Goal: Task Accomplishment & Management: Manage account settings

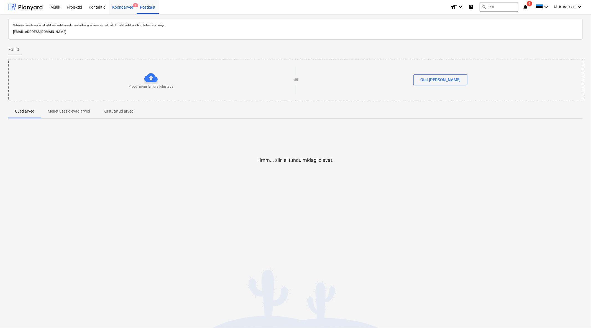
click at [128, 2] on div "Koondarved 2" at bounding box center [123, 7] width 28 height 14
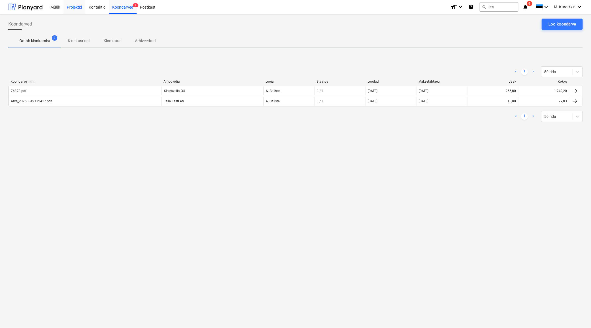
click at [78, 7] on div "Projektid" at bounding box center [74, 7] width 22 height 14
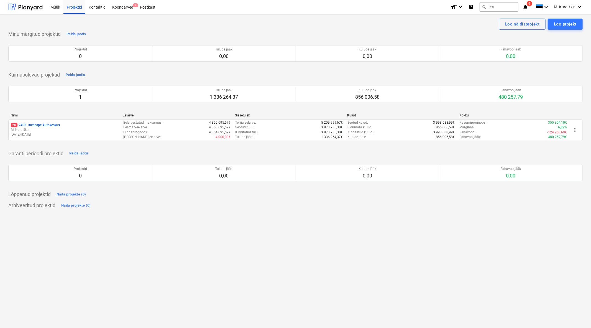
click at [53, 131] on p "M. Kurotškin" at bounding box center [65, 130] width 108 height 5
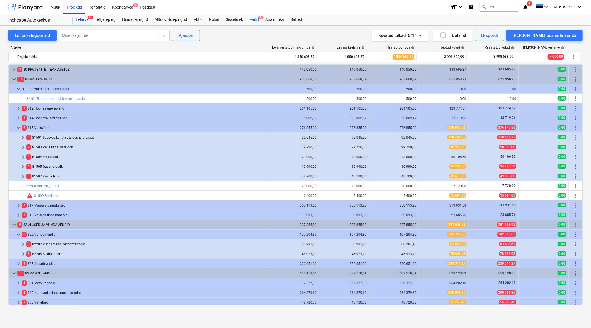
click at [253, 17] on div "Failid 9+" at bounding box center [254, 19] width 16 height 11
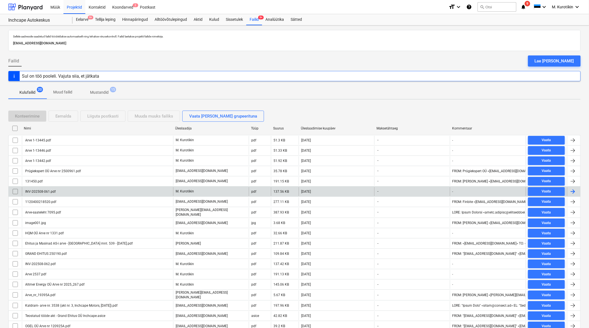
scroll to position [33, 0]
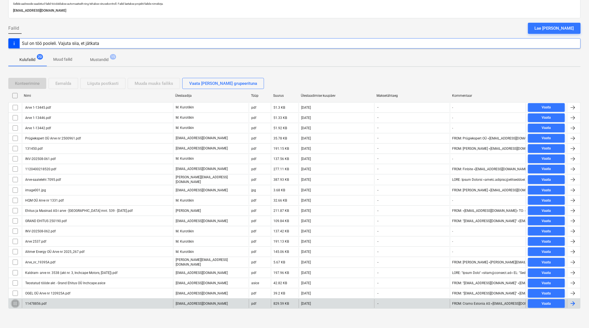
click at [16, 192] on input "checkbox" at bounding box center [15, 303] width 9 height 9
click at [43, 192] on div "11478856.pdf" at bounding box center [35, 304] width 22 height 4
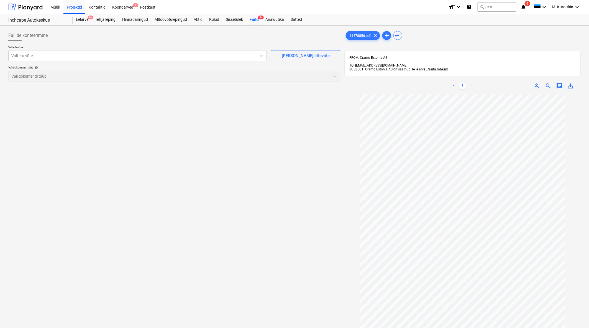
click at [129, 47] on p "Vali ettevõte" at bounding box center [137, 47] width 258 height 5
click at [128, 59] on div "Vali ettevõte" at bounding box center [133, 56] width 248 height 8
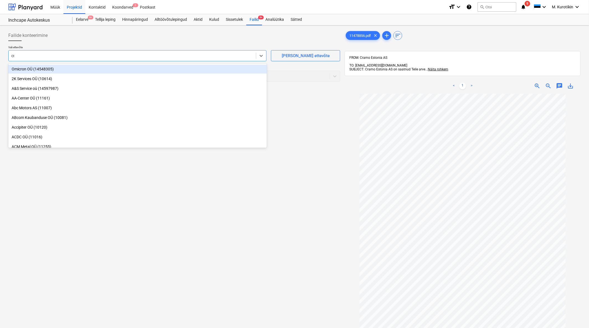
type input "cra"
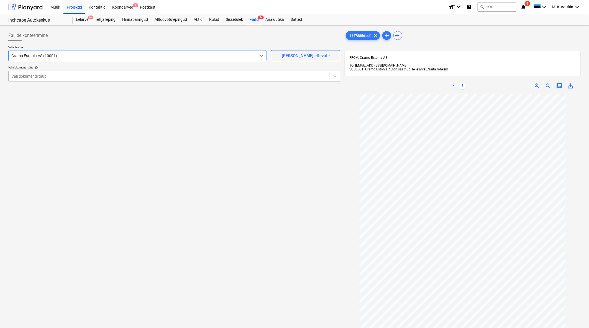
click at [157, 76] on div at bounding box center [169, 76] width 316 height 6
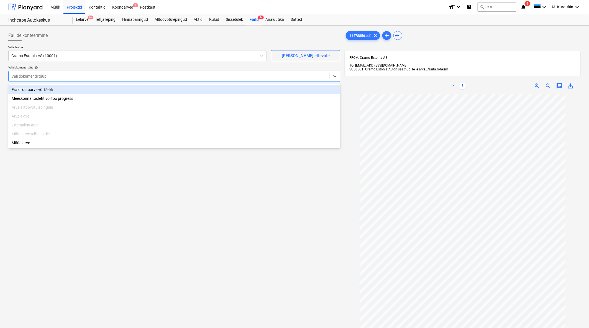
click at [134, 86] on div "Eraldi ostuarve või tšekk" at bounding box center [174, 89] width 332 height 9
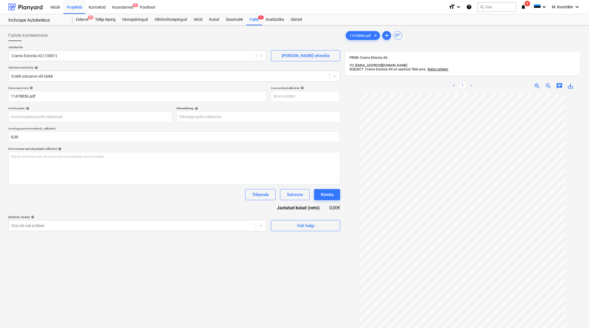
click at [134, 86] on div "Dokumendi nimi help" at bounding box center [137, 88] width 258 height 4
click at [322, 96] on input "text" at bounding box center [305, 96] width 69 height 11
type input "11478856"
click at [285, 115] on body "Müük Projektid Kontaktid Koondarved 2 Postkast format_size keyboard_arrow_down …" at bounding box center [294, 164] width 589 height 328
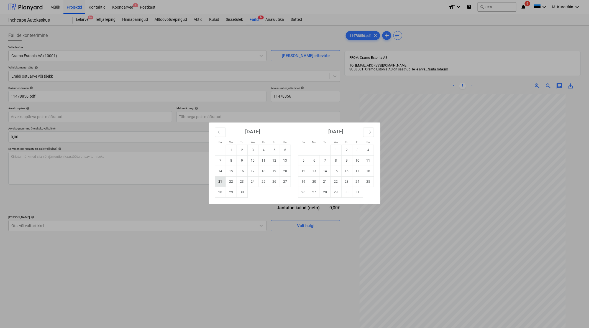
click at [222, 180] on td "21" at bounding box center [220, 181] width 11 height 11
type input "[DATE]"
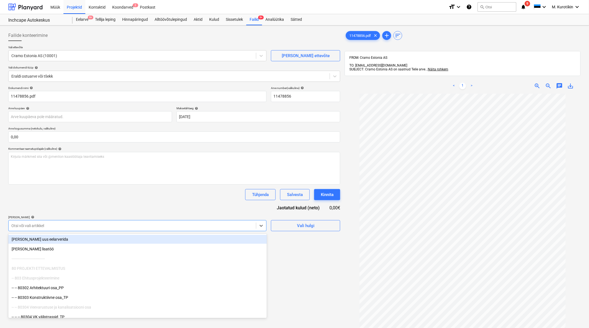
click at [212, 192] on div "Otsi või vali artikkel" at bounding box center [137, 225] width 258 height 11
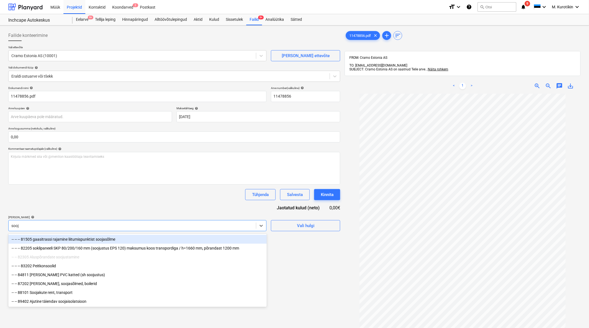
type input "sooja"
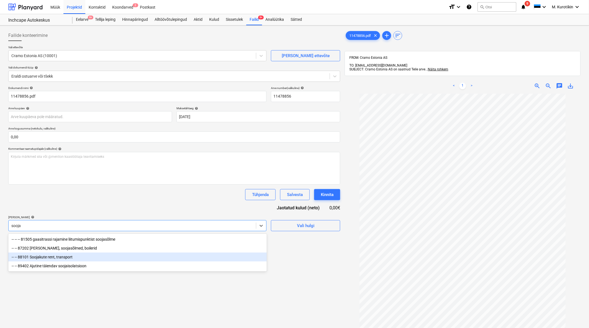
click at [152, 192] on div "-- -- 88101 Soojakute rent, transport" at bounding box center [137, 257] width 259 height 9
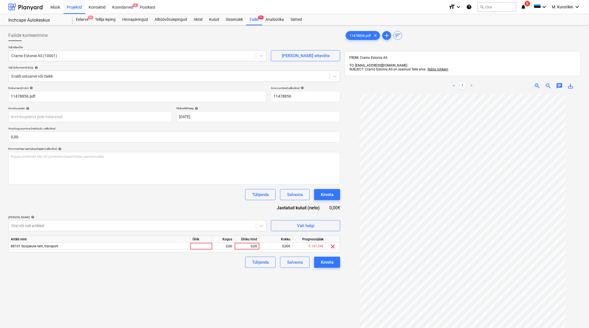
click at [160, 192] on div "Tühjenda Salvesta Kinnita" at bounding box center [174, 194] width 332 height 11
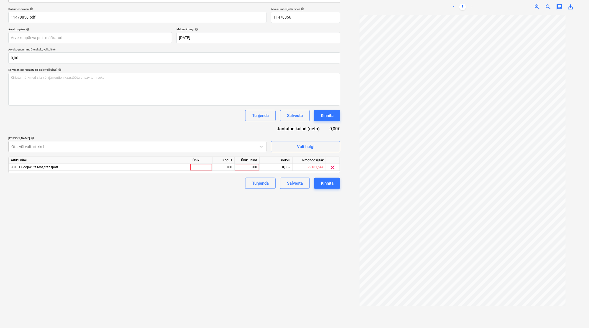
click at [255, 163] on div "Ühiku hind" at bounding box center [247, 160] width 25 height 7
click at [254, 167] on div "0,00" at bounding box center [247, 167] width 20 height 7
type input "599,8"
click at [240, 192] on div "Failide konteerimine Vali ettevõte Cramo Estonia AS (10001) [PERSON_NAME] uus e…" at bounding box center [174, 139] width 337 height 381
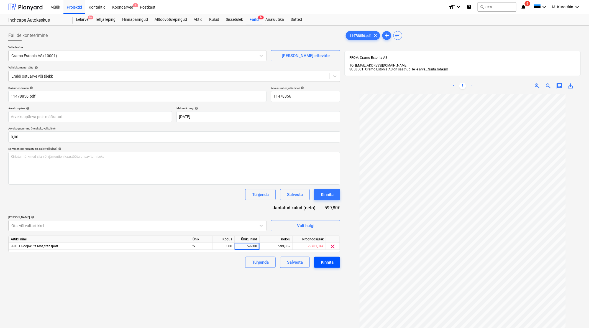
click at [333, 192] on button "Kinnita" at bounding box center [327, 262] width 26 height 11
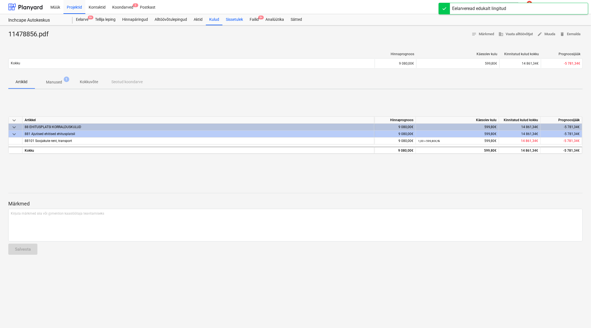
click at [254, 18] on div "Failid 9+" at bounding box center [254, 19] width 16 height 11
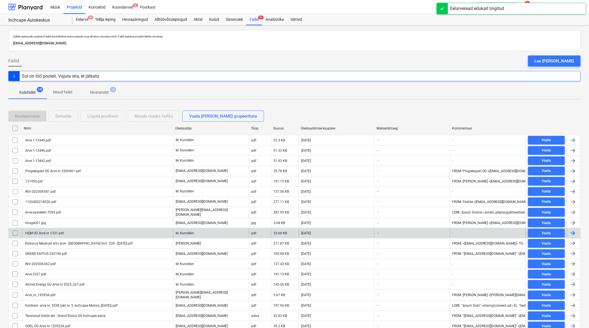
scroll to position [22, 0]
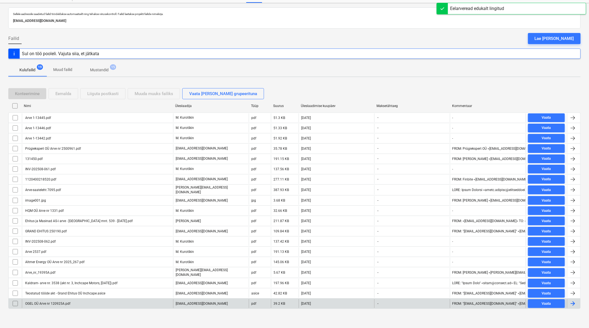
click at [48, 192] on div "OGEL OÜ Arve nr 120925A.pdf" at bounding box center [47, 304] width 46 height 4
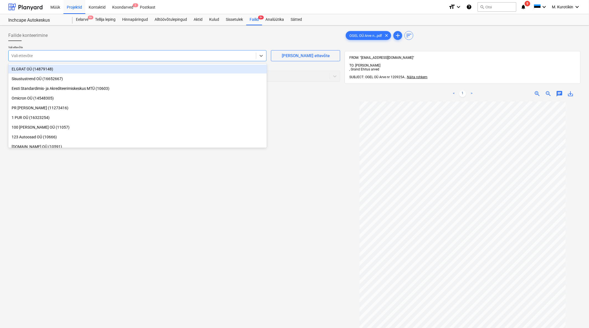
click at [86, 57] on div at bounding box center [132, 56] width 242 height 6
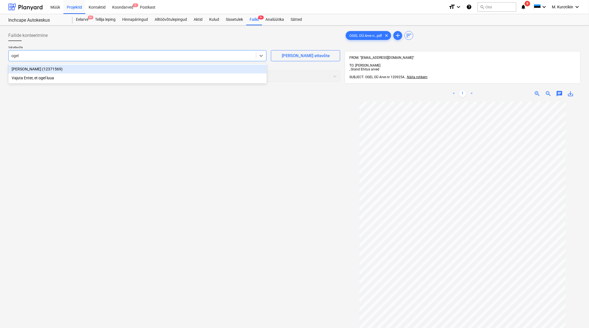
type input "ogel"
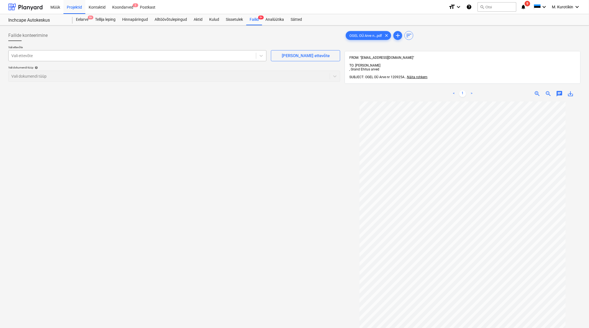
drag, startPoint x: 219, startPoint y: 180, endPoint x: 225, endPoint y: 55, distance: 125.7
click at [220, 181] on div "Failide konteerimine Vali ettevõte Vali ettevõte [PERSON_NAME] uus ettevõte Val…" at bounding box center [174, 222] width 337 height 388
click at [119, 7] on div "Koondarved 2" at bounding box center [123, 7] width 28 height 14
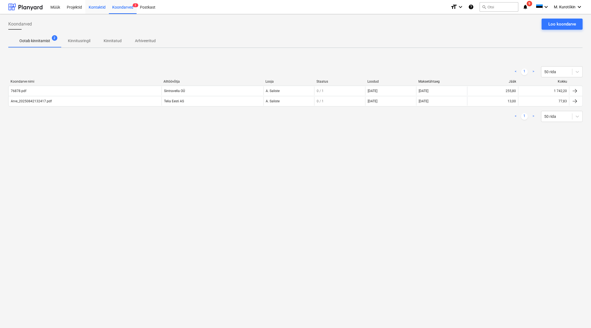
click at [93, 8] on div "Kontaktid" at bounding box center [97, 7] width 24 height 14
click at [130, 9] on div "Koondarved 2" at bounding box center [123, 7] width 28 height 14
click at [35, 37] on span "Ootab kinnitamist 2" at bounding box center [34, 41] width 53 height 10
click at [72, 6] on div "Projektid" at bounding box center [74, 7] width 22 height 14
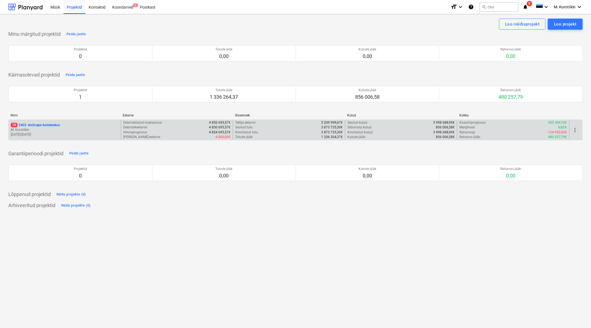
click at [44, 130] on p "M. Kurotškin" at bounding box center [65, 130] width 108 height 5
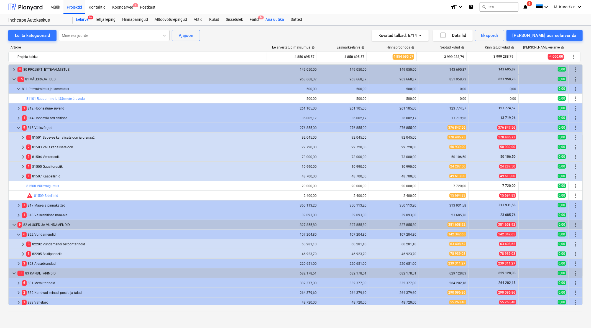
click at [264, 23] on div "Analüütika" at bounding box center [274, 19] width 25 height 11
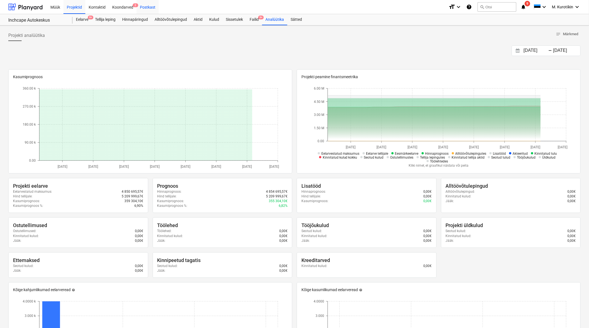
click at [142, 7] on div "Postkast" at bounding box center [148, 7] width 22 height 14
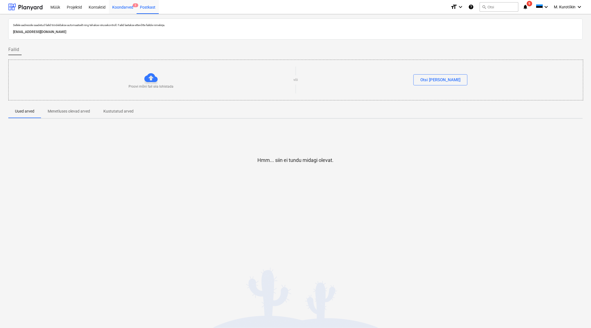
click at [126, 6] on div "Koondarved 2" at bounding box center [123, 7] width 28 height 14
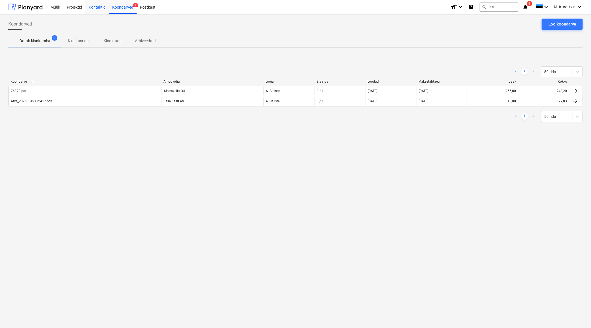
click at [99, 8] on div "Kontaktid" at bounding box center [97, 7] width 24 height 14
click at [70, 9] on div "Projektid" at bounding box center [74, 7] width 22 height 14
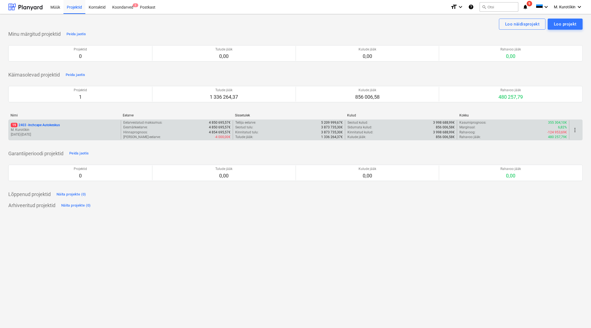
click at [40, 124] on p "19 2403 - Inchcape Autokeskus" at bounding box center [35, 125] width 49 height 5
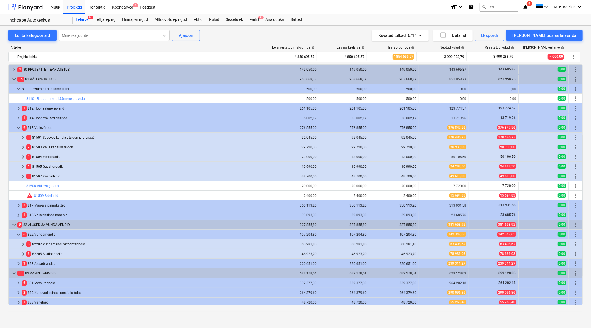
click at [259, 26] on div "Lülita kategooriaid Mine rea juurde Ajajoon Kuvatud tulbad : 6/14 Detailid Eksp…" at bounding box center [295, 171] width 591 height 291
click at [259, 22] on div "Failid 9+" at bounding box center [254, 19] width 16 height 11
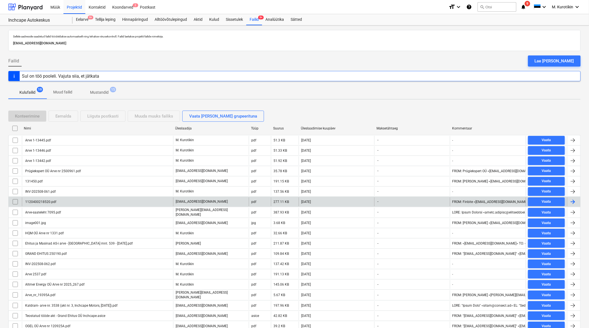
scroll to position [23, 0]
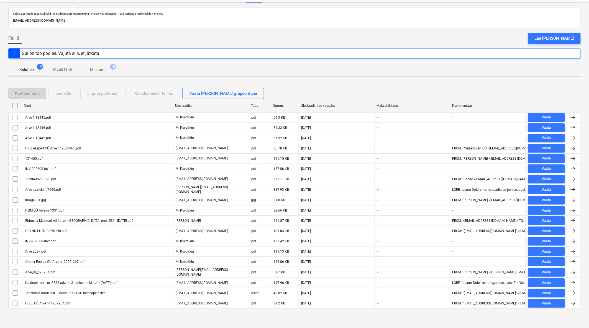
click at [320, 106] on div "Üleslaadimise kuupäev" at bounding box center [336, 106] width 71 height 4
checkbox input "false"
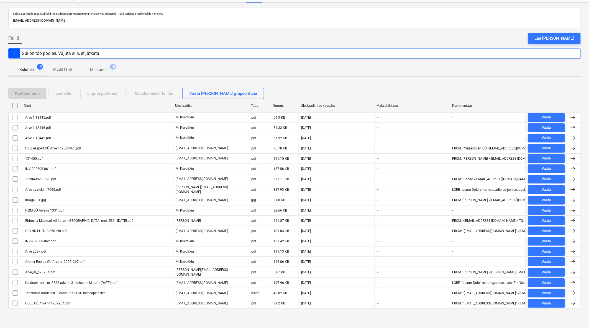
checkbox input "false"
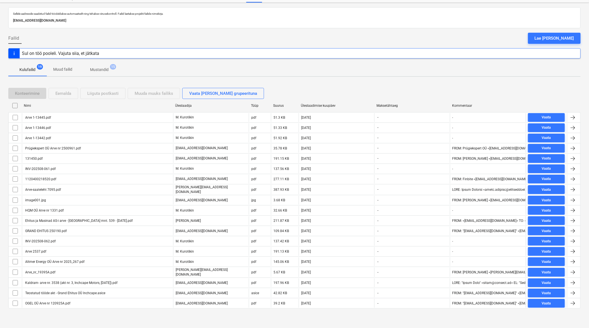
checkbox input "false"
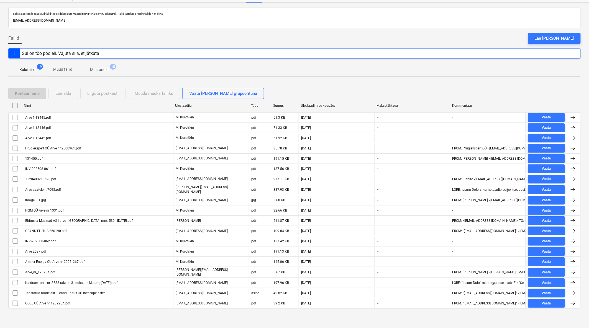
checkbox input "false"
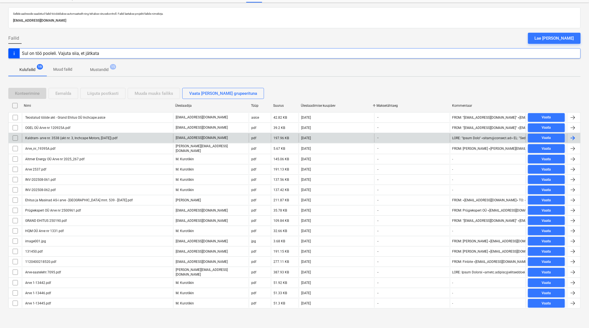
click at [65, 142] on div "Kaldram- arve nr. 3538 (akt nr. 3, Inchcape Motors, [DATE]).pdf" at bounding box center [97, 138] width 151 height 9
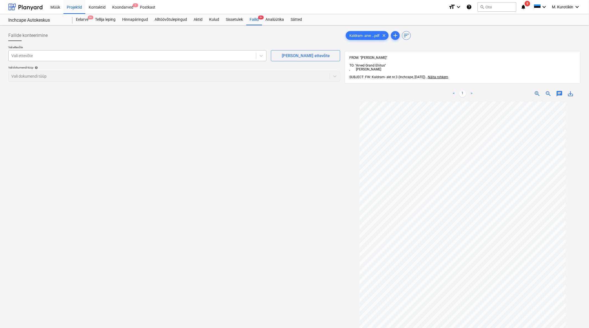
click at [119, 60] on div "Vali ettevõte" at bounding box center [137, 55] width 258 height 11
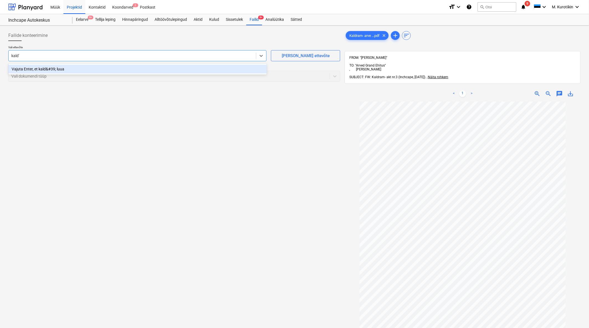
type input "kald"
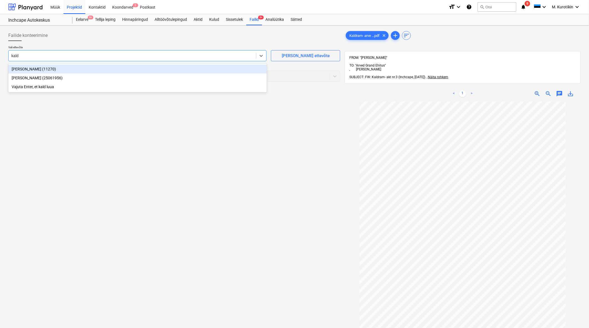
click at [119, 71] on div "[PERSON_NAME] (11270)" at bounding box center [137, 69] width 259 height 9
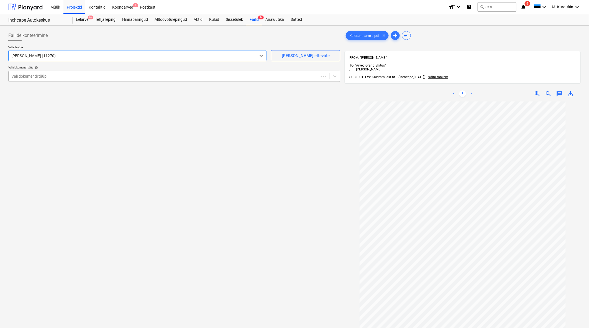
click at [119, 75] on div at bounding box center [163, 76] width 305 height 6
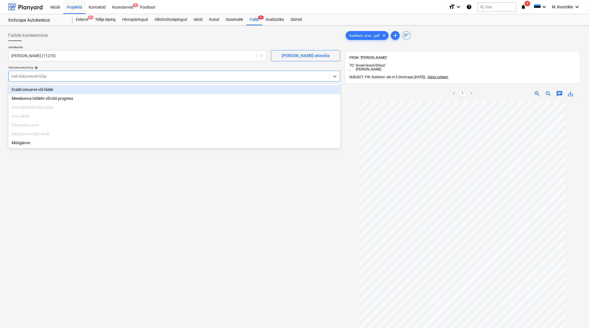
click at [121, 86] on div "Eraldi ostuarve või tšekk" at bounding box center [174, 89] width 332 height 9
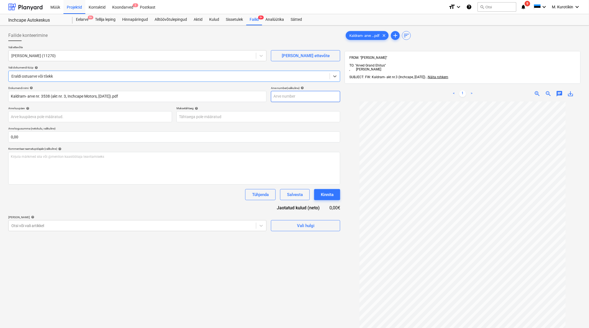
click at [293, 95] on input "text" at bounding box center [305, 96] width 69 height 11
type input "3538"
click at [340, 108] on div "Maksetähtaeg help" at bounding box center [259, 108] width 164 height 4
click at [177, 192] on div at bounding box center [132, 226] width 242 height 6
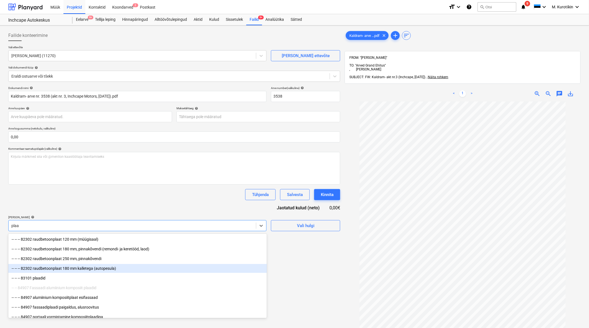
scroll to position [92, 0]
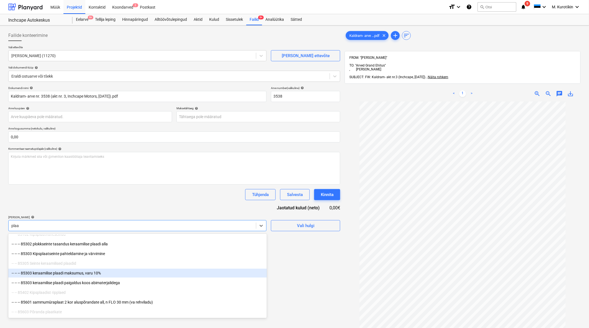
type input "plaat"
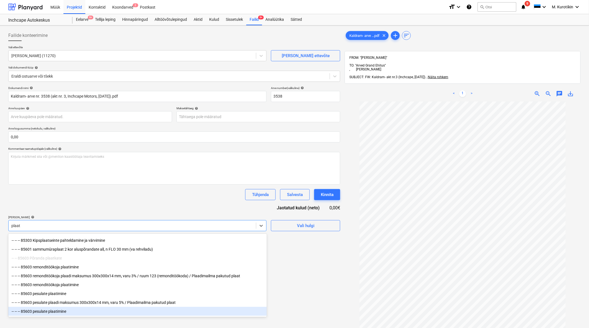
scroll to position [79, 0]
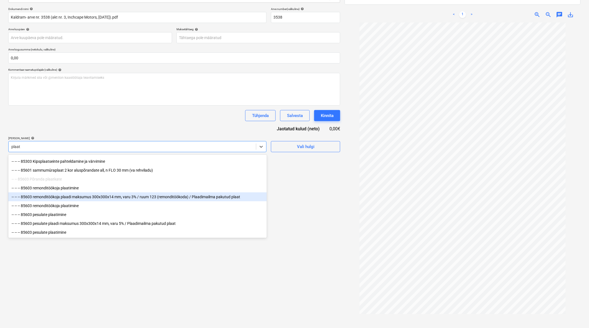
click at [202, 192] on div "-- -- -- 85603 remonditöökoja plaadi maksumus 300x300x14 mm, varu 3% / ruum 123…" at bounding box center [137, 196] width 259 height 9
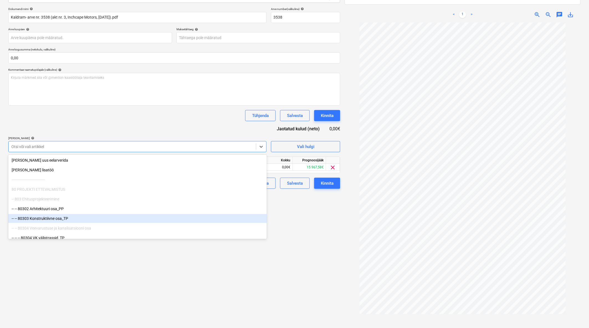
click at [291, 192] on div "Failide konteerimine Vali ettevõte Kaldram OÜ (11270) [PERSON_NAME] uus ettevõt…" at bounding box center [174, 143] width 337 height 388
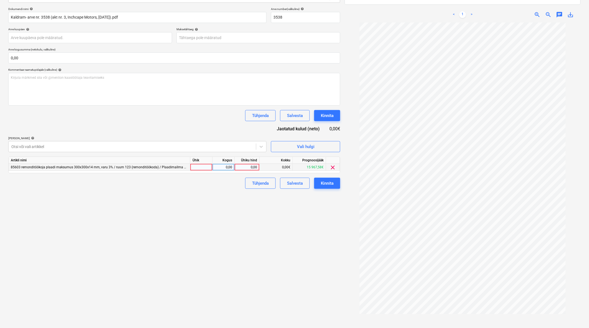
click at [251, 168] on div "0,00" at bounding box center [247, 167] width 20 height 7
type input "1005,3"
click at [236, 192] on div "Failide konteerimine Vali ettevõte Kaldram OÜ (11270) [PERSON_NAME] uus ettevõt…" at bounding box center [174, 143] width 337 height 388
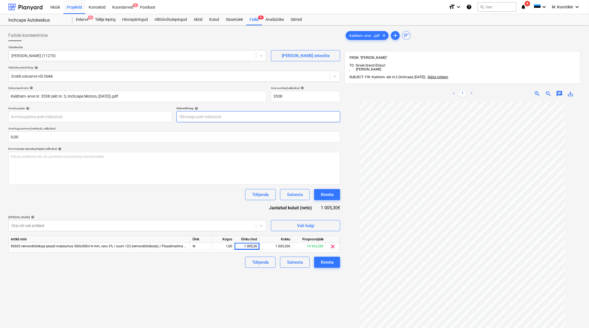
click at [260, 111] on body "Müük Projektid Kontaktid Koondarved 2 Postkast format_size keyboard_arrow_down …" at bounding box center [294, 164] width 589 height 328
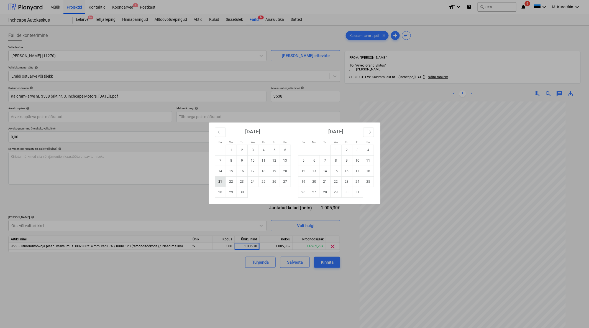
click at [220, 179] on td "21" at bounding box center [220, 181] width 11 height 11
type input "[DATE]"
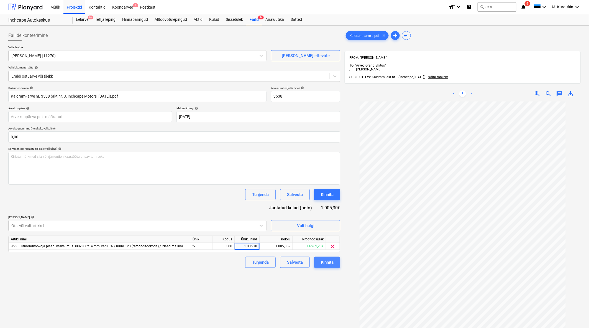
click at [331, 192] on div "Kinnita" at bounding box center [327, 262] width 13 height 7
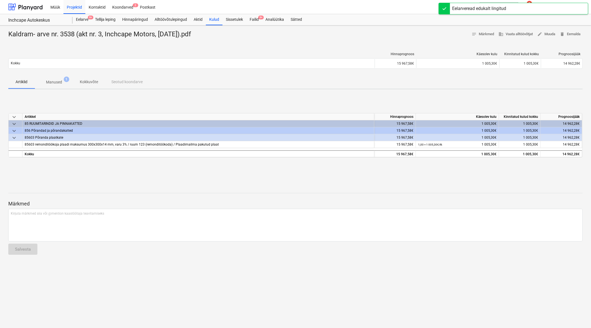
click at [256, 9] on div "Müük Projektid Kontaktid Koondarved 2 Postkast" at bounding box center [246, 7] width 399 height 14
click at [254, 16] on div "Failid 9+" at bounding box center [254, 19] width 16 height 11
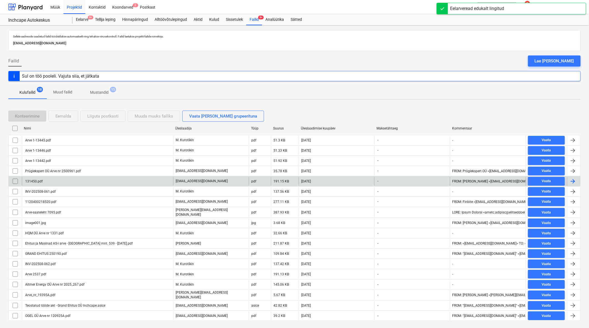
scroll to position [12, 0]
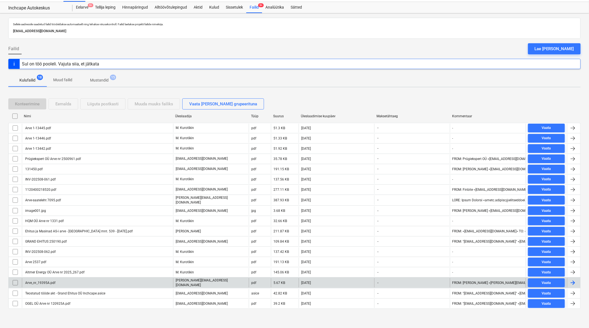
click at [51, 192] on div "Arve_nr_19395A.pdf" at bounding box center [39, 283] width 31 height 4
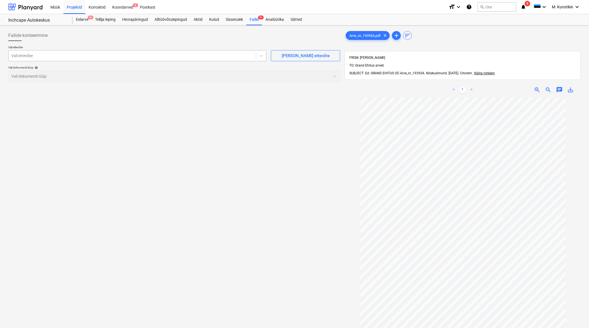
click at [175, 57] on div at bounding box center [132, 56] width 242 height 6
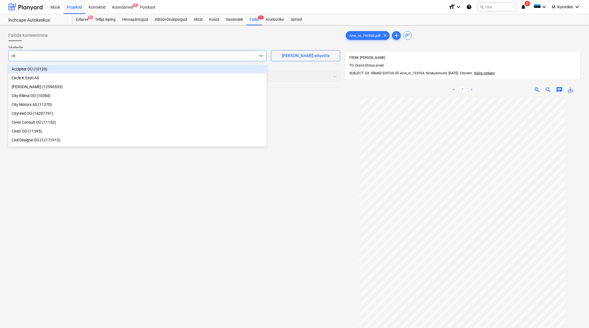
type input "cito"
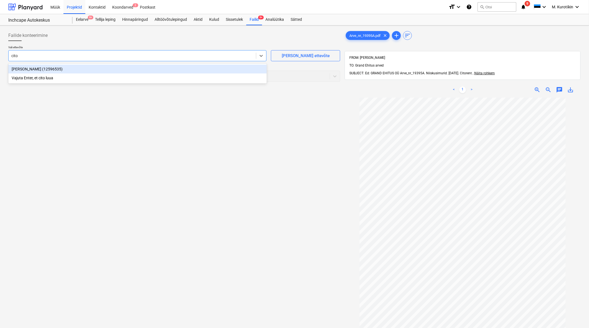
click at [171, 69] on div "[PERSON_NAME] (12596535)" at bounding box center [137, 69] width 259 height 9
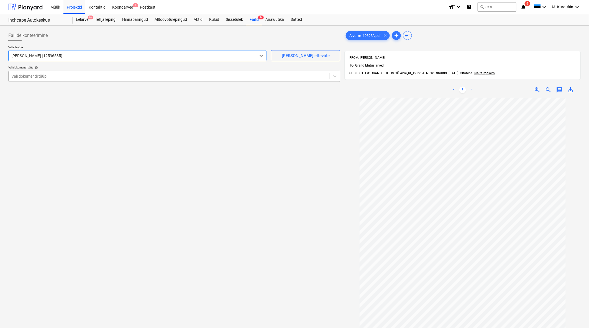
click at [170, 73] on div at bounding box center [169, 76] width 316 height 6
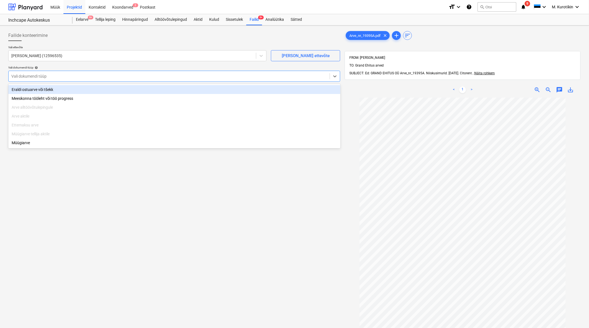
click at [171, 88] on div "Eraldi ostuarve või tšekk" at bounding box center [174, 89] width 332 height 9
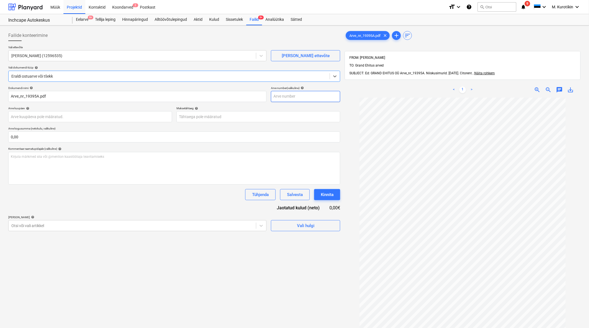
click at [303, 96] on input "text" at bounding box center [305, 96] width 69 height 11
type input "19395"
click at [252, 120] on body "Müük Projektid Kontaktid Koondarved 2 Postkast format_size keyboard_arrow_down …" at bounding box center [294, 164] width 589 height 328
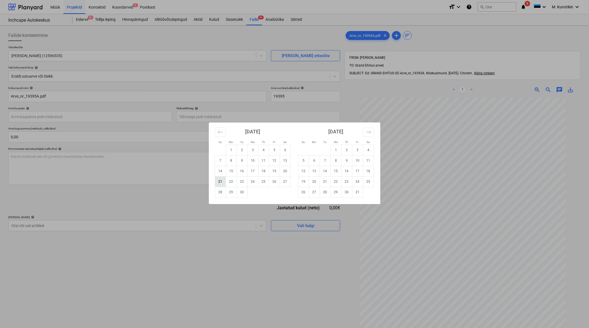
click at [221, 181] on td "21" at bounding box center [220, 181] width 11 height 11
type input "[DATE]"
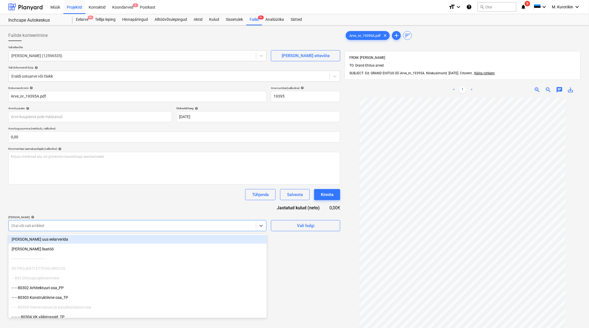
click at [157, 192] on div at bounding box center [132, 226] width 242 height 6
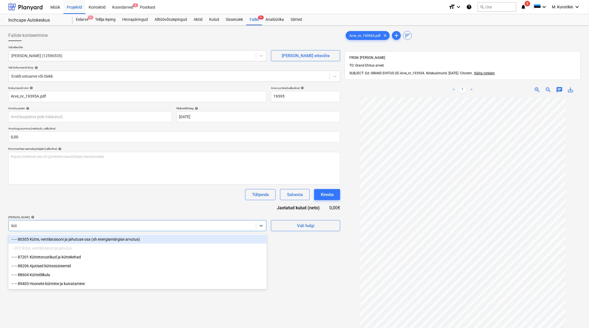
type input "kütt"
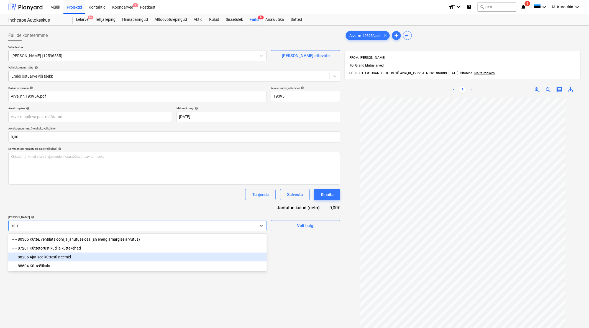
click at [145, 192] on div "-- -- 88206 Ajutised küttesüsteemid" at bounding box center [137, 257] width 259 height 9
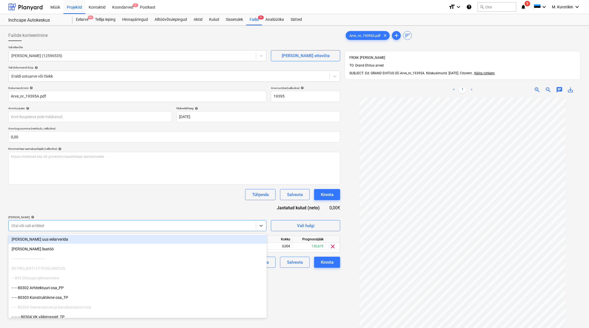
click at [146, 192] on div "Dokumendi nimi help Arve_nr_19395A.pdf Arve number (valikuline) help 19395 Arve…" at bounding box center [174, 177] width 332 height 182
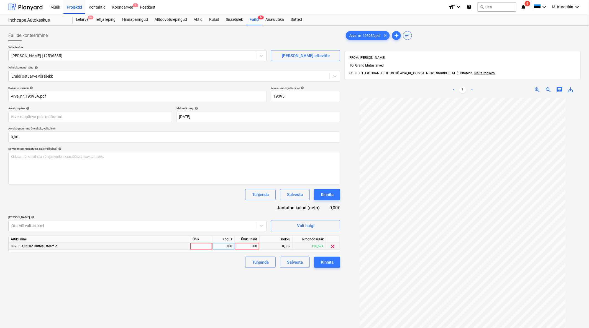
click at [251, 192] on div "0,00" at bounding box center [247, 246] width 20 height 7
type input "245"
click at [235, 192] on div "Failide konteerimine Vali ettevõte Cito OÜ (12596535) [PERSON_NAME] uus ettevõt…" at bounding box center [174, 220] width 337 height 384
click at [331, 192] on div "Kinnita" at bounding box center [327, 262] width 13 height 7
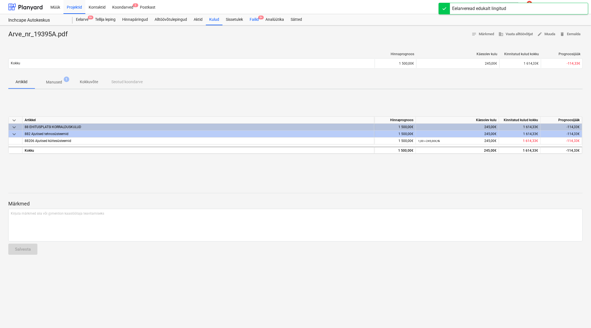
click at [259, 20] on div "Failid 9+" at bounding box center [254, 19] width 16 height 11
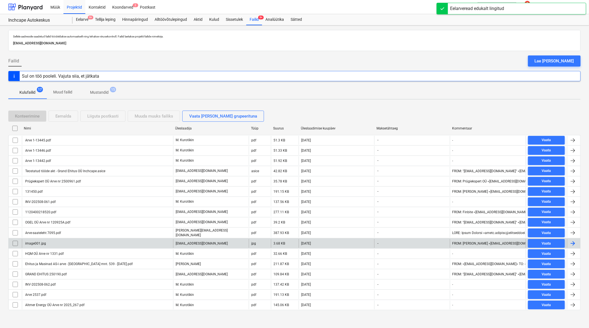
scroll to position [2, 0]
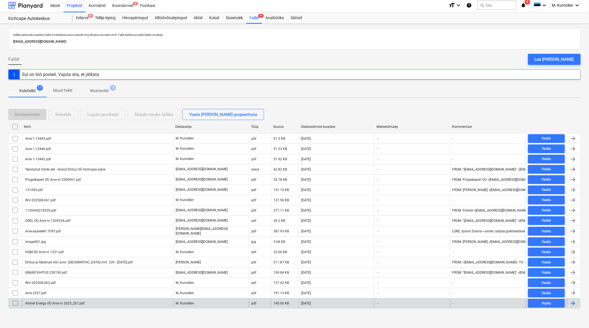
click at [51, 192] on div "Altmer Energy OÜ Arve nr 2025_267.pdf" at bounding box center [54, 303] width 60 height 4
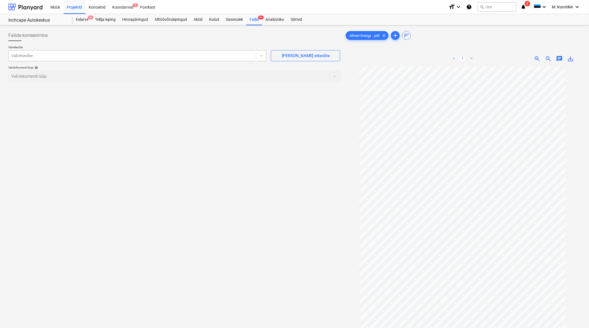
click at [110, 56] on div at bounding box center [132, 56] width 242 height 6
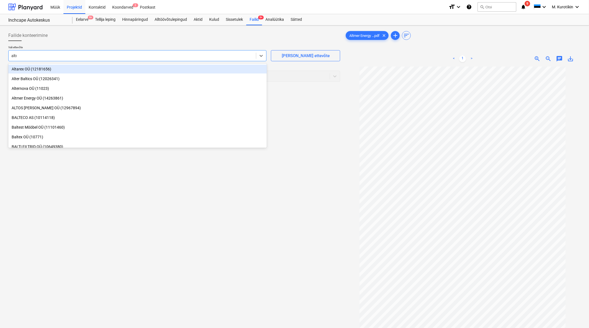
type input "altme"
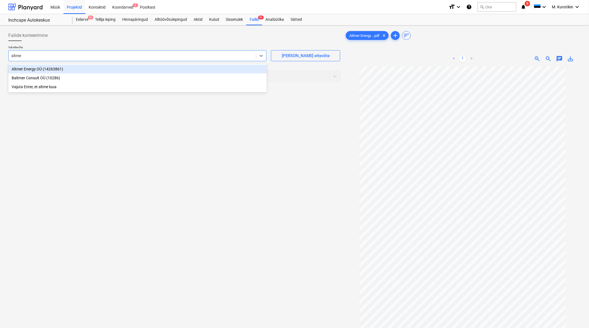
click at [99, 70] on div "Altmer Energy OÜ (14263861)" at bounding box center [137, 69] width 259 height 9
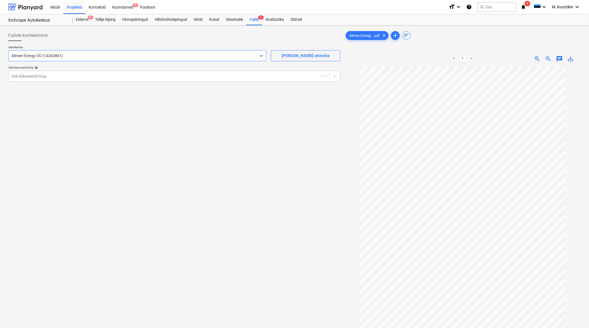
click at [99, 70] on p "Vali dokumendi tüüp help" at bounding box center [174, 68] width 332 height 5
click at [99, 77] on div at bounding box center [169, 76] width 316 height 6
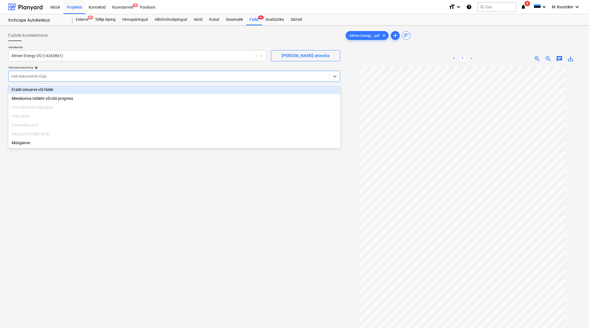
click at [97, 87] on div "Eraldi ostuarve või tšekk" at bounding box center [174, 89] width 332 height 9
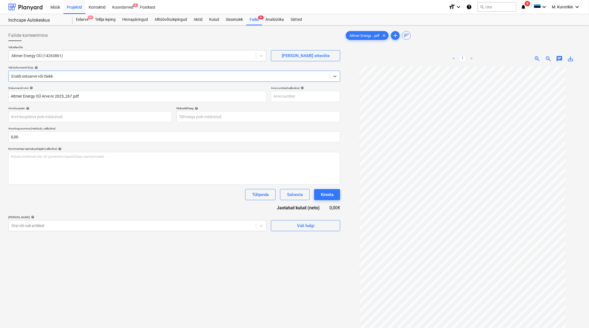
click at [309, 103] on div "Dokumendi nimi help Altmer Energy OÜ Arve nr 2025_267.pdf Arve number (valikuli…" at bounding box center [174, 158] width 332 height 145
click at [307, 100] on input "text" at bounding box center [305, 96] width 69 height 11
type input "2"
type input "2025/267"
click at [273, 115] on body "Müük Projektid Kontaktid Koondarved 2 Postkast format_size keyboard_arrow_down …" at bounding box center [294, 164] width 589 height 328
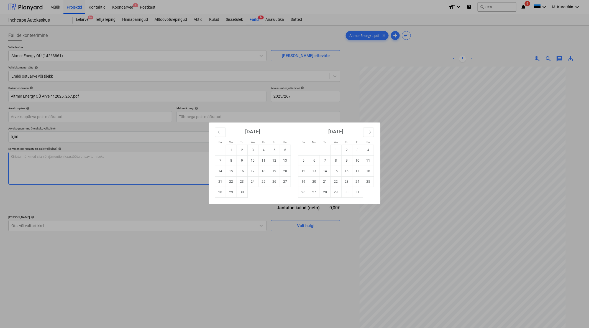
click at [230, 181] on td "22" at bounding box center [231, 181] width 11 height 11
type input "[DATE]"
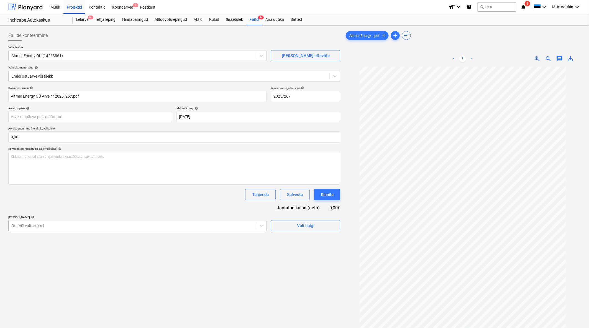
drag, startPoint x: 153, startPoint y: 231, endPoint x: 153, endPoint y: 227, distance: 4.2
click at [153, 192] on div "Otsi või vali artikkel" at bounding box center [137, 225] width 258 height 11
click at [153, 192] on div at bounding box center [132, 226] width 242 height 6
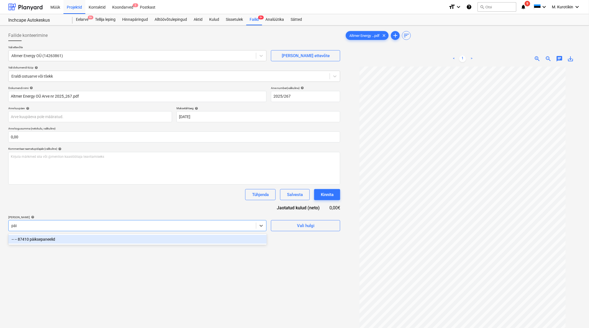
type input "[PERSON_NAME]"
click at [148, 192] on div "-- -- 87410 päiksepaneelid" at bounding box center [137, 239] width 259 height 9
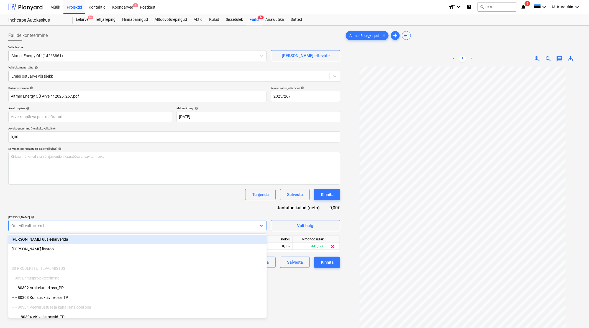
click at [151, 192] on div "Dokumendi nimi help Altmer Energy OÜ Arve nr 2025_267.pdf Arve number (valikuli…" at bounding box center [174, 177] width 332 height 182
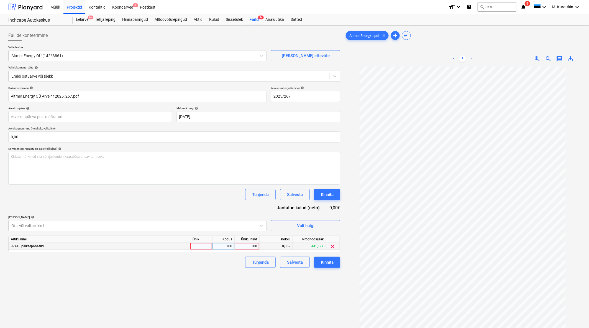
click at [253, 192] on div "0,00" at bounding box center [247, 246] width 20 height 7
type input "7438,72"
click at [212, 192] on div "Failide konteerimine Vali ettevõte Altmer Energy OÜ (14263861) [PERSON_NAME] uu…" at bounding box center [174, 204] width 337 height 353
click at [339, 192] on button "Kinnita" at bounding box center [327, 262] width 26 height 11
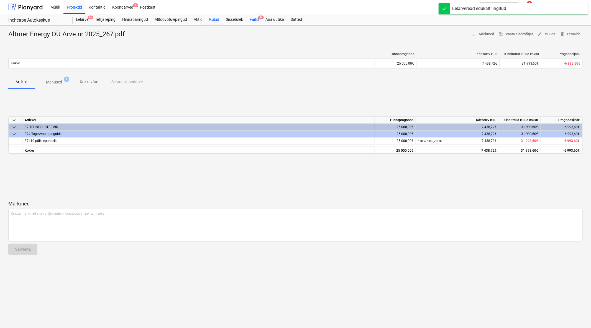
click at [261, 18] on span "9+" at bounding box center [261, 18] width 6 height 4
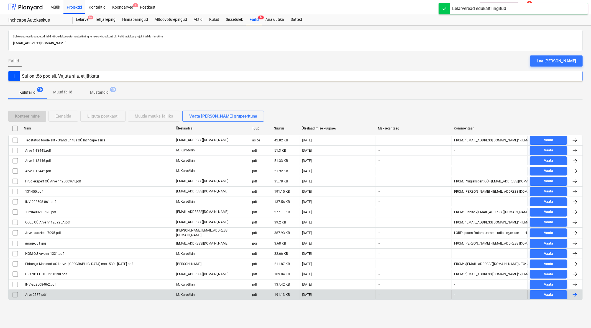
click at [37, 192] on div "Arve 2537.pdf" at bounding box center [35, 295] width 22 height 4
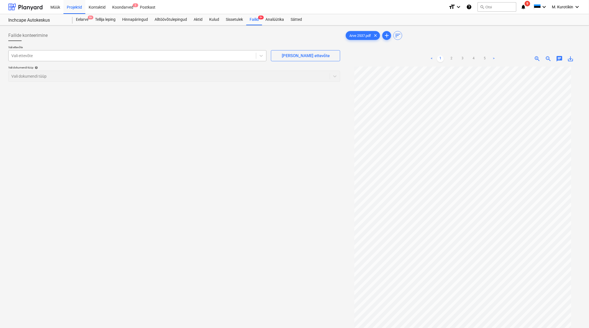
click at [155, 55] on div at bounding box center [132, 56] width 242 height 6
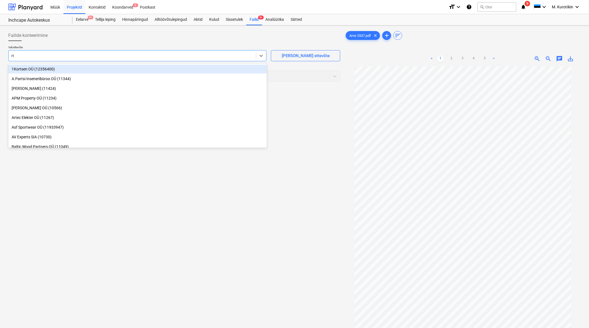
type input "rtk"
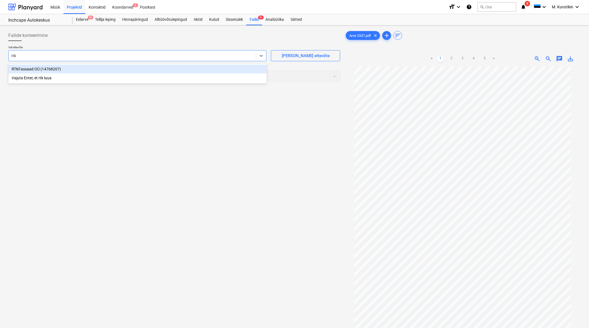
click at [165, 67] on div "RTKFassaad OÜ (14768207)" at bounding box center [137, 69] width 259 height 9
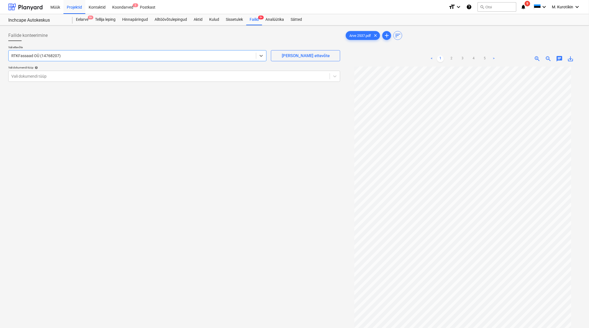
click at [159, 47] on p "Vali ettevõte" at bounding box center [137, 47] width 258 height 5
click at [136, 71] on div "Vali dokumendi tüüp" at bounding box center [174, 76] width 332 height 11
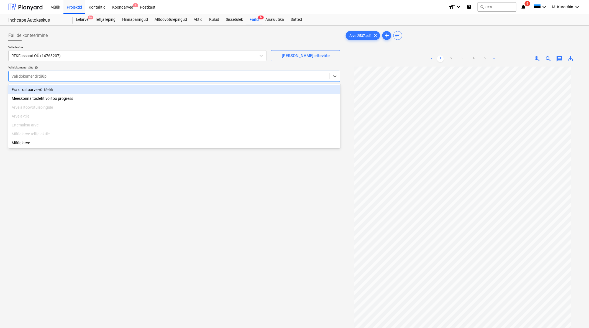
click at [139, 87] on div "Eraldi ostuarve või tšekk" at bounding box center [174, 89] width 332 height 9
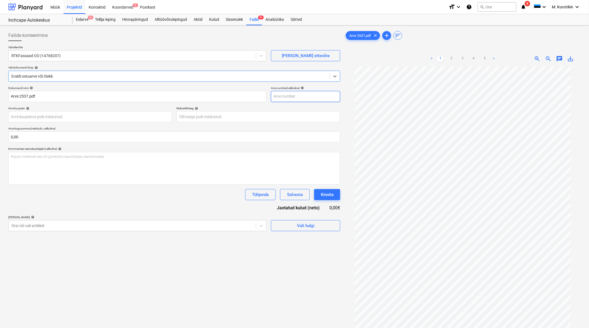
click at [293, 96] on input "text" at bounding box center [305, 96] width 69 height 11
type input "2537"
click at [170, 192] on div at bounding box center [132, 226] width 242 height 6
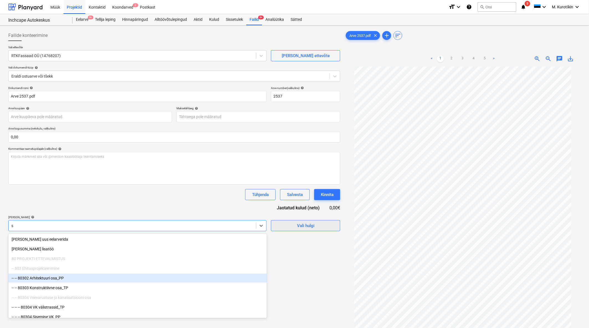
type input "s"
click at [309, 192] on button "Vali hulgi" at bounding box center [305, 225] width 69 height 11
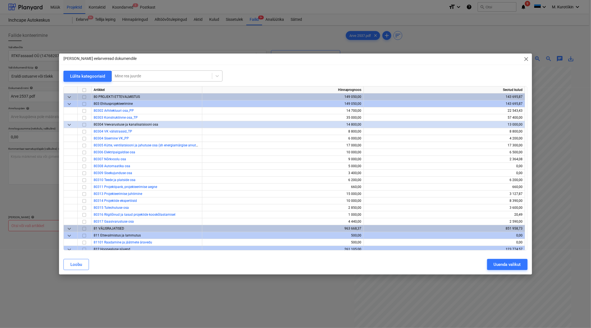
click at [164, 75] on div at bounding box center [162, 76] width 95 height 6
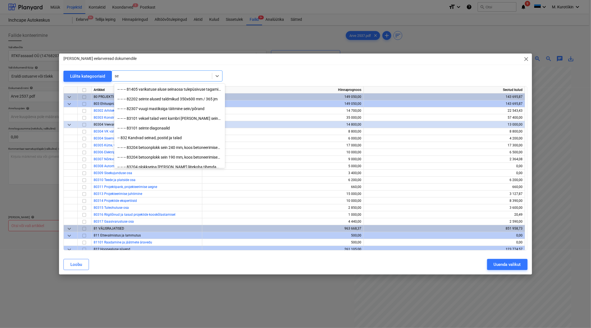
type input "s"
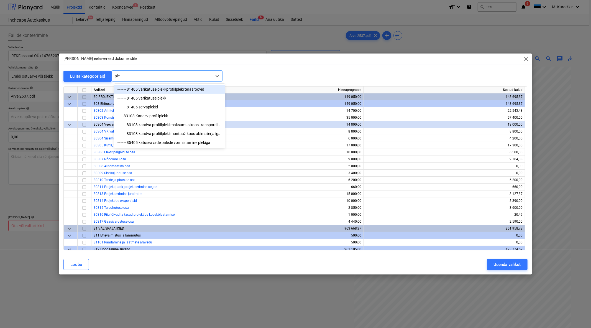
type input "plek"
click at [192, 109] on div "-- -- -- 81405 servaplekid" at bounding box center [169, 107] width 111 height 9
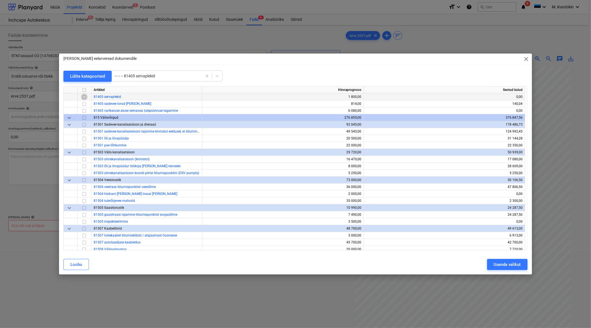
click at [84, 97] on input "checkbox" at bounding box center [84, 96] width 7 height 7
click at [198, 77] on div at bounding box center [157, 76] width 85 height 6
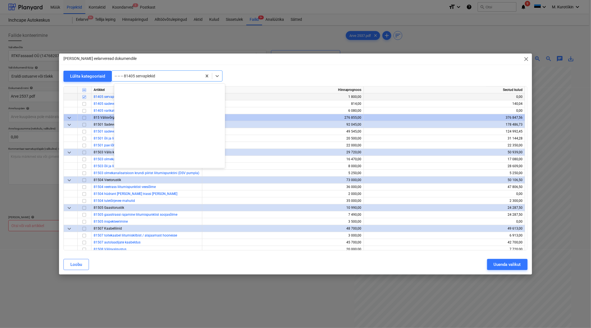
scroll to position [369, 0]
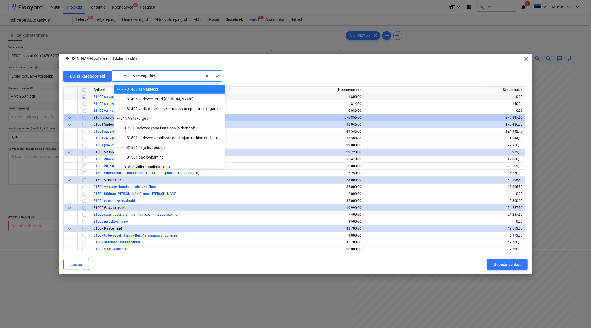
click at [84, 96] on input "checkbox" at bounding box center [84, 96] width 7 height 7
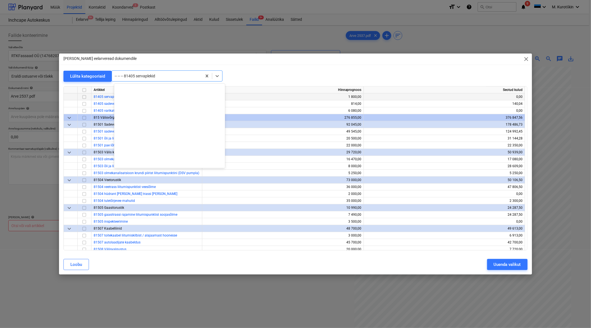
click at [170, 74] on div at bounding box center [157, 76] width 85 height 6
type input "p"
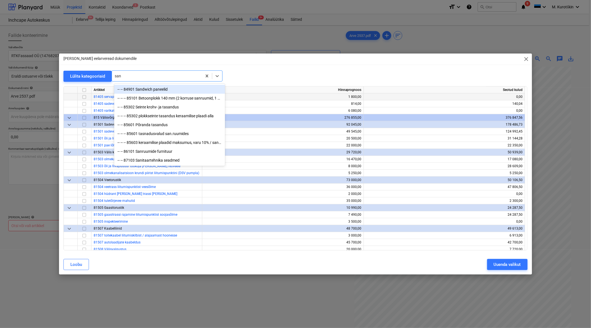
type input "sand"
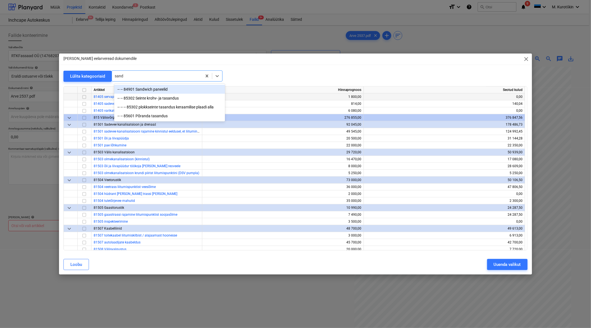
click at [185, 88] on div "-- -- 84901 Sandwich paneelid" at bounding box center [169, 89] width 111 height 9
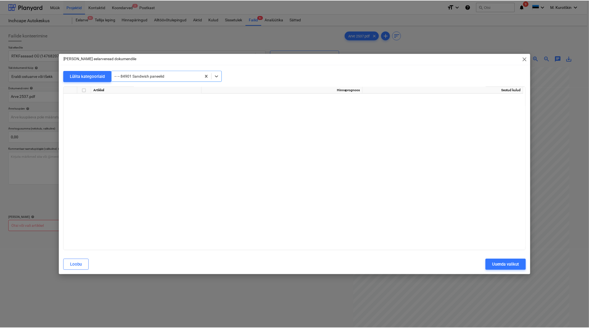
scroll to position [1365, 0]
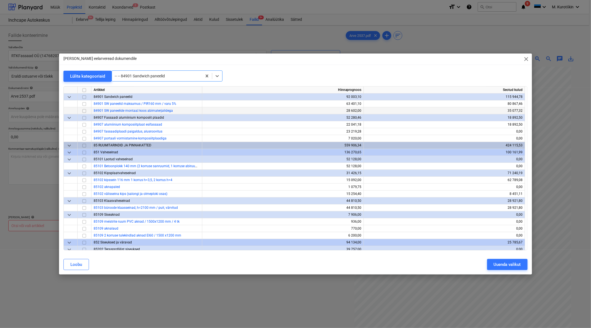
click at [85, 111] on input "checkbox" at bounding box center [84, 110] width 7 height 7
click at [423, 192] on div "Uuenda valikut" at bounding box center [507, 264] width 27 height 7
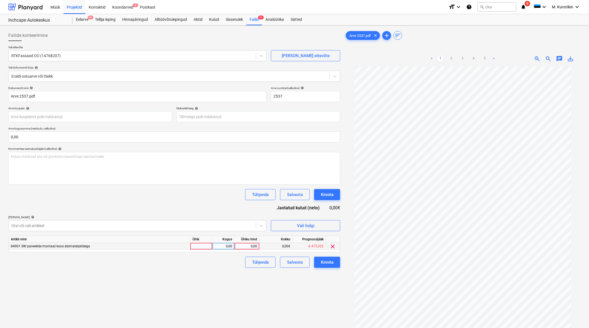
click at [245, 192] on div "0,00" at bounding box center [247, 246] width 20 height 7
type input "8650"
click at [240, 192] on div "Failide konteerimine Vali ettevõte RTKFassaad OÜ (14768207) [PERSON_NAME] uus e…" at bounding box center [174, 204] width 337 height 353
click at [232, 117] on body "Müük Projektid Kontaktid Koondarved 2 Postkast format_size keyboard_arrow_down …" at bounding box center [294, 164] width 589 height 328
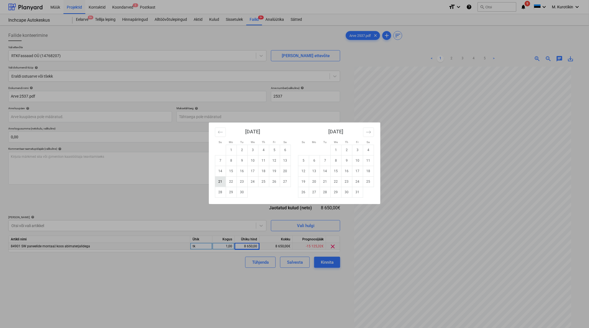
click at [220, 181] on td "21" at bounding box center [220, 181] width 11 height 11
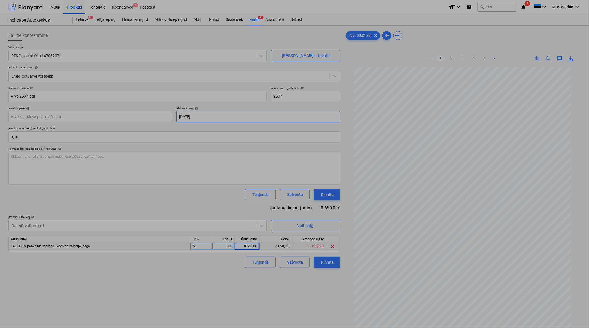
click at [221, 117] on body "Müük Projektid Kontaktid Koondarved 2 Postkast format_size keyboard_arrow_down …" at bounding box center [294, 164] width 589 height 328
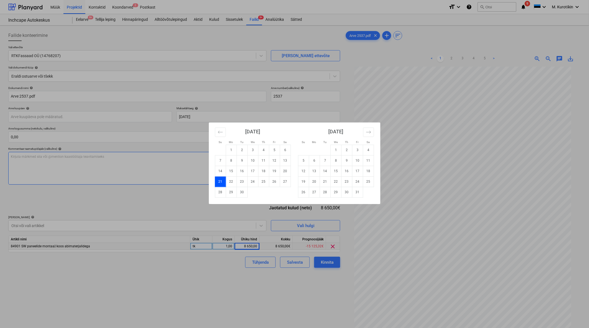
click at [232, 181] on td "22" at bounding box center [231, 181] width 11 height 11
type input "[DATE]"
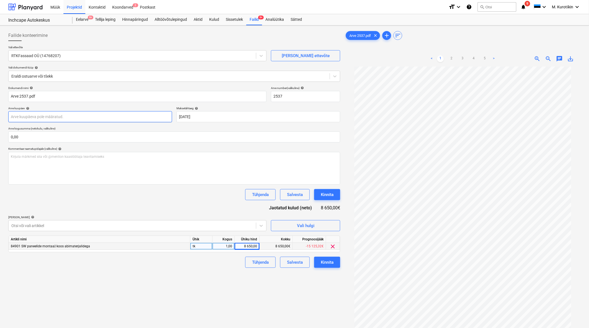
click at [108, 121] on body "Müük Projektid Kontaktid Koondarved 2 Postkast format_size keyboard_arrow_down …" at bounding box center [294, 164] width 589 height 328
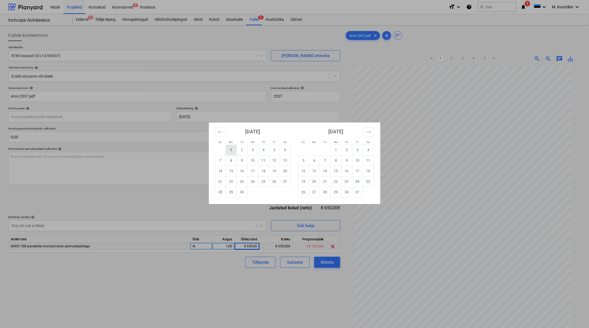
click at [228, 150] on td "1" at bounding box center [231, 150] width 11 height 11
type input "[DATE]"
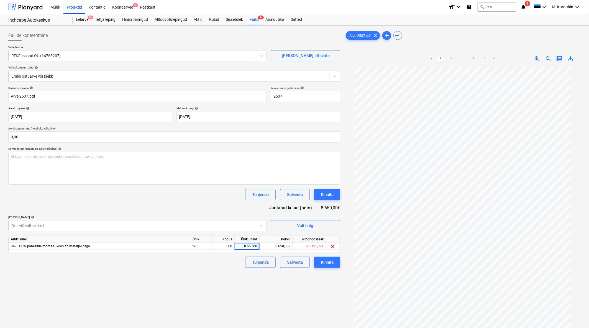
click at [173, 192] on div "Failide konteerimine Vali ettevõte RTKFassaad OÜ (14768207) [PERSON_NAME] uus e…" at bounding box center [174, 204] width 337 height 353
click at [328, 192] on div "Kinnita" at bounding box center [327, 262] width 13 height 7
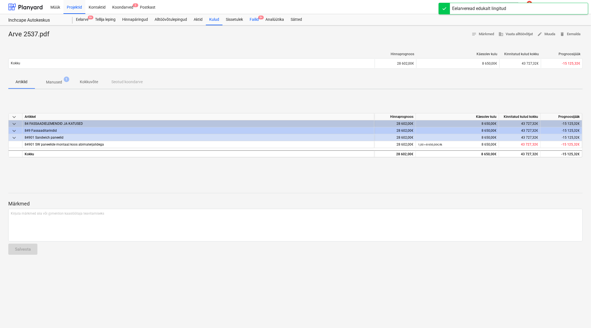
click at [254, 18] on div "Failid 9+" at bounding box center [254, 19] width 16 height 11
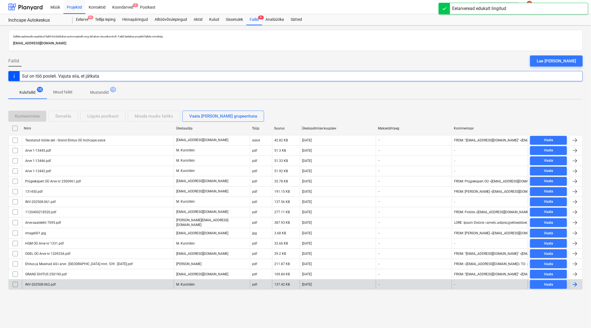
click at [49, 192] on div "INV-202508-062.pdf" at bounding box center [98, 284] width 152 height 9
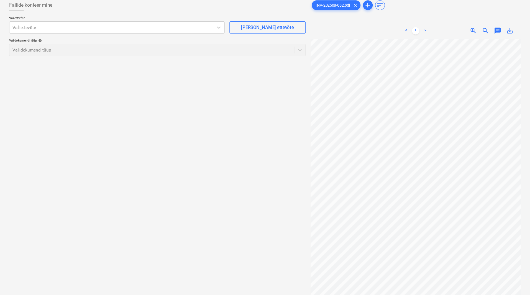
scroll to position [6, 0]
click at [97, 24] on div at bounding box center [115, 25] width 208 height 6
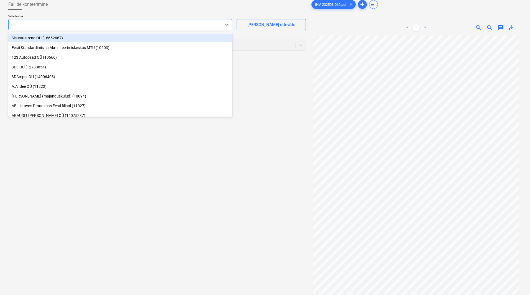
type input "dos"
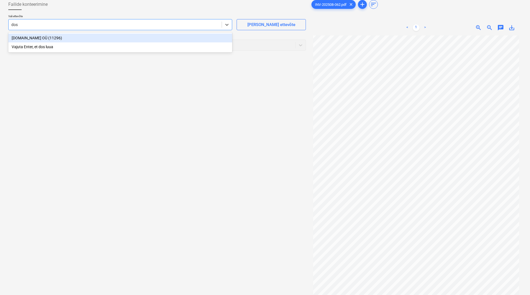
click at [89, 46] on div "Vajuta Enter, et dos luua" at bounding box center [120, 46] width 224 height 9
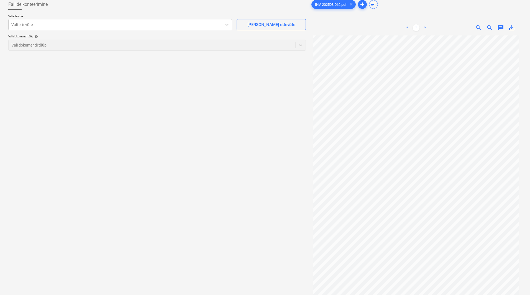
click at [58, 19] on p "Vali ettevõte" at bounding box center [120, 16] width 224 height 5
click at [62, 24] on div at bounding box center [115, 25] width 208 height 6
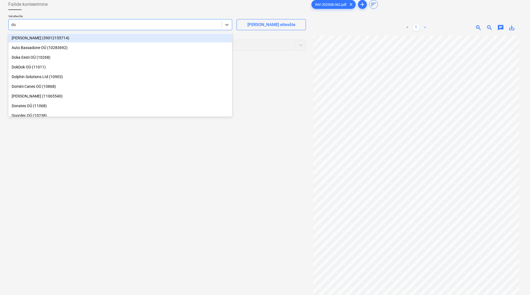
type input "dos"
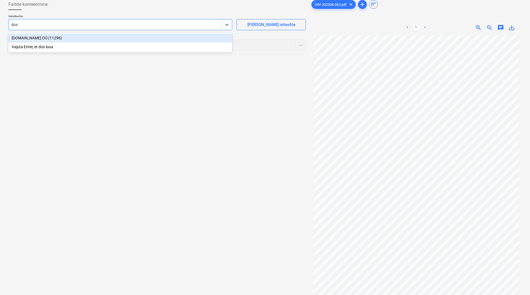
click at [62, 40] on div "[DOMAIN_NAME] OÜ (11296)" at bounding box center [120, 38] width 224 height 9
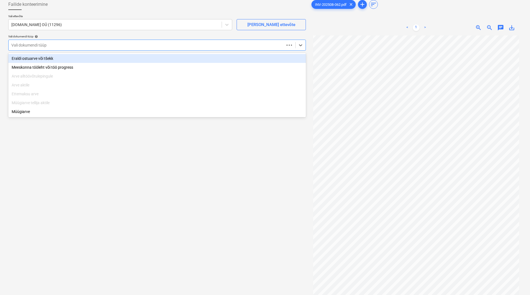
click at [70, 48] on div at bounding box center [146, 45] width 270 height 6
click at [72, 55] on div "Eraldi ostuarve või tšekk" at bounding box center [157, 58] width 298 height 9
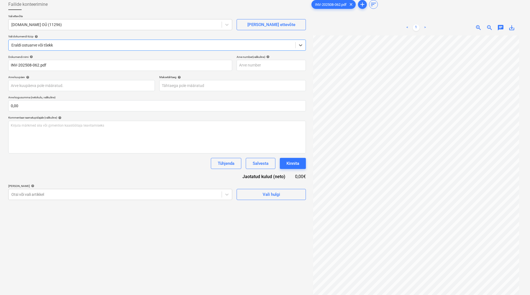
click at [72, 58] on div "Dokumendi nimi help" at bounding box center [120, 57] width 224 height 4
click at [258, 65] on input "text" at bounding box center [271, 65] width 69 height 11
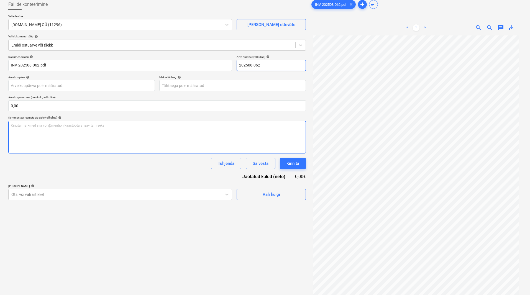
type input "202508-062"
click at [105, 149] on div "Kirjuta märkmed siia või @mention kaastöötaja teavitamiseks ﻿" at bounding box center [157, 137] width 298 height 33
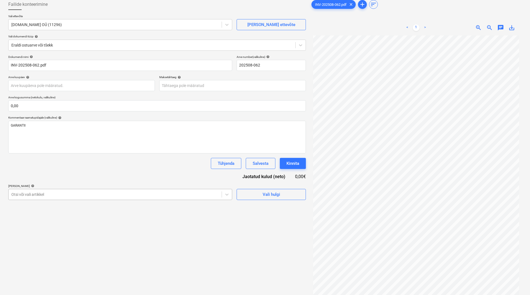
click at [112, 192] on div at bounding box center [115, 195] width 208 height 6
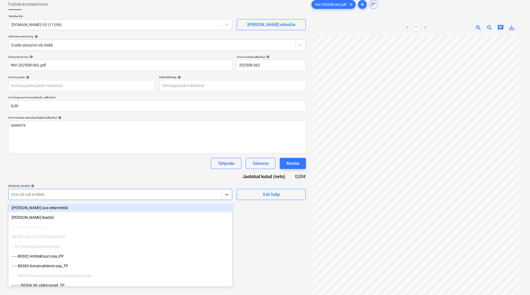
click at [109, 192] on div "[PERSON_NAME] uus eelarverida" at bounding box center [120, 207] width 224 height 9
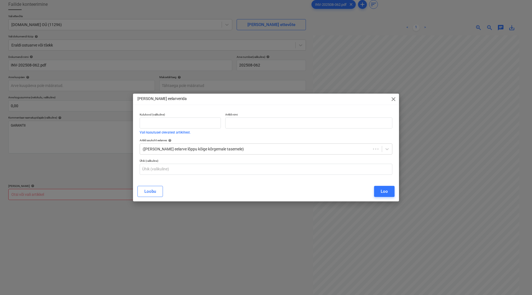
click at [394, 101] on span "close" at bounding box center [393, 99] width 7 height 7
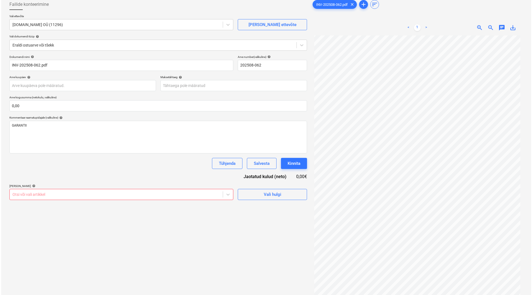
scroll to position [8, 0]
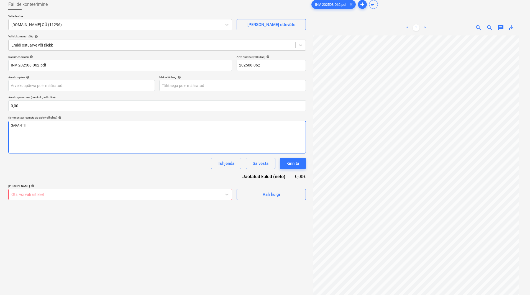
click at [77, 122] on div "GARANTII" at bounding box center [157, 137] width 298 height 33
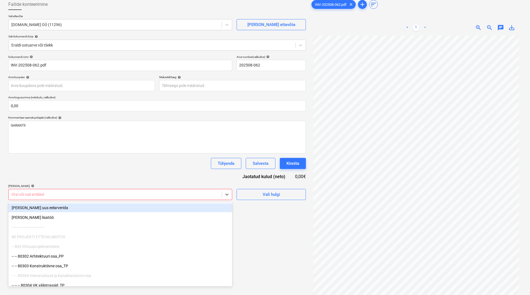
click at [187, 192] on div at bounding box center [115, 195] width 208 height 6
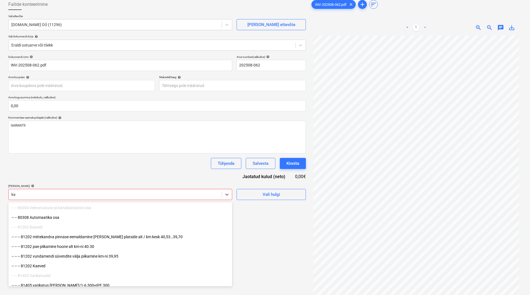
type input "k"
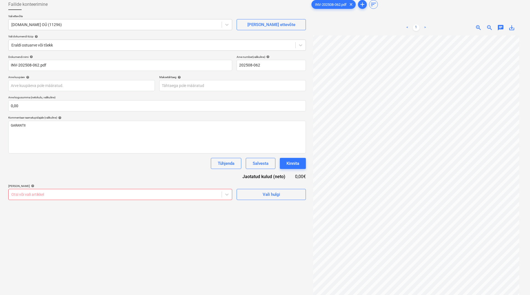
click at [275, 192] on div "Failide konteerimine Vali ettevõte [DOMAIN_NAME] OÜ (11296) [PERSON_NAME] uus e…" at bounding box center [157, 157] width 302 height 321
click at [280, 192] on button "Vali hulgi" at bounding box center [271, 194] width 69 height 11
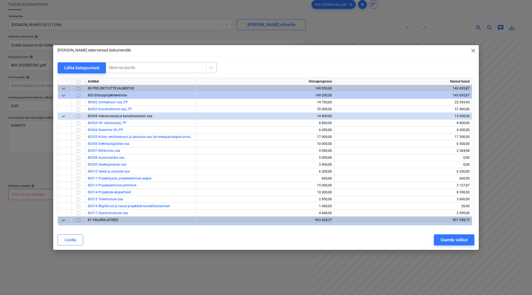
click at [154, 72] on div "Mine rea juurde" at bounding box center [161, 67] width 111 height 11
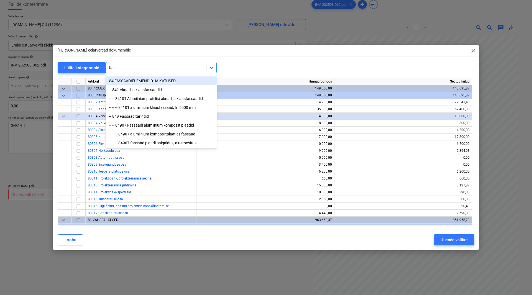
type input "fass"
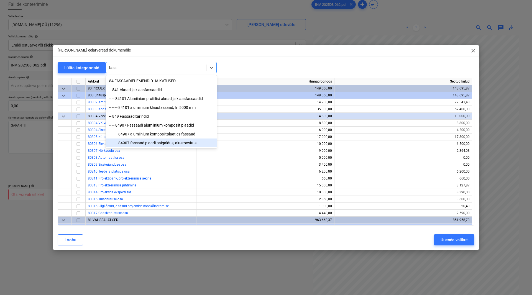
click at [199, 139] on div "-- -- -- 84907 fassaadiplaadi paigaldus, alusroovitus" at bounding box center [161, 143] width 111 height 9
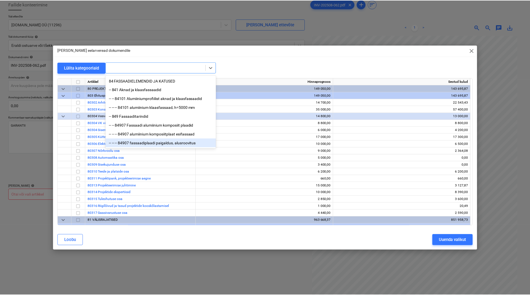
scroll to position [1400, 0]
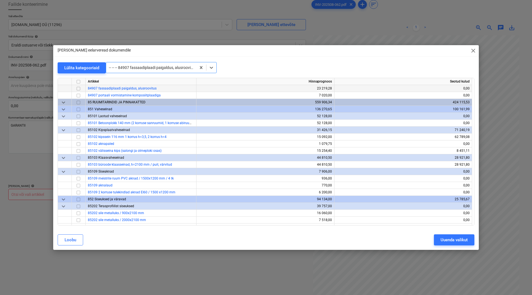
click at [78, 89] on input "checkbox" at bounding box center [78, 88] width 7 height 7
click at [423, 192] on div "[PERSON_NAME] valikut" at bounding box center [266, 240] width 424 height 16
click at [423, 192] on div "Uuenda valikut" at bounding box center [454, 239] width 27 height 7
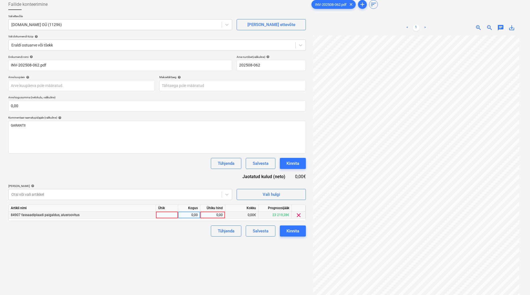
click at [212, 192] on div "0,00" at bounding box center [213, 215] width 20 height 7
type input "791,78"
click at [193, 192] on div "Failide konteerimine Vali ettevõte [DOMAIN_NAME] OÜ (11296) [PERSON_NAME] uus e…" at bounding box center [157, 157] width 302 height 321
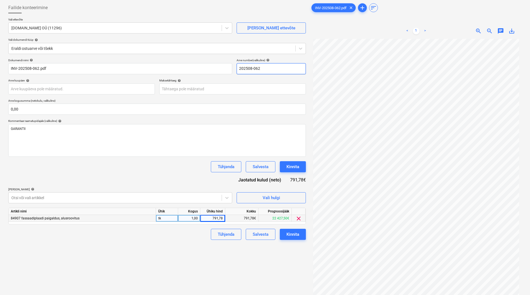
scroll to position [0, 0]
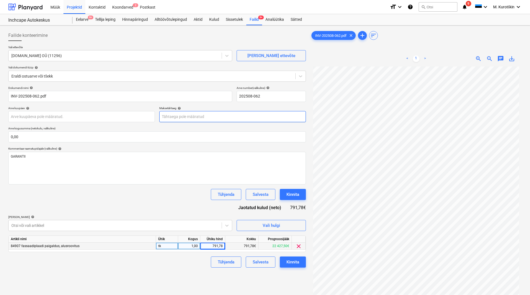
click at [194, 120] on body "Müük Projektid Kontaktid Koondarved 2 Postkast format_size keyboard_arrow_down …" at bounding box center [265, 147] width 530 height 295
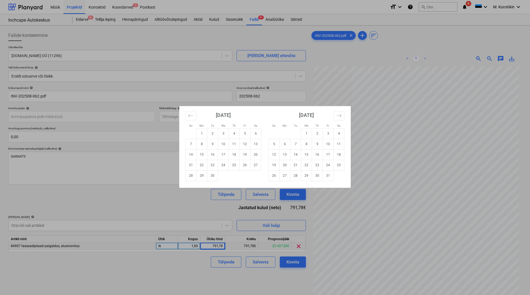
click at [167, 117] on div "Su Mo Tu We Th Fr Sa Su Mo Tu We Th Fr Sa [DATE] 1 2 3 4 5 6 7 8 9 10 11 12 13 …" at bounding box center [265, 147] width 530 height 295
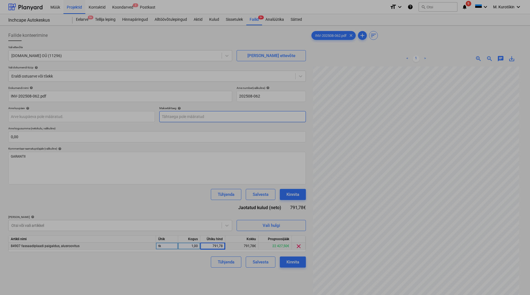
drag, startPoint x: 174, startPoint y: 118, endPoint x: 245, endPoint y: 121, distance: 71.3
click at [174, 118] on body "Müük Projektid Kontaktid Koondarved 2 Postkast format_size keyboard_arrow_down …" at bounding box center [265, 147] width 530 height 295
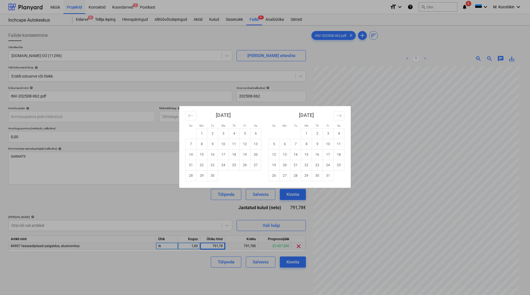
click at [241, 151] on td "19" at bounding box center [245, 154] width 11 height 11
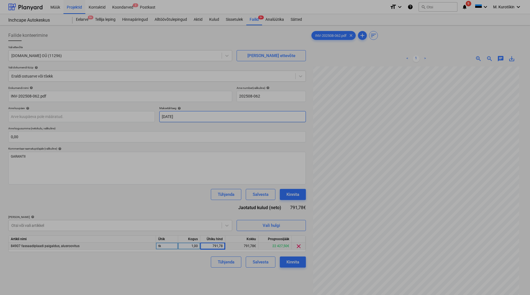
click at [191, 117] on body "Müük Projektid Kontaktid Koondarved 2 Postkast format_size keyboard_arrow_down …" at bounding box center [265, 147] width 530 height 295
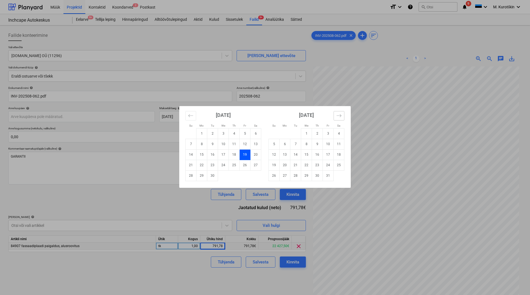
click at [338, 115] on icon "Move forward to switch to the next month." at bounding box center [339, 115] width 5 height 5
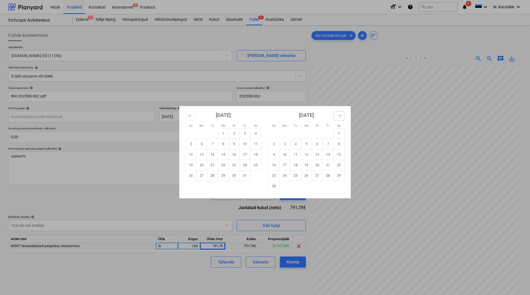
click at [338, 114] on icon "Move forward to switch to the next month." at bounding box center [339, 115] width 5 height 5
click at [337, 114] on icon "Move forward to switch to the next month." at bounding box center [339, 115] width 5 height 5
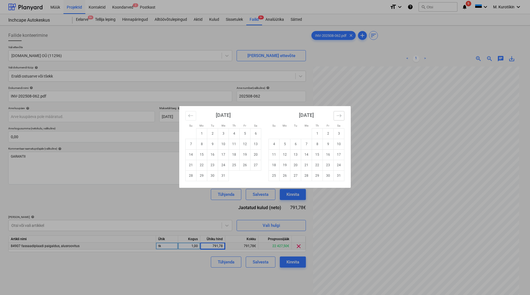
click at [337, 114] on icon "Move forward to switch to the next month." at bounding box center [339, 115] width 5 height 5
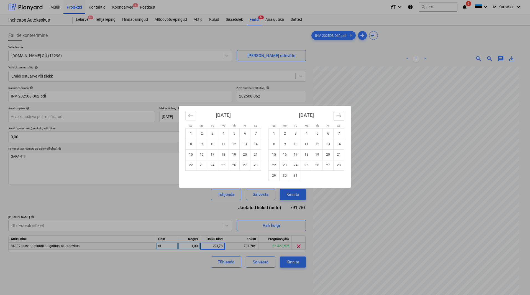
click at [337, 114] on icon "Move forward to switch to the next month." at bounding box center [339, 115] width 5 height 5
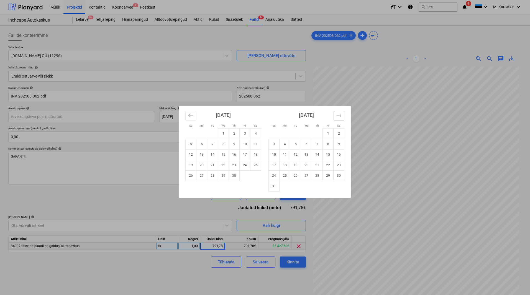
click at [337, 113] on icon "Move forward to switch to the next month." at bounding box center [339, 115] width 5 height 5
click at [337, 114] on icon "Move forward to switch to the next month." at bounding box center [339, 115] width 5 height 5
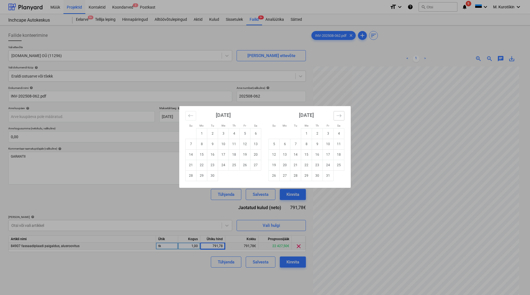
click at [337, 114] on icon "Move forward to switch to the next month." at bounding box center [339, 115] width 5 height 5
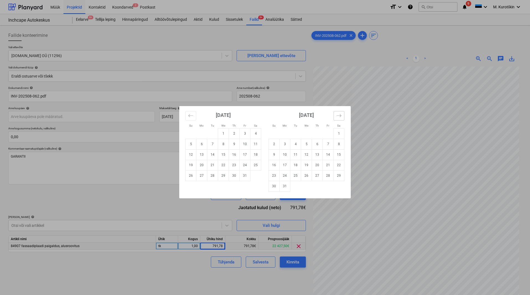
click at [337, 114] on icon "Move forward to switch to the next month." at bounding box center [339, 115] width 5 height 5
click at [338, 114] on icon "Move forward to switch to the next month." at bounding box center [339, 115] width 5 height 5
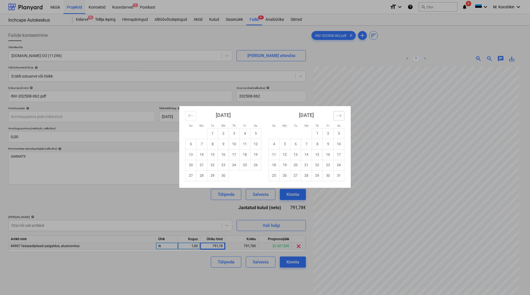
click at [339, 115] on icon "Move forward to switch to the next month." at bounding box center [339, 115] width 5 height 5
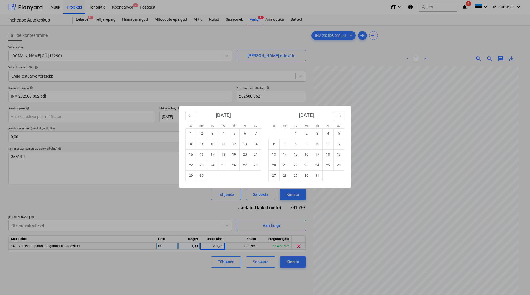
click at [339, 115] on icon "Move forward to switch to the next month." at bounding box center [339, 115] width 5 height 5
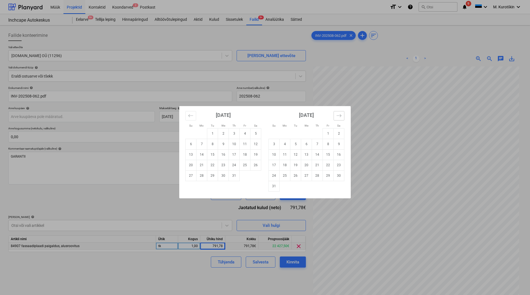
click at [339, 115] on icon "Move forward to switch to the next month." at bounding box center [339, 115] width 5 height 5
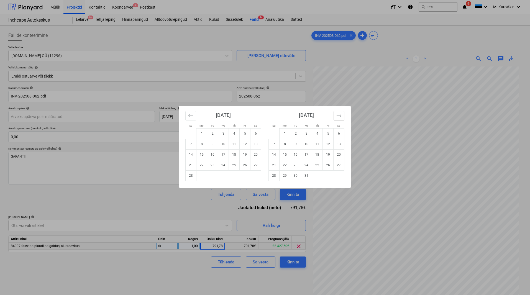
click at [338, 115] on icon "Move forward to switch to the next month." at bounding box center [339, 115] width 5 height 5
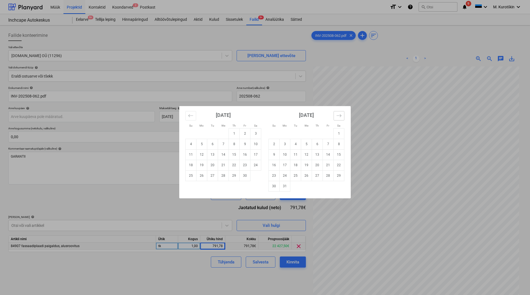
click at [338, 115] on icon "Move forward to switch to the next month." at bounding box center [339, 115] width 5 height 5
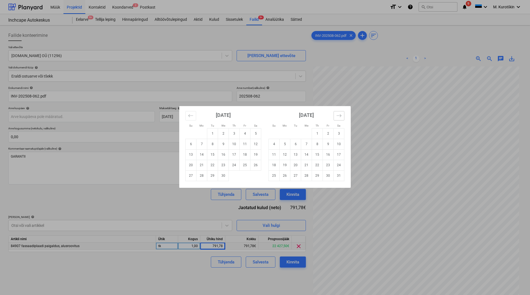
click at [338, 115] on icon "Move forward to switch to the next month." at bounding box center [339, 115] width 5 height 5
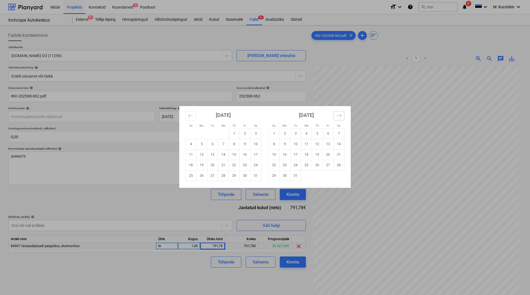
click at [338, 115] on icon "Move forward to switch to the next month." at bounding box center [339, 115] width 5 height 5
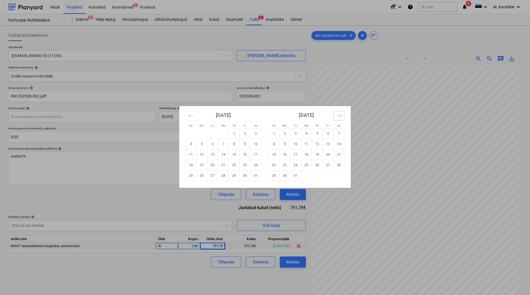
click at [338, 115] on icon "Move forward to switch to the next month." at bounding box center [339, 115] width 5 height 5
click at [98, 154] on div "Su Mo Tu We Th Fr Sa Su Mo Tu We Th Fr Sa [DATE] 1 2 3 4 5 6 7 8 9 10 11 12 13 …" at bounding box center [265, 147] width 530 height 295
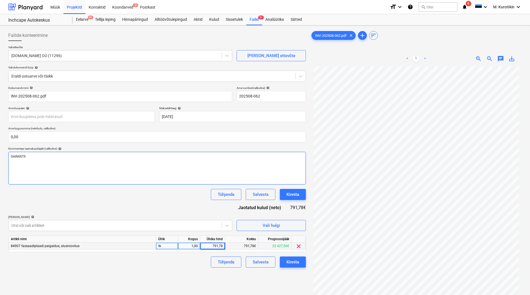
click at [151, 174] on div "GARANTII" at bounding box center [157, 168] width 298 height 33
click at [199, 114] on body "Müük Projektid Kontaktid Koondarved 2 Postkast format_size keyboard_arrow_down …" at bounding box center [265, 147] width 530 height 295
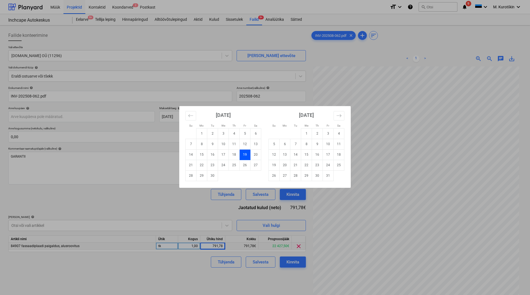
drag, startPoint x: 154, startPoint y: 117, endPoint x: 159, endPoint y: 118, distance: 4.6
click at [154, 118] on div "Su Mo Tu We Th Fr Sa Su Mo Tu We Th Fr Sa [DATE] 1 2 3 4 5 6 7 8 9 10 11 12 13 …" at bounding box center [265, 147] width 530 height 295
drag, startPoint x: 179, startPoint y: 119, endPoint x: 186, endPoint y: 116, distance: 6.8
click at [186, 116] on body "Müük Projektid Kontaktid Koondarved 2 Postkast format_size keyboard_arrow_down …" at bounding box center [265, 147] width 530 height 295
click at [170, 119] on div "Su Mo Tu We Th Fr Sa Su Mo Tu We Th Fr Sa [DATE] 1 2 3 4 5 6 7 8 9 10 11 12 13 …" at bounding box center [265, 147] width 530 height 295
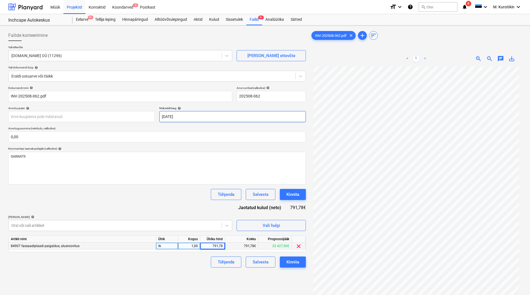
click at [170, 119] on body "Müük Projektid Kontaktid Koondarved 2 Postkast format_size keyboard_arrow_down …" at bounding box center [265, 147] width 530 height 295
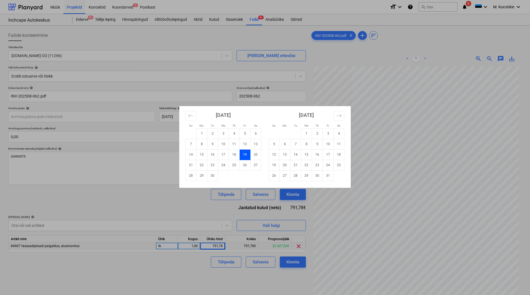
click at [168, 119] on div "Su Mo Tu We Th Fr Sa Su Mo Tu We Th Fr Sa [DATE] 1 2 3 4 5 6 7 8 9 10 11 12 13 …" at bounding box center [265, 147] width 530 height 295
drag, startPoint x: 191, startPoint y: 117, endPoint x: 137, endPoint y: 117, distance: 54.1
click at [137, 118] on body "Müük Projektid Kontaktid Koondarved 2 Postkast format_size keyboard_arrow_down …" at bounding box center [265, 147] width 530 height 295
click at [171, 118] on div "Su Mo Tu We Th Fr Sa Su Mo Tu We Th Fr Sa [DATE] 1 2 3 4 5 6 7 8 9 10 11 12 13 …" at bounding box center [265, 147] width 530 height 295
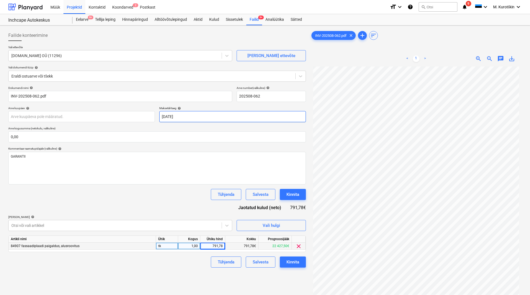
click at [165, 117] on body "Müük Projektid Kontaktid Koondarved 2 Postkast format_size keyboard_arrow_down …" at bounding box center [265, 147] width 530 height 295
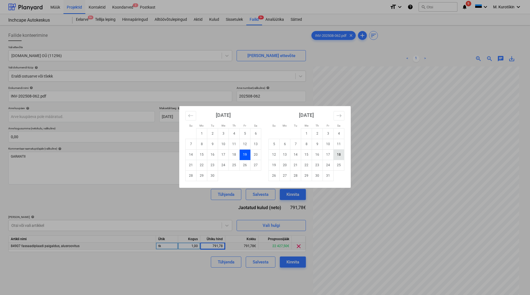
click at [334, 152] on td "18" at bounding box center [339, 154] width 11 height 11
type input "[DATE]"
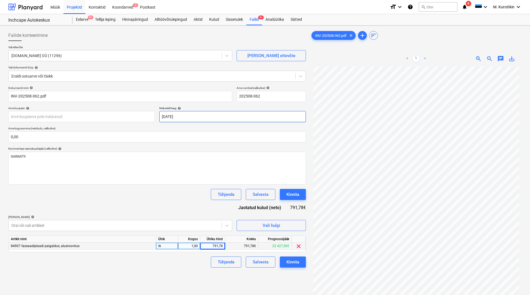
click at [230, 118] on body "Müük Projektid Kontaktid Koondarved 2 Postkast format_size keyboard_arrow_down …" at bounding box center [265, 147] width 530 height 295
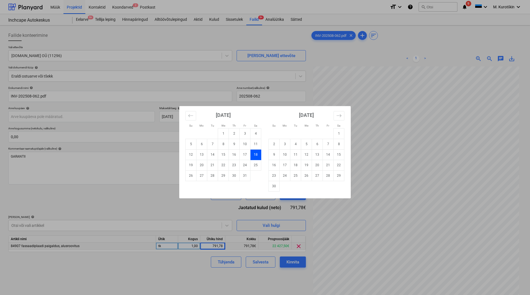
click at [174, 117] on div "Su Mo Tu We Th Fr Sa Su Mo Tu We Th Fr Sa [DATE] 1 2 3 4 5 6 7 8 9 10 11 12 13 …" at bounding box center [265, 147] width 530 height 295
drag, startPoint x: 217, startPoint y: 116, endPoint x: 312, endPoint y: 117, distance: 94.3
click at [218, 116] on body "Müük Projektid Kontaktid Koondarved 2 Postkast format_size keyboard_arrow_down …" at bounding box center [265, 147] width 530 height 295
click at [338, 116] on icon "Move forward to switch to the next month." at bounding box center [339, 115] width 5 height 5
click at [337, 116] on icon "Move forward to switch to the next month." at bounding box center [339, 115] width 5 height 5
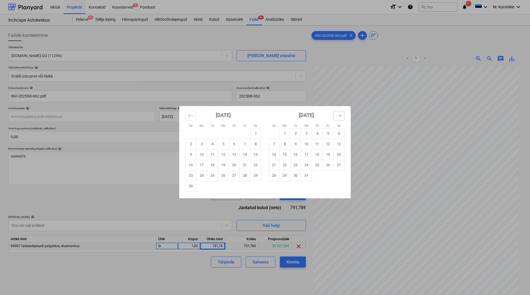
click at [337, 117] on icon "Move forward to switch to the next month." at bounding box center [339, 115] width 5 height 5
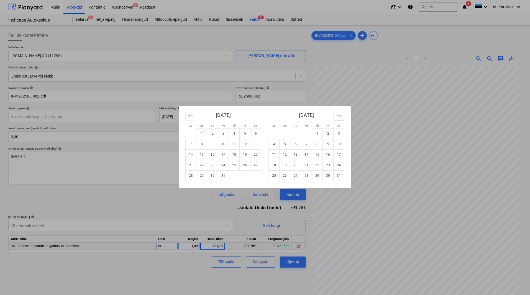
click at [337, 117] on icon "Move forward to switch to the next month." at bounding box center [339, 115] width 5 height 5
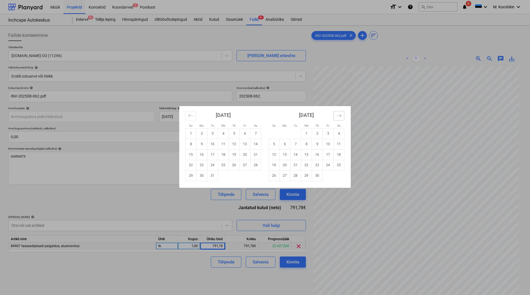
click at [337, 117] on icon "Move forward to switch to the next month." at bounding box center [339, 115] width 5 height 5
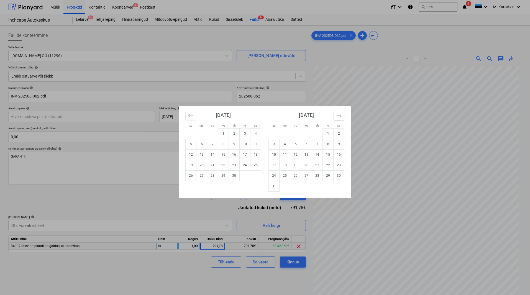
click at [337, 117] on icon "Move forward to switch to the next month." at bounding box center [339, 115] width 5 height 5
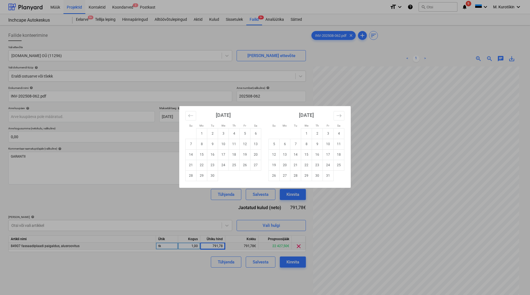
click at [133, 159] on div "Su Mo Tu We Th Fr Sa Su Mo Tu We Th Fr Sa [DATE] 1 2 3 4 5 6 7 8 9 10 11 12 13 …" at bounding box center [265, 147] width 530 height 295
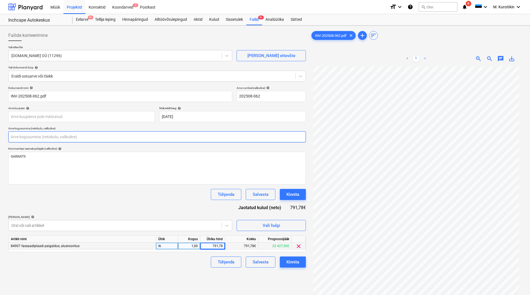
click at [76, 141] on input "text" at bounding box center [157, 136] width 298 height 11
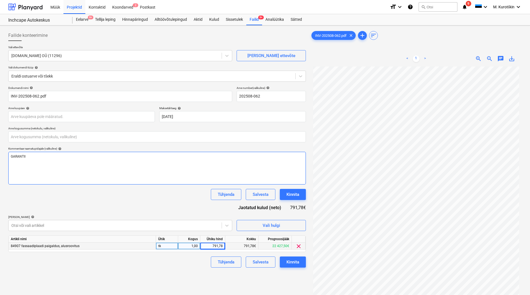
type input "0,00"
click at [75, 169] on div "GARANTII" at bounding box center [157, 168] width 298 height 33
click at [196, 106] on div "Maksetähtaeg help" at bounding box center [232, 108] width 147 height 4
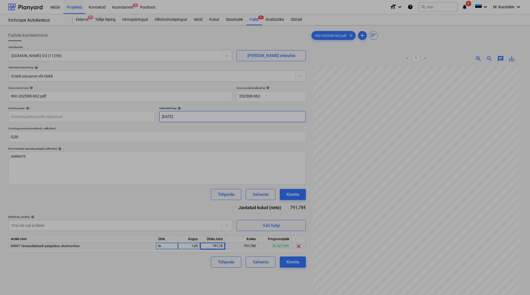
click at [194, 116] on body "Müük Projektid Kontaktid Koondarved 2 Postkast format_size keyboard_arrow_down …" at bounding box center [265, 147] width 530 height 295
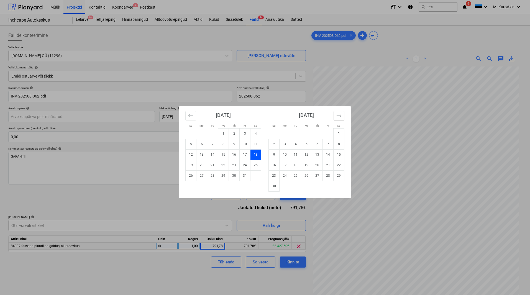
click at [341, 113] on icon "Move forward to switch to the next month." at bounding box center [339, 115] width 5 height 5
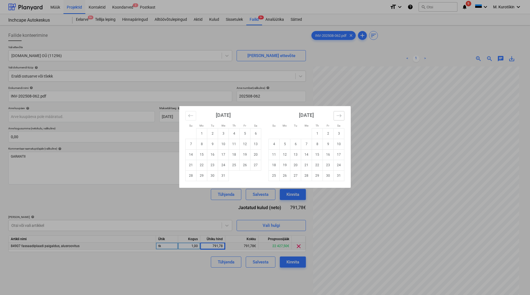
click at [341, 113] on icon "Move forward to switch to the next month." at bounding box center [339, 115] width 5 height 5
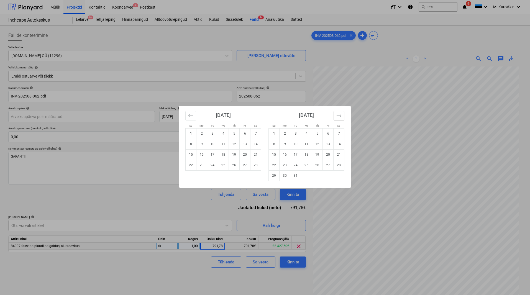
click at [341, 113] on icon "Move forward to switch to the next month." at bounding box center [339, 115] width 5 height 5
click at [341, 114] on icon "Move forward to switch to the next month." at bounding box center [339, 115] width 5 height 5
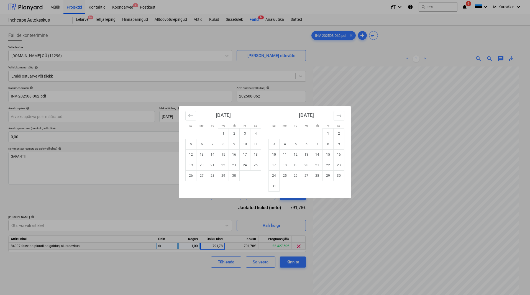
click at [106, 169] on div "Su Mo Tu We Th Fr Sa Su Mo Tu We Th Fr Sa [DATE] 1 2 3 4 5 6 7 8 9 10 11 12 13 …" at bounding box center [265, 147] width 530 height 295
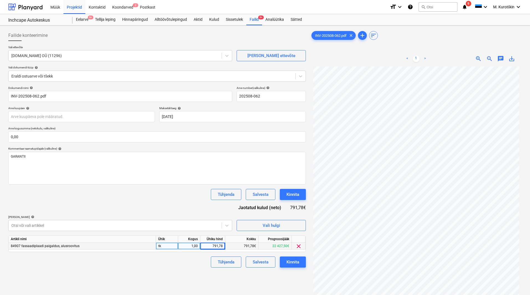
click at [423, 63] on div "< 1 > zoom_in zoom_out chat 0 save_alt" at bounding box center [416, 59] width 212 height 16
click at [423, 61] on span "save_alt" at bounding box center [512, 58] width 7 height 7
click at [80, 172] on div "GARANTII" at bounding box center [157, 168] width 298 height 33
click at [68, 158] on p "GARANTII" at bounding box center [157, 156] width 293 height 5
click at [84, 161] on p "﻿" at bounding box center [157, 161] width 293 height 5
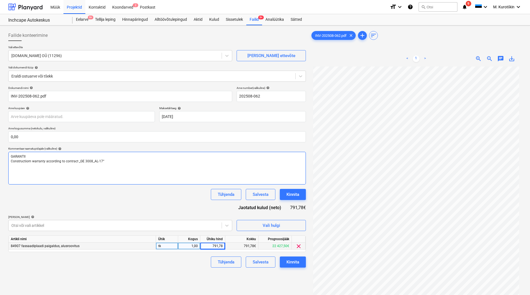
click at [121, 168] on div "GARANTII Constructiom warranty according to contract „GE 3008_AL-17“" at bounding box center [157, 168] width 298 height 33
click at [138, 192] on div "Tühjenda Salvesta Kinnita" at bounding box center [157, 194] width 298 height 11
click at [117, 192] on div "Dokumendi nimi help INV-202508-062.pdf Arve number (valikuline) help 202508-062…" at bounding box center [157, 177] width 298 height 182
click at [145, 113] on body "Müük Projektid Kontaktid Koondarved 2 Postkast format_size keyboard_arrow_down …" at bounding box center [265, 147] width 530 height 295
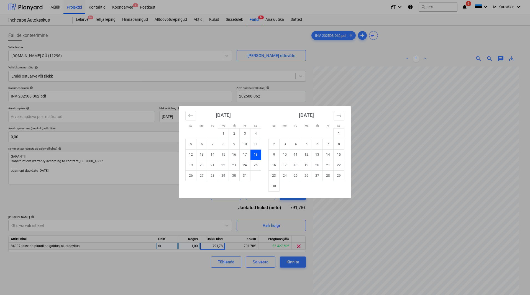
click at [345, 118] on div "[DATE] 1 2 3 4 5 6 7 8 9 10 11 12 13 14 15 16 17 18 19 20 21 22 23 24 25 26 27 …" at bounding box center [306, 149] width 83 height 86
click at [338, 115] on icon "Move forward to switch to the next month." at bounding box center [339, 115] width 5 height 5
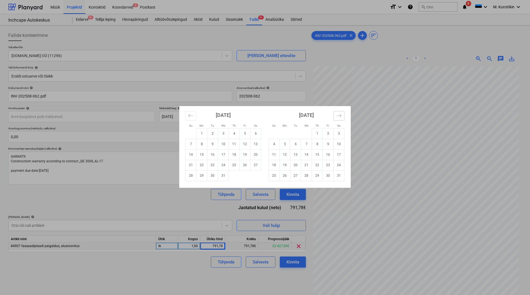
click at [338, 115] on icon "Move forward to switch to the next month." at bounding box center [339, 115] width 5 height 5
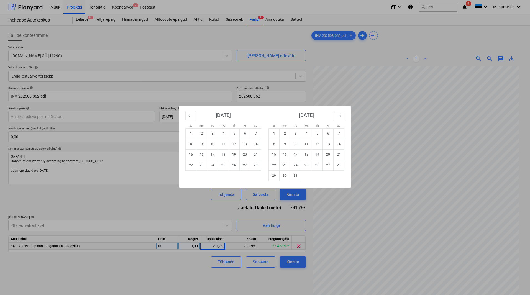
click at [338, 115] on icon "Move forward to switch to the next month." at bounding box center [339, 115] width 5 height 5
click at [317, 162] on td "23" at bounding box center [317, 165] width 11 height 11
type input "[DATE]"
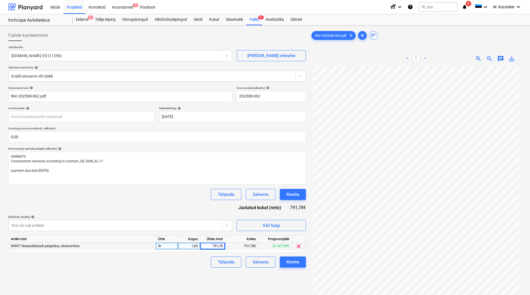
click at [179, 192] on div "Tühjenda Salvesta Kinnita" at bounding box center [157, 194] width 298 height 11
click at [296, 192] on div "Kinnita" at bounding box center [293, 262] width 13 height 7
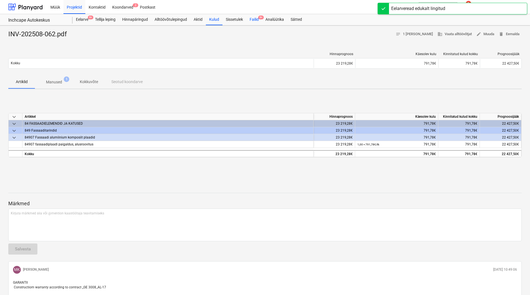
click at [253, 14] on div "Failid 9+" at bounding box center [254, 19] width 16 height 11
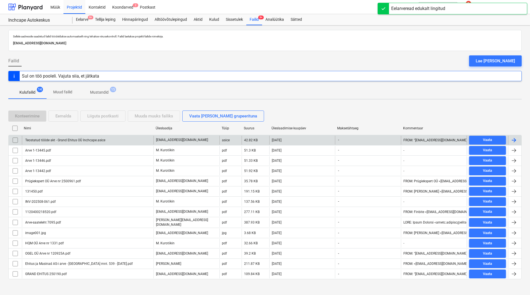
scroll to position [4, 0]
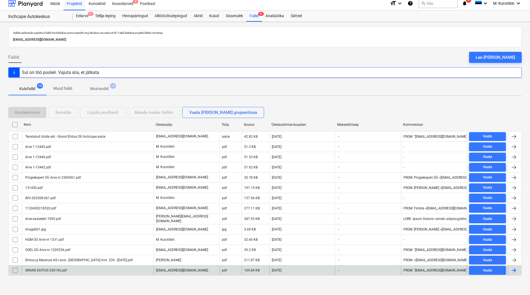
click at [48, 192] on div "GRAND EHITUS 250190.pdf" at bounding box center [45, 271] width 42 height 4
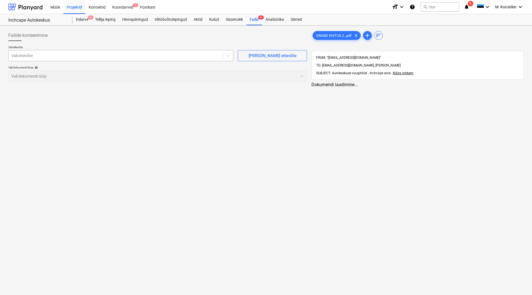
click at [165, 54] on div "Vali ettevõte" at bounding box center [116, 56] width 214 height 8
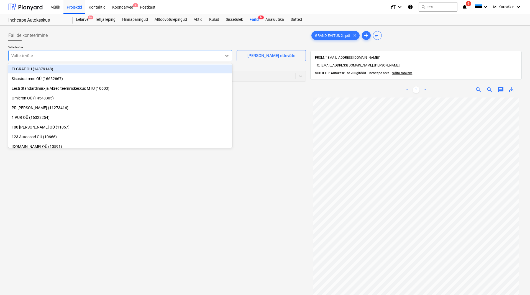
click at [167, 43] on div at bounding box center [157, 43] width 298 height 4
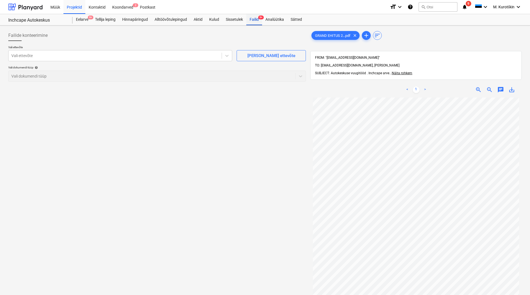
click at [251, 20] on div "Failid 9+" at bounding box center [254, 19] width 16 height 11
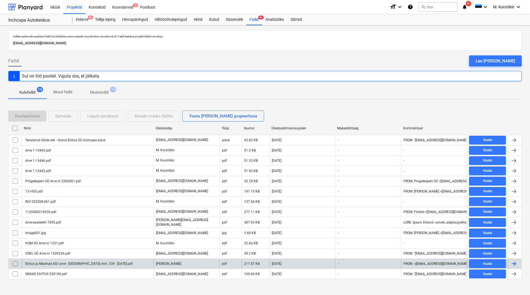
click at [43, 192] on div "Ehitus ja Masinad AS-i arve - [GEOGRAPHIC_DATA] mnt. 539 - [DATE].pdf" at bounding box center [88, 263] width 132 height 9
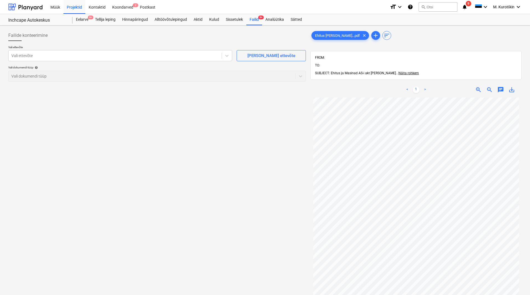
scroll to position [12, 0]
click at [423, 86] on span "save_alt" at bounding box center [512, 89] width 7 height 7
drag, startPoint x: 36, startPoint y: 62, endPoint x: 40, endPoint y: 57, distance: 6.8
click at [36, 62] on div "Vali ettevõte Vali ettevõte [PERSON_NAME] uus ettevõte Vali dokumendi tüüp help…" at bounding box center [157, 65] width 298 height 41
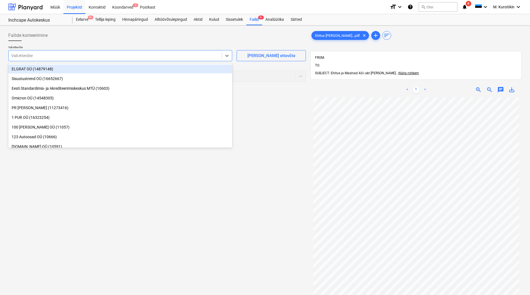
click at [40, 56] on div at bounding box center [115, 56] width 208 height 6
type input "ehit"
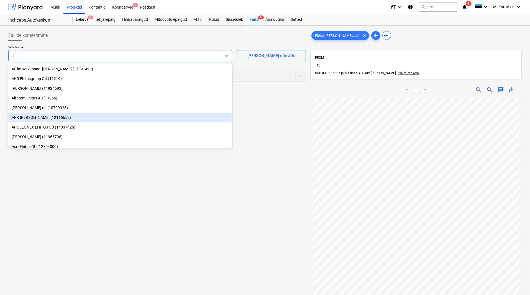
scroll to position [139, 0]
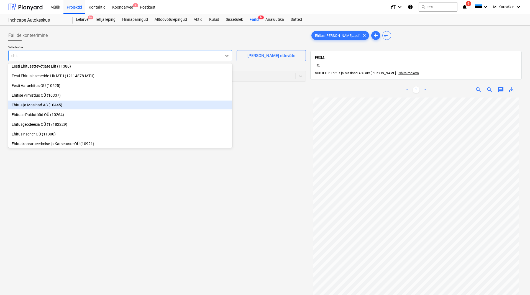
click at [98, 105] on div "Ehitus ja Masinad AS (10445)" at bounding box center [120, 105] width 224 height 9
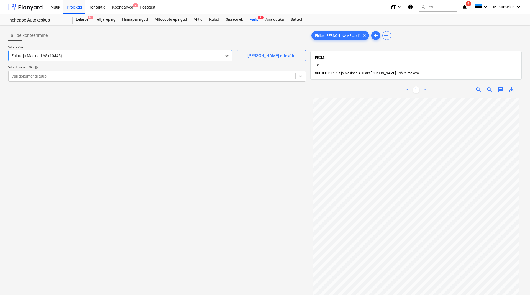
click at [80, 83] on div "Vali ettevõte option Ehitus ja Masinad AS (10445) , selected. Select is focused…" at bounding box center [157, 65] width 298 height 41
click at [74, 78] on div at bounding box center [151, 76] width 281 height 6
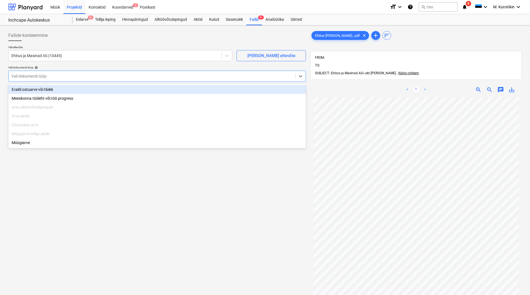
click at [71, 88] on div "Eraldi ostuarve või tšekk" at bounding box center [157, 89] width 298 height 9
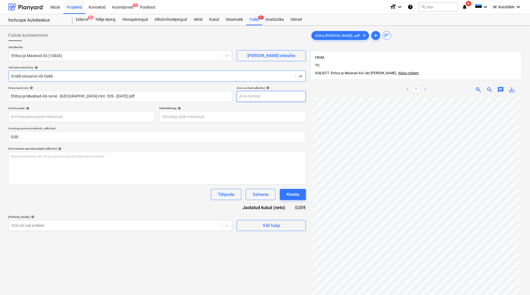
click at [260, 101] on input "text" at bounding box center [271, 96] width 69 height 11
type input "250817"
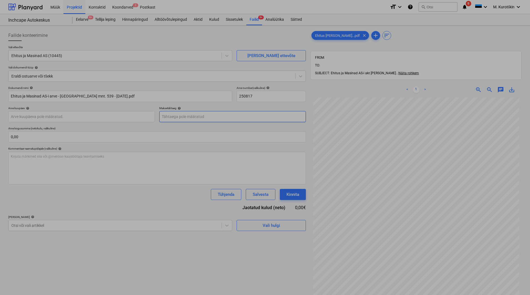
click at [239, 114] on body "Müük Projektid Kontaktid Koondarved 2 Postkast format_size keyboard_arrow_down …" at bounding box center [265, 147] width 530 height 295
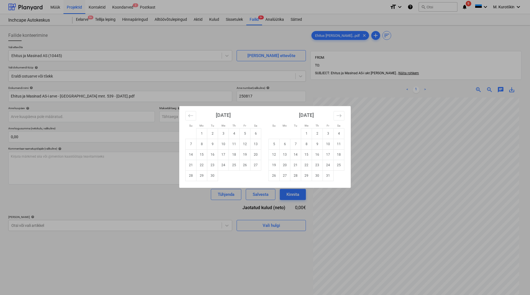
click at [423, 113] on div "Su Mo Tu We Th Fr Sa Su Mo Tu We Th Fr Sa [DATE] 1 2 3 4 5 6 7 8 9 10 11 12 13 …" at bounding box center [265, 147] width 530 height 295
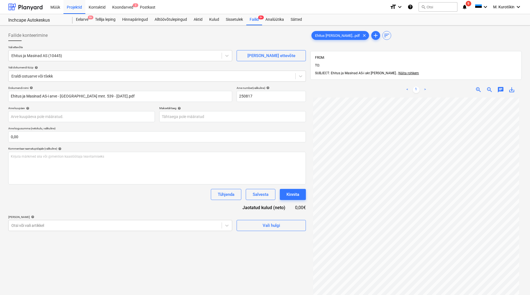
click at [423, 86] on link ">" at bounding box center [425, 89] width 7 height 7
drag, startPoint x: 513, startPoint y: 87, endPoint x: 512, endPoint y: 83, distance: 3.6
click at [423, 86] on div "< 1 > zoom_in zoom_out chat 0 save_alt" at bounding box center [416, 90] width 212 height 16
click at [423, 86] on span "save_alt" at bounding box center [512, 89] width 7 height 7
click at [98, 110] on p "Arve kuupäev help" at bounding box center [81, 108] width 147 height 5
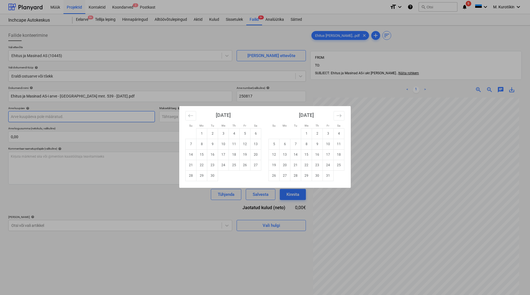
click at [97, 117] on body "Müük Projektid Kontaktid Koondarved 2 Postkast format_size keyboard_arrow_down …" at bounding box center [265, 147] width 530 height 295
click at [193, 115] on button "Move backward to switch to the previous month." at bounding box center [190, 115] width 11 height 9
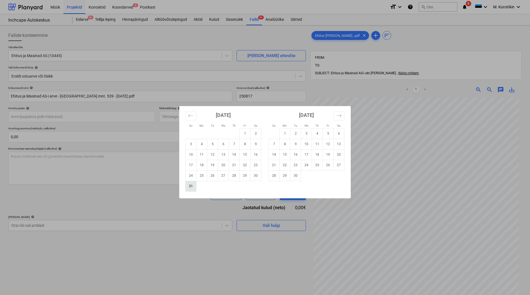
click at [190, 188] on td "31" at bounding box center [191, 186] width 11 height 11
type input "[DATE]"
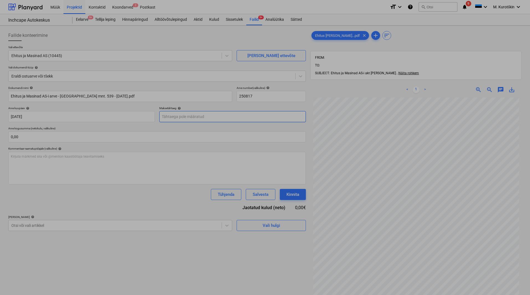
click at [196, 117] on body "Müük Projektid Kontaktid Koondarved 2 Postkast format_size keyboard_arrow_down …" at bounding box center [265, 147] width 530 height 295
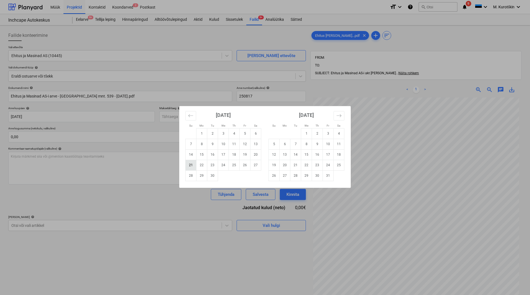
click at [191, 164] on td "21" at bounding box center [191, 165] width 11 height 11
type input "[DATE]"
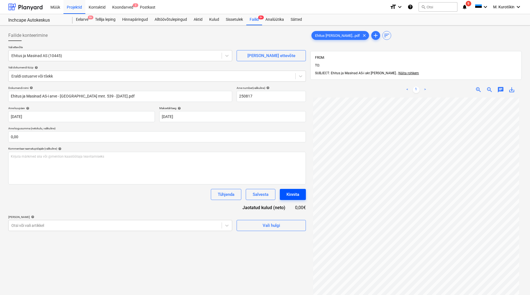
scroll to position [13, 0]
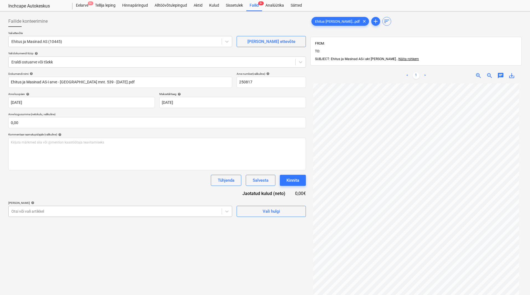
click at [137, 192] on body "Müük Projektid Kontaktid Koondarved 2 Postkast format_size keyboard_arrow_down …" at bounding box center [265, 133] width 530 height 295
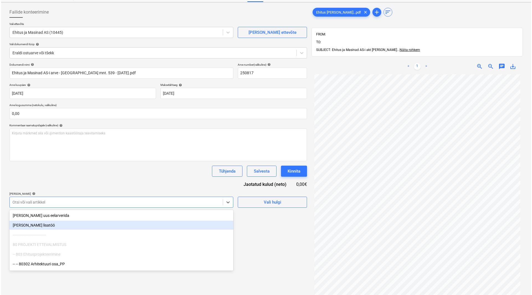
scroll to position [25, 0]
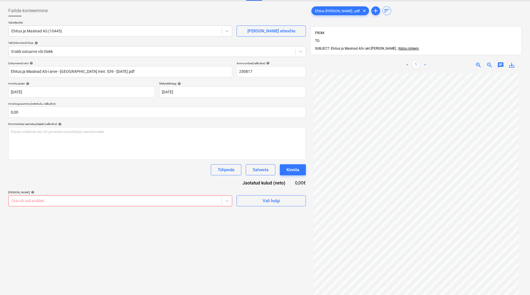
click at [104, 192] on div "Failide konteerimine Vali ettevõte Ehitus ja Masinad AS (10445) [PERSON_NAME] u…" at bounding box center [157, 179] width 302 height 352
click at [105, 192] on div "Otsi või vali artikkel" at bounding box center [120, 200] width 224 height 11
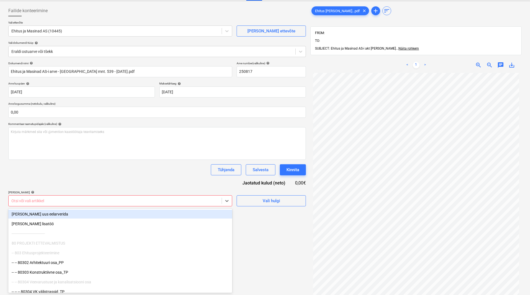
click at [271, 192] on div "Failide konteerimine Vali ettevõte Ehitus ja Masinad AS (10445) [PERSON_NAME] u…" at bounding box center [157, 179] width 302 height 352
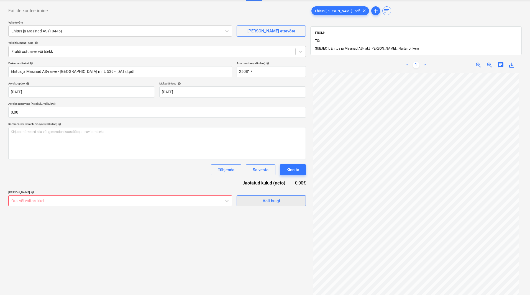
click at [272, 192] on div "Vali hulgi" at bounding box center [271, 200] width 17 height 7
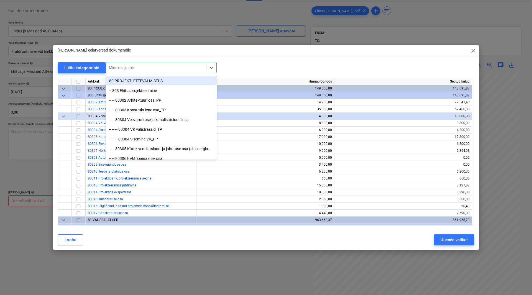
click at [121, 70] on div at bounding box center [156, 68] width 95 height 6
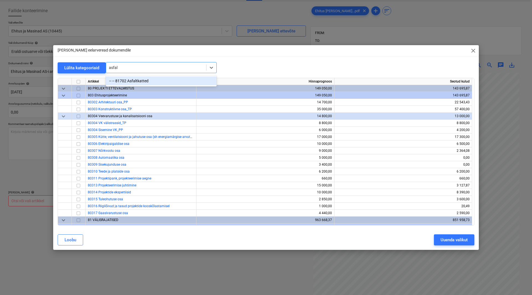
type input "asfalt"
click at [137, 82] on div "-- -- 81702 Asfaltkatted" at bounding box center [161, 81] width 111 height 9
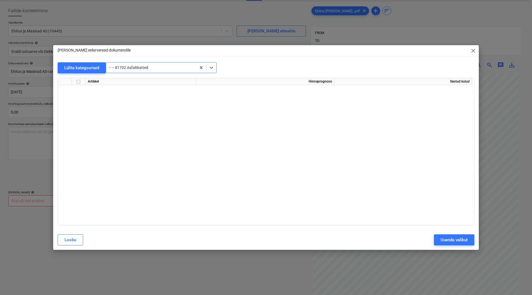
scroll to position [457, 0]
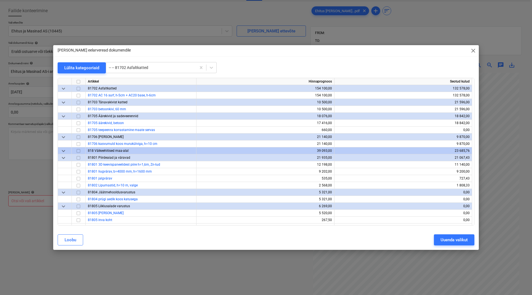
click at [270, 67] on div "Lülita kategooriaid -- -- 81702 Asfaltkatted" at bounding box center [266, 67] width 417 height 11
click at [78, 95] on input "checkbox" at bounding box center [78, 95] width 7 height 7
click at [84, 50] on p "[PERSON_NAME] eelarveread dokumendile" at bounding box center [94, 50] width 73 height 6
click at [74, 144] on div at bounding box center [79, 144] width 14 height 7
drag, startPoint x: 78, startPoint y: 143, endPoint x: 105, endPoint y: 165, distance: 34.7
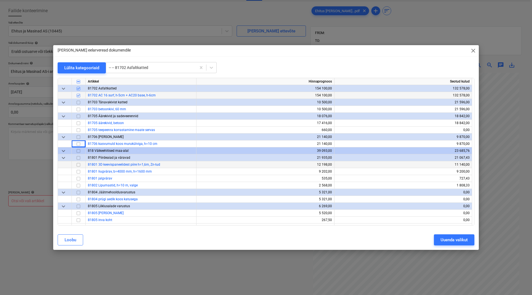
click at [78, 143] on input "checkbox" at bounding box center [78, 144] width 7 height 7
drag, startPoint x: 78, startPoint y: 55, endPoint x: 95, endPoint y: 57, distance: 17.8
click at [78, 55] on div "[PERSON_NAME] eelarveread dokumendile close" at bounding box center [266, 50] width 426 height 11
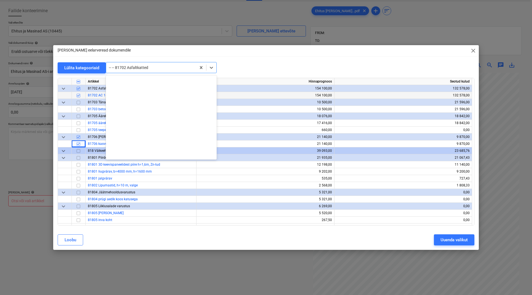
click at [184, 69] on div at bounding box center [151, 68] width 85 height 6
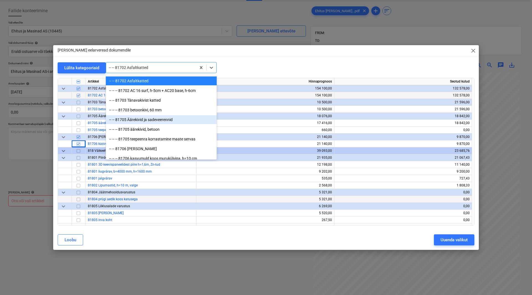
scroll to position [513, 0]
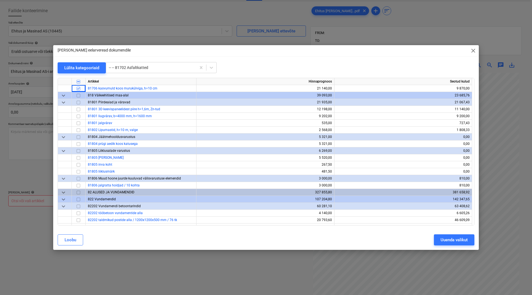
click at [261, 68] on div "Lülita kategooriaid -- -- 81702 Asfaltkatted" at bounding box center [266, 67] width 417 height 11
click at [81, 158] on input "checkbox" at bounding box center [78, 158] width 7 height 7
click at [74, 56] on div "[PERSON_NAME] eelarveread dokumendile close" at bounding box center [266, 50] width 426 height 11
click at [162, 68] on div at bounding box center [151, 68] width 85 height 6
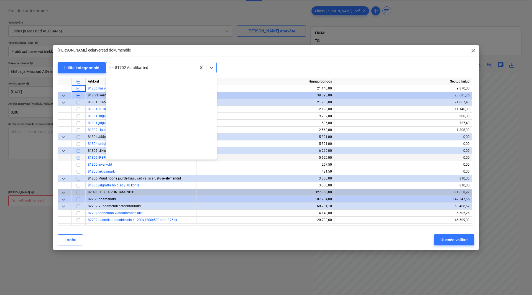
scroll to position [640, 0]
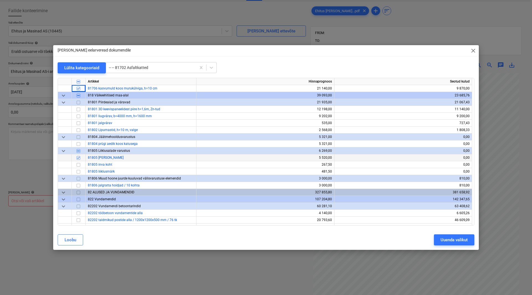
click at [239, 55] on div "[PERSON_NAME] eelarveread dokumendile close" at bounding box center [266, 50] width 426 height 11
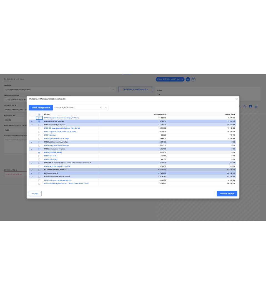
scroll to position [457, 0]
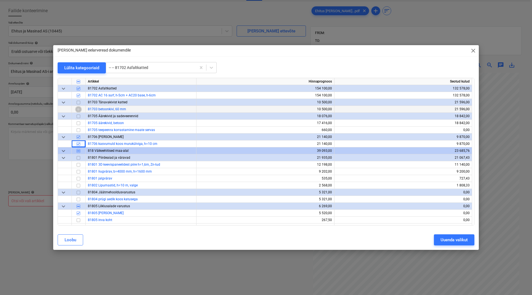
click at [78, 110] on input "checkbox" at bounding box center [78, 109] width 7 height 7
click at [423, 192] on div "Uuenda valikut" at bounding box center [454, 239] width 27 height 7
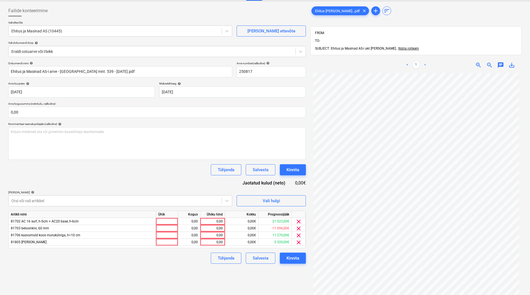
click at [169, 192] on div "Failide konteerimine Vali ettevõte Ehitus ja Masinad AS (10445) [PERSON_NAME] u…" at bounding box center [157, 179] width 302 height 352
click at [219, 192] on div "0,00" at bounding box center [213, 228] width 20 height 7
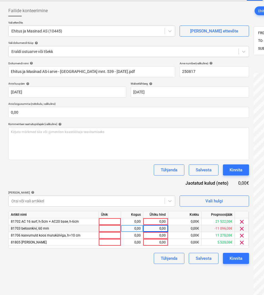
click at [144, 192] on div "Failide konteerimine Vali ettevõte Ehitus ja Masinad AS (10445) [PERSON_NAME] u…" at bounding box center [128, 178] width 245 height 351
click at [154, 192] on div "0,00" at bounding box center [155, 228] width 20 height 7
type input "3610"
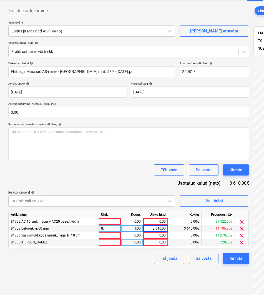
click at [156, 192] on div "0,00" at bounding box center [155, 242] width 20 height 7
type input "4112,5"
click at [136, 192] on div "Tühjenda Salvesta Kinnita" at bounding box center [128, 258] width 240 height 11
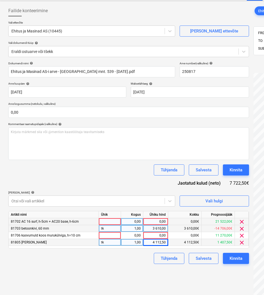
click at [152, 192] on div "0,00" at bounding box center [155, 221] width 20 height 7
type input "6551,82"
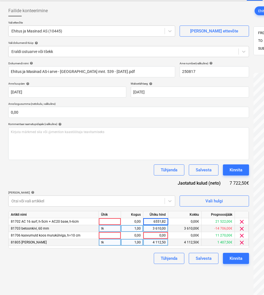
click at [151, 192] on div "Failide konteerimine Vali ettevõte Ehitus ja Masinad AS (10445) [PERSON_NAME] u…" at bounding box center [128, 178] width 245 height 351
click at [156, 192] on div "0,00" at bounding box center [155, 235] width 20 height 7
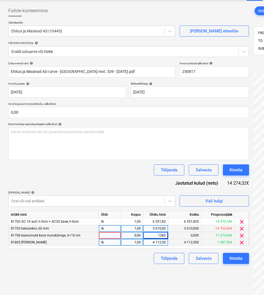
type input "13820"
click at [147, 192] on div "Failide konteerimine Vali ettevõte Ehitus ja Masinad AS (10445) [PERSON_NAME] u…" at bounding box center [128, 178] width 245 height 351
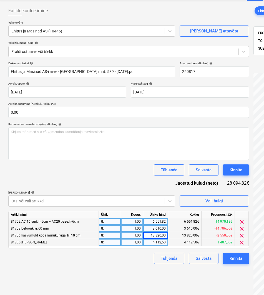
click at [198, 192] on div "6 551,82€" at bounding box center [184, 221] width 33 height 7
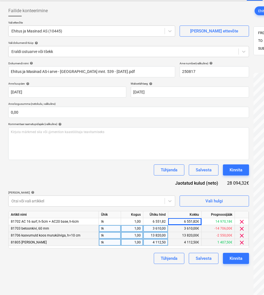
drag, startPoint x: 195, startPoint y: 221, endPoint x: 195, endPoint y: 228, distance: 7.2
click at [195, 192] on div "6 551,82€" at bounding box center [184, 221] width 33 height 7
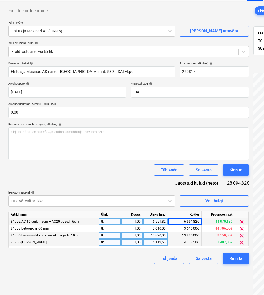
click at [195, 192] on div "6 551,82€" at bounding box center [184, 221] width 33 height 7
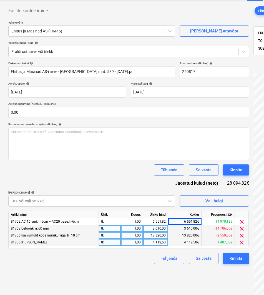
click at [195, 192] on div "3 610,00€" at bounding box center [184, 228] width 33 height 7
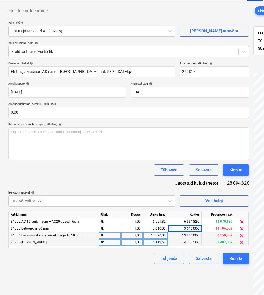
drag, startPoint x: 195, startPoint y: 224, endPoint x: 196, endPoint y: 232, distance: 8.2
click at [195, 192] on div "Artikli nimi Ühik Kogus Ühiku hind Kokku Prognoosijääk 81702 AC 16 surf, h-5cm …" at bounding box center [128, 229] width 240 height 37
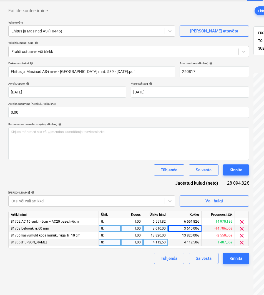
click at [197, 192] on div "3 610,00€" at bounding box center [184, 228] width 33 height 7
click at [158, 192] on div "3 610,00" at bounding box center [155, 228] width 20 height 7
click at [165, 192] on input "3610" at bounding box center [155, 228] width 25 height 7
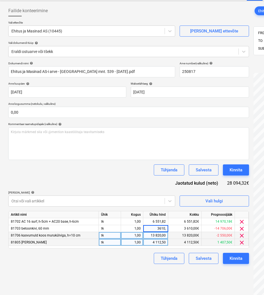
type input "3610,6"
click at [154, 192] on div "Failide konteerimine Vali ettevõte Ehitus ja Masinad AS (10445) [PERSON_NAME] u…" at bounding box center [128, 178] width 245 height 351
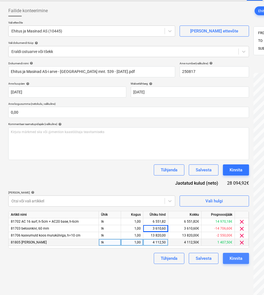
click at [241, 192] on div "Kinnita" at bounding box center [235, 258] width 13 height 7
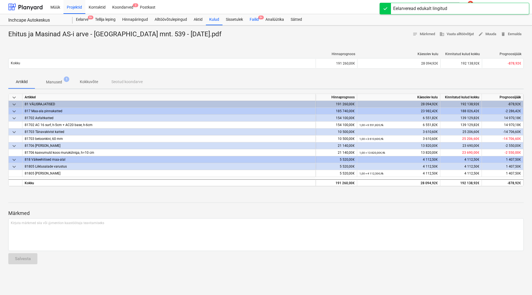
click at [254, 21] on div "Failid 9+" at bounding box center [254, 19] width 16 height 11
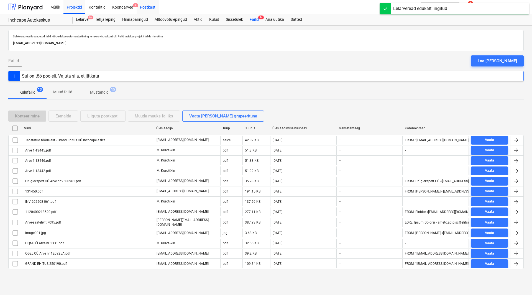
click at [151, 7] on div "Postkast" at bounding box center [148, 7] width 22 height 14
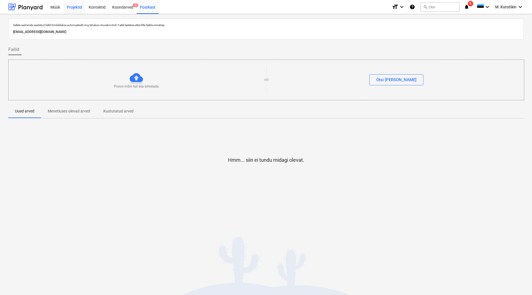
click at [77, 7] on div "Projektid" at bounding box center [74, 7] width 22 height 14
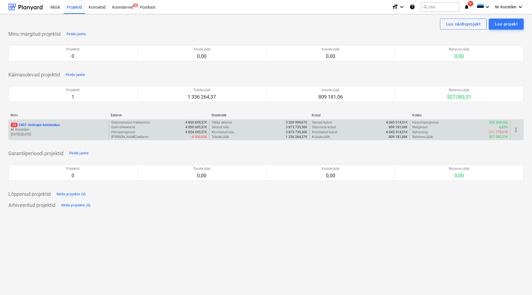
click at [42, 125] on p "13 2403 - Inchcape Autokeskus" at bounding box center [35, 125] width 49 height 5
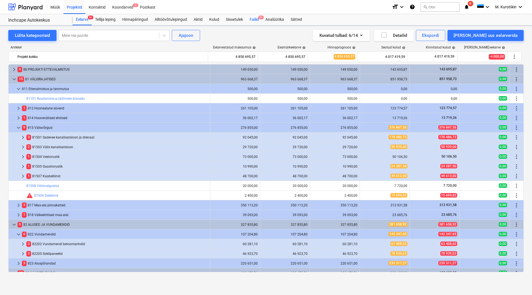
click at [251, 17] on div "Failid 9+" at bounding box center [254, 19] width 16 height 11
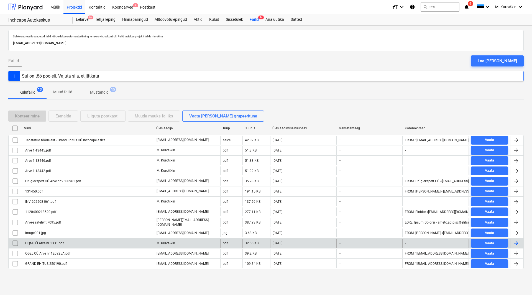
click at [47, 192] on div "HQM OÜ Arve nr 1331.pdf" at bounding box center [43, 243] width 39 height 4
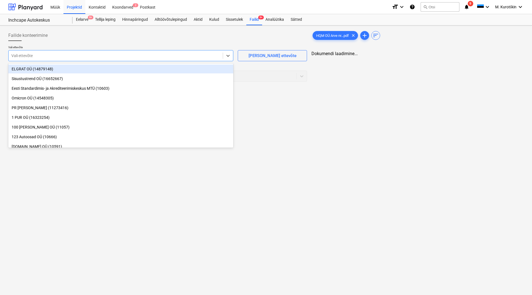
click at [91, 55] on div at bounding box center [115, 56] width 209 height 6
type input "q"
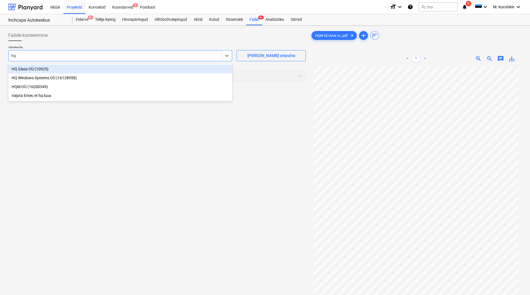
type input "hqm"
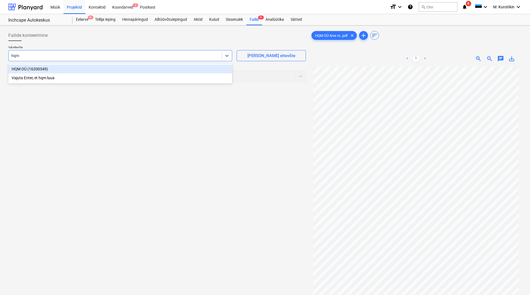
click at [107, 69] on div "HQM OÜ (16200349)" at bounding box center [120, 69] width 224 height 9
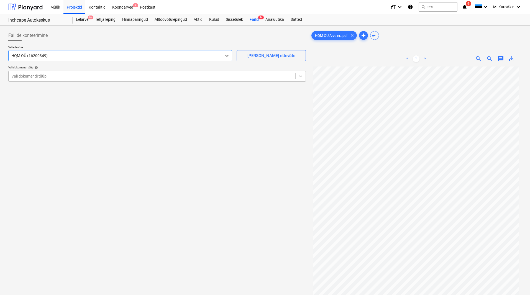
click at [105, 76] on div at bounding box center [151, 76] width 281 height 6
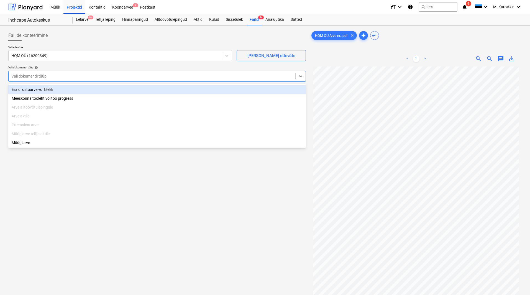
click at [105, 89] on div "Eraldi ostuarve või tšekk" at bounding box center [157, 89] width 298 height 9
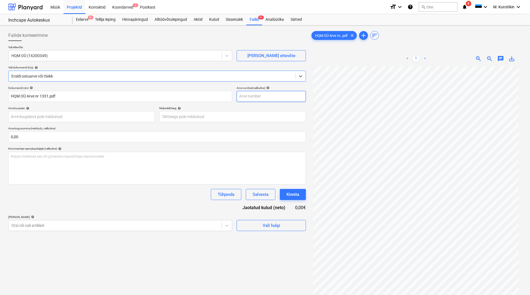
click at [253, 101] on input "text" at bounding box center [271, 96] width 69 height 11
type input "1331"
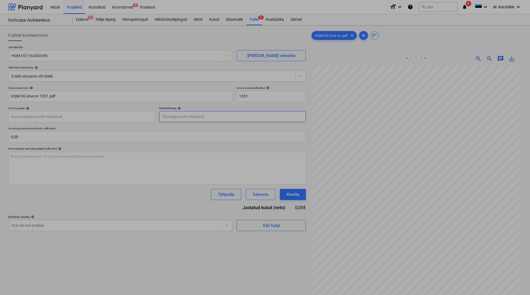
click at [246, 114] on body "Müük Projektid Kontaktid Koondarved 2 Postkast format_size keyboard_arrow_down …" at bounding box center [265, 147] width 530 height 295
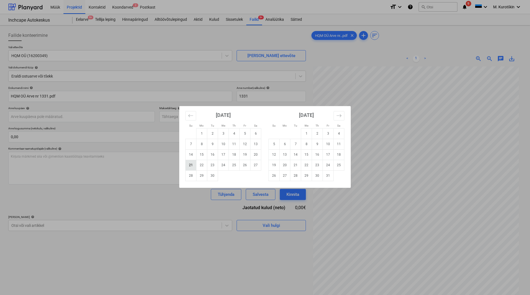
click at [190, 168] on td "21" at bounding box center [191, 165] width 11 height 11
type input "[DATE]"
click at [103, 120] on body "Müük Projektid Kontaktid Koondarved 2 Postkast format_size keyboard_arrow_down …" at bounding box center [265, 147] width 530 height 295
click at [193, 124] on li "Su" at bounding box center [190, 126] width 11 height 4
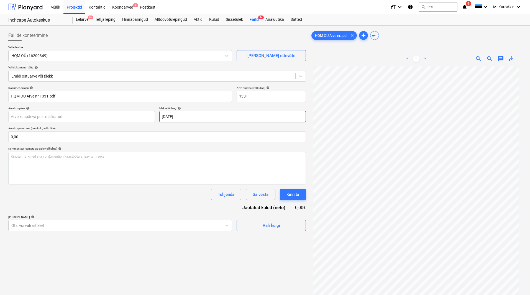
click at [190, 115] on body "Müük Projektid Kontaktid Koondarved 2 Postkast format_size keyboard_arrow_down …" at bounding box center [265, 147] width 530 height 295
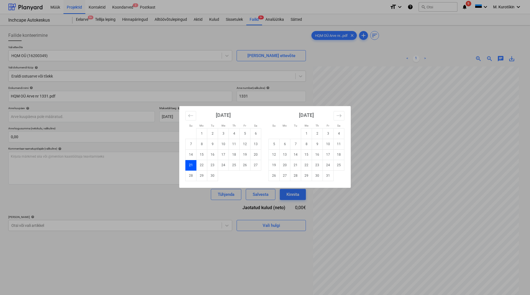
click at [129, 115] on div "Su Mo Tu We Th Fr Sa Su Mo Tu We Th Fr Sa [DATE] 1 2 3 4 5 6 7 8 9 10 11 12 13 …" at bounding box center [265, 147] width 530 height 295
drag, startPoint x: 130, startPoint y: 115, endPoint x: 160, endPoint y: 115, distance: 29.9
click at [130, 115] on body "Müük Projektid Kontaktid Koondarved 2 Postkast format_size keyboard_arrow_down …" at bounding box center [265, 147] width 530 height 295
click at [190, 114] on icon "Move backward to switch to the previous month." at bounding box center [190, 115] width 5 height 5
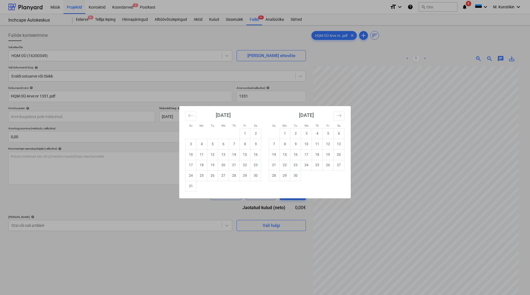
drag, startPoint x: 192, startPoint y: 189, endPoint x: 172, endPoint y: 195, distance: 20.7
click at [191, 189] on td "31" at bounding box center [191, 186] width 11 height 11
type input "[DATE]"
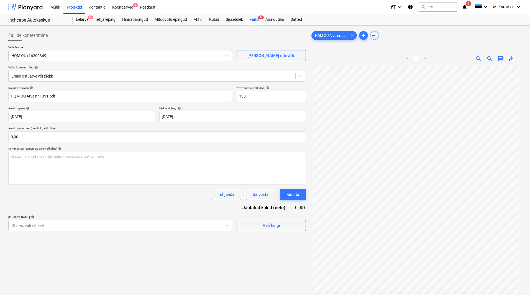
click at [172, 192] on div "Tühjenda Salvesta Kinnita" at bounding box center [157, 194] width 298 height 11
click at [167, 192] on body "Müük Projektid Kontaktid Koondarved 2 Postkast format_size keyboard_arrow_down …" at bounding box center [265, 147] width 530 height 295
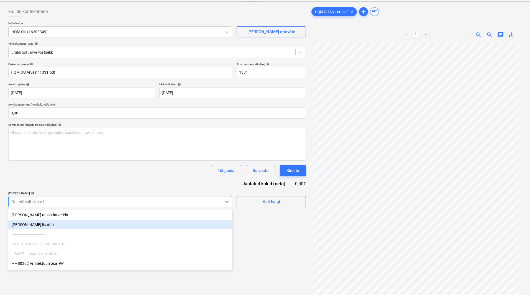
scroll to position [25, 0]
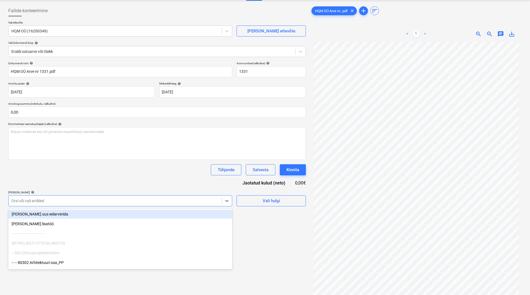
click at [169, 192] on div at bounding box center [115, 201] width 208 height 6
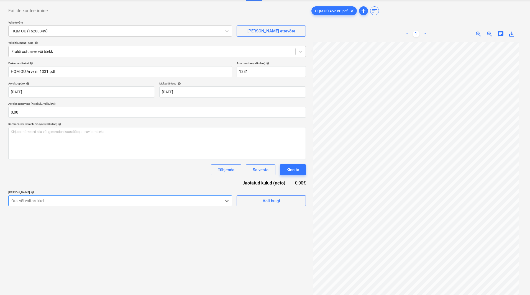
click at [167, 192] on div at bounding box center [115, 201] width 208 height 6
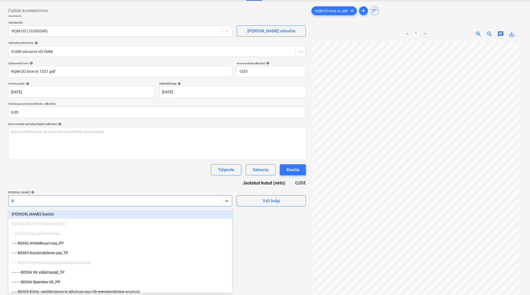
type input "[PERSON_NAME]"
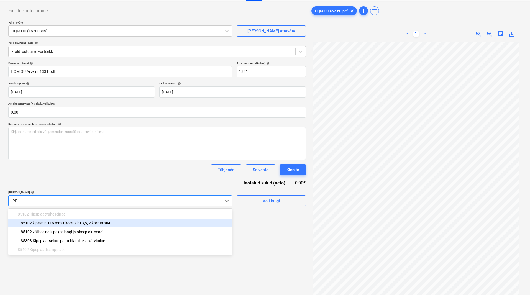
click at [113, 192] on div "-- -- -- 85102 kipssein 116 mm 1 korrus h=3,5, 2 korrus h=4" at bounding box center [120, 223] width 224 height 9
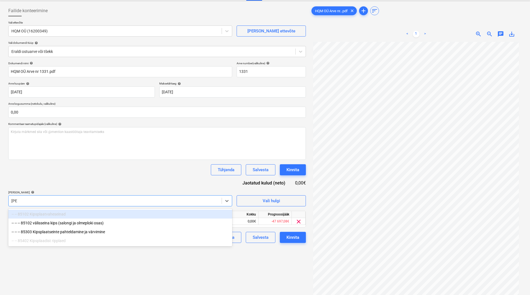
type input "kips"
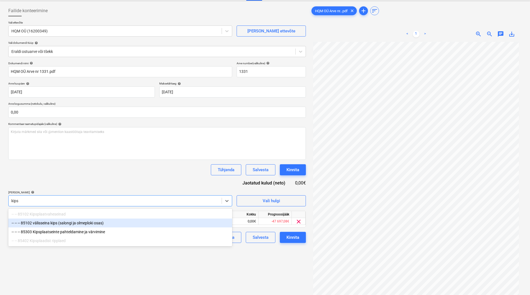
click at [126, 192] on div "-- -- -- 85102 välisseina kips (salongi ja olmeploki osas)" at bounding box center [120, 223] width 224 height 9
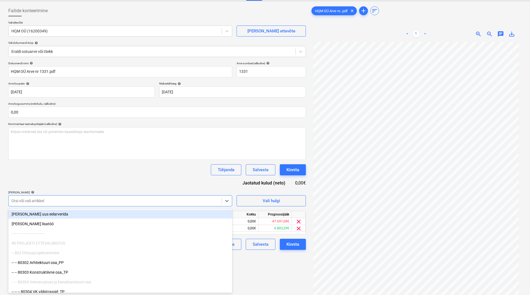
click at [159, 175] on div "Tühjenda Salvesta Kinnita" at bounding box center [157, 169] width 298 height 11
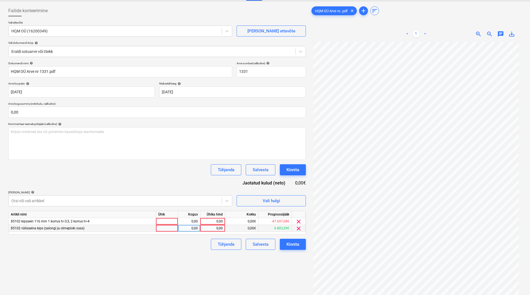
click at [209, 192] on div "0,00" at bounding box center [213, 228] width 20 height 7
type input "4286,34"
click at [190, 192] on div "Failide konteerimine Vali ettevõte HQM OÜ (16200349) [PERSON_NAME] uus ettevõte…" at bounding box center [157, 163] width 302 height 321
click at [299, 192] on span "clear" at bounding box center [299, 221] width 7 height 7
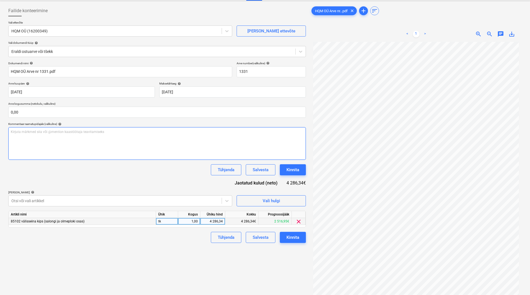
scroll to position [0, 0]
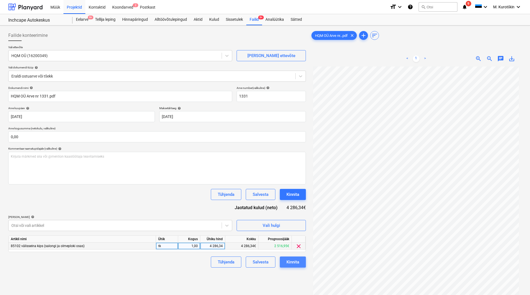
click at [291, 192] on div "Kinnita" at bounding box center [293, 262] width 13 height 7
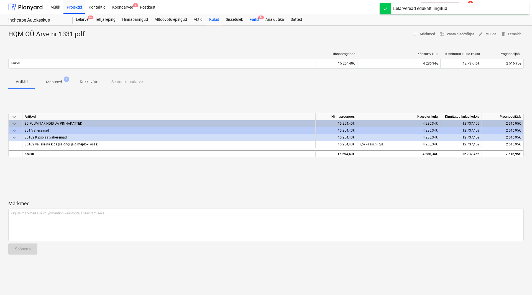
click at [258, 18] on span "9+" at bounding box center [261, 18] width 6 height 4
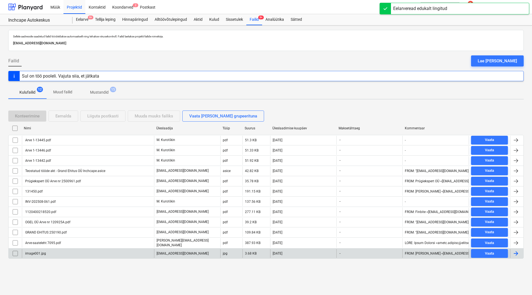
click at [96, 192] on div "image001.jpg" at bounding box center [88, 253] width 132 height 9
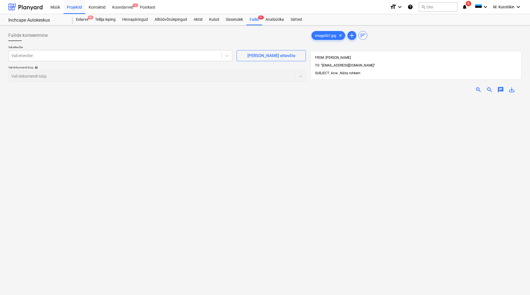
click at [351, 71] on span "Näita rohkem" at bounding box center [350, 73] width 21 height 4
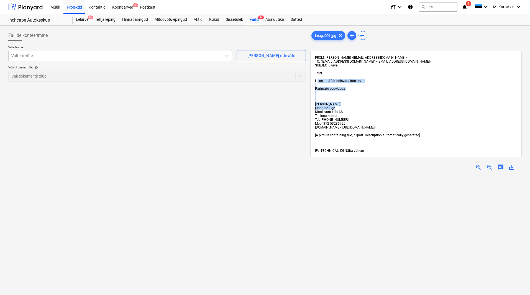
drag, startPoint x: 387, startPoint y: 107, endPoint x: 319, endPoint y: 79, distance: 74.0
click at [319, 79] on div "FROM: [PERSON_NAME] <[EMAIL_ADDRESS][DOMAIN_NAME]> TO: "[EMAIL_ADDRESS][DOMAIN_…" at bounding box center [416, 104] width 202 height 97
click at [423, 126] on div "FROM: [PERSON_NAME] <[EMAIL_ADDRESS][DOMAIN_NAME]> TO: "[EMAIL_ADDRESS][DOMAIN_…" at bounding box center [416, 104] width 202 height 97
click at [255, 19] on div "Failid 9+" at bounding box center [254, 19] width 16 height 11
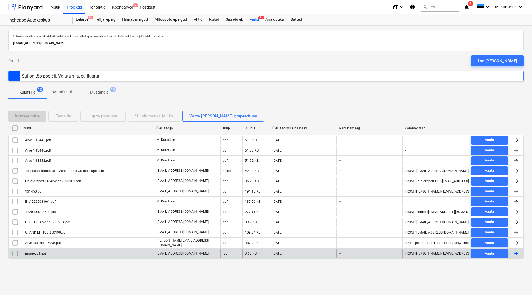
click at [31, 192] on div "image001.jpg" at bounding box center [35, 254] width 22 height 4
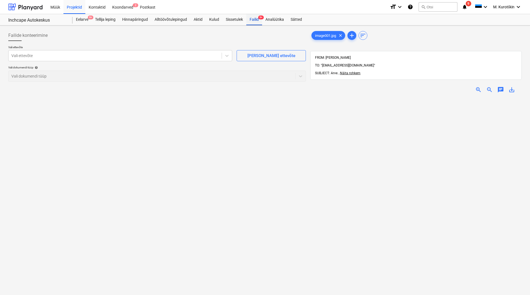
click at [252, 19] on div "Failid 9+" at bounding box center [254, 19] width 16 height 11
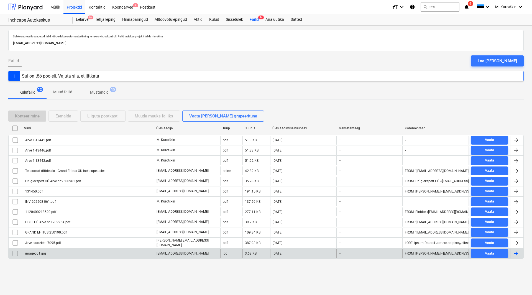
click at [15, 192] on input "checkbox" at bounding box center [15, 253] width 9 height 9
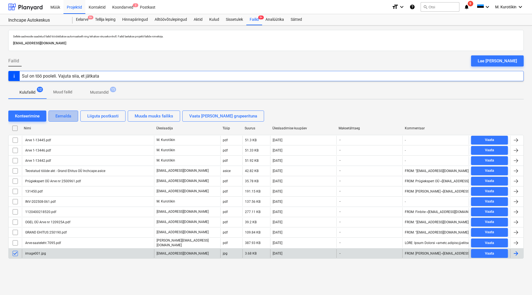
click at [57, 119] on div "Eemalda" at bounding box center [63, 116] width 16 height 7
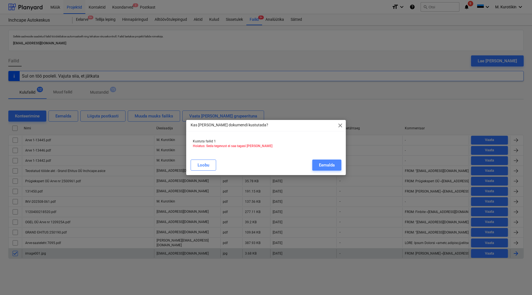
click at [339, 165] on button "Eemalda" at bounding box center [326, 165] width 29 height 11
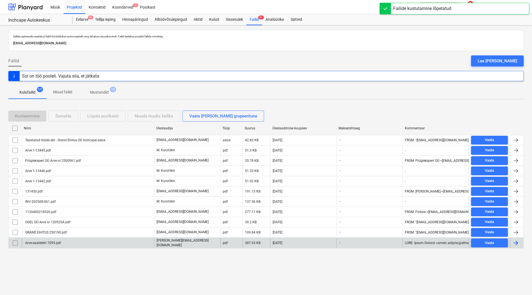
click at [42, 192] on div "Arve-saateleht 7095.pdf" at bounding box center [42, 243] width 37 height 4
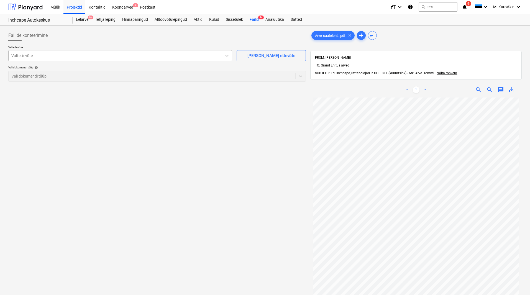
click at [185, 55] on div at bounding box center [115, 56] width 208 height 6
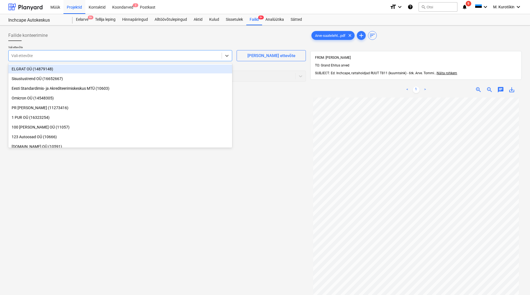
type input "m"
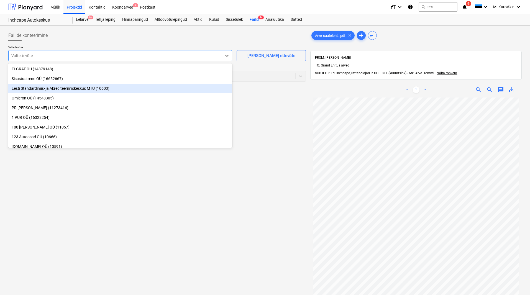
type input "a"
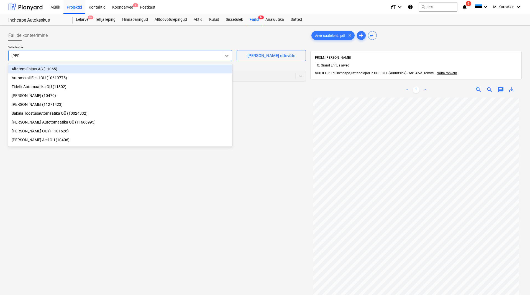
type input "tomm"
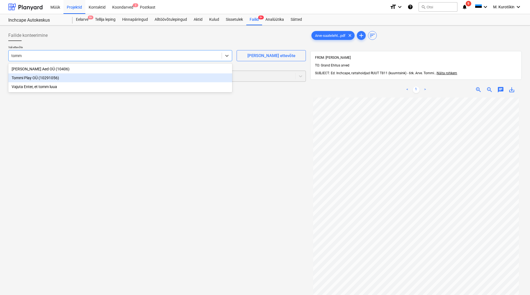
click at [80, 78] on div "Tommi Play OÜ (10291056)" at bounding box center [120, 77] width 224 height 9
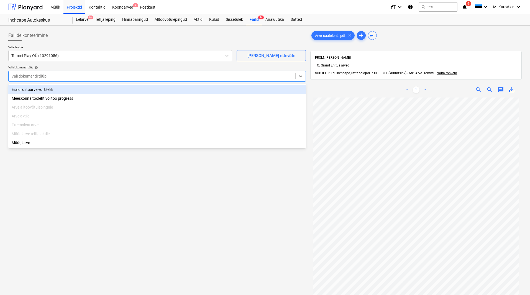
click at [80, 77] on div at bounding box center [151, 76] width 281 height 6
click at [81, 86] on div "Eraldi ostuarve või tšekk" at bounding box center [157, 89] width 298 height 9
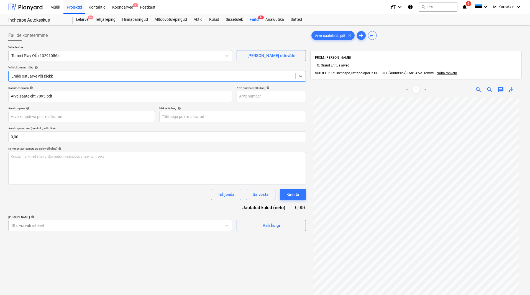
click at [81, 87] on div "Dokumendi nimi help" at bounding box center [120, 88] width 224 height 4
click at [258, 99] on input "text" at bounding box center [271, 96] width 69 height 11
type input "4"
type input "7095"
click at [255, 121] on body "Müük Projektid Kontaktid Koondarved 2 Postkast format_size keyboard_arrow_down …" at bounding box center [265, 147] width 530 height 295
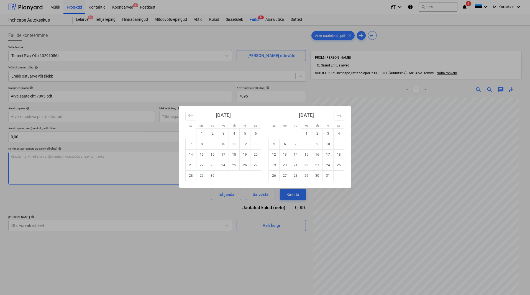
click at [213, 159] on td "16" at bounding box center [212, 154] width 11 height 11
type input "[DATE]"
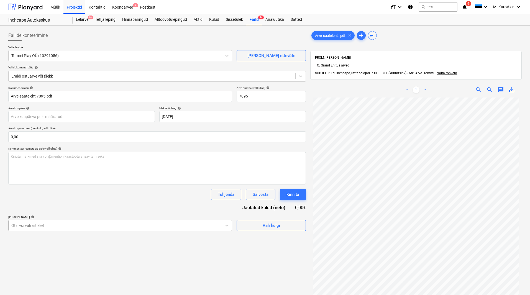
click at [170, 192] on body "Müük Projektid Kontaktid Koondarved 2 Postkast format_size keyboard_arrow_down …" at bounding box center [265, 147] width 530 height 295
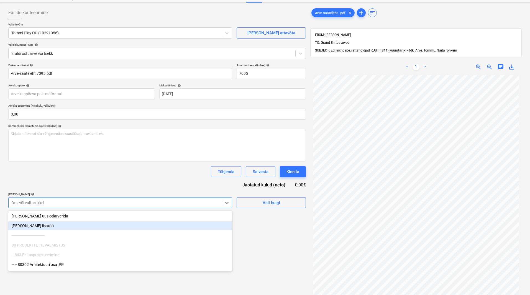
scroll to position [25, 0]
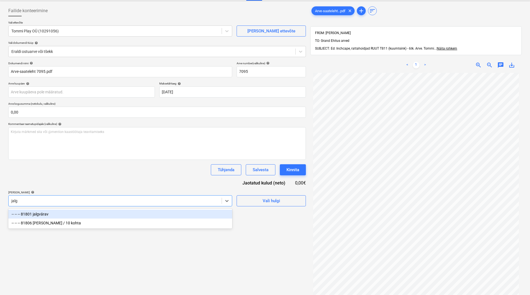
type input "jalgr"
click at [165, 192] on div "-- -- -- 81806 [PERSON_NAME] / 10 kohta" at bounding box center [120, 214] width 224 height 9
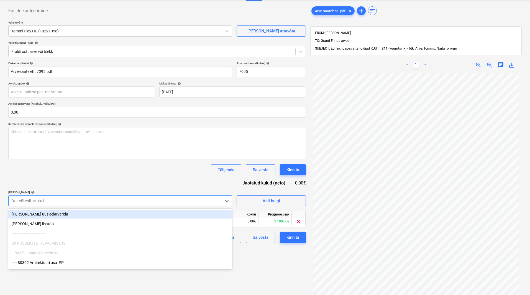
click at [168, 183] on div "Dokumendi nimi help Arve-saateleht 7095.pdf Arve number (valikuline) help 7095 …" at bounding box center [157, 153] width 298 height 182
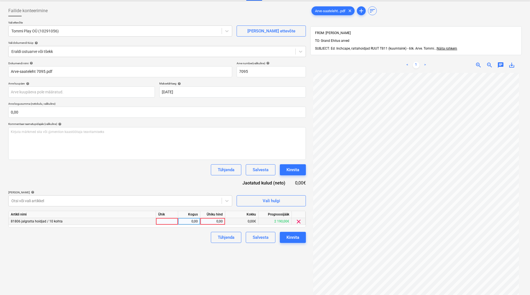
click at [210, 192] on div "0,00" at bounding box center [213, 221] width 20 height 7
type input "8"
type input "50"
click at [208, 192] on div "Failide konteerimine Vali ettevõte Tommi Play OÜ (10291056) [PERSON_NAME] uus e…" at bounding box center [157, 179] width 302 height 352
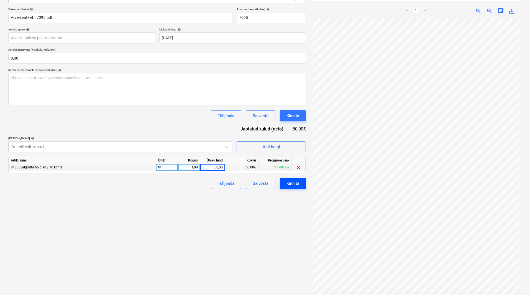
click at [289, 184] on div "Kinnita" at bounding box center [293, 183] width 13 height 7
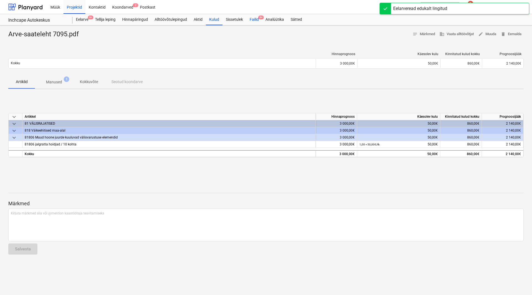
click at [256, 22] on div "Failid 9+" at bounding box center [254, 19] width 16 height 11
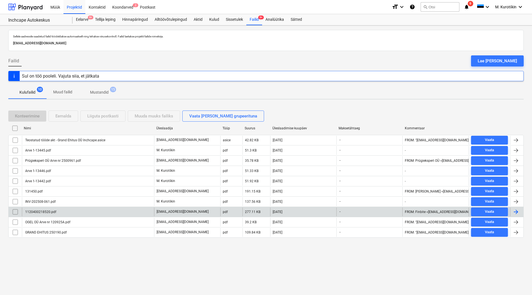
click at [45, 192] on div "1120400218520.pdf" at bounding box center [40, 212] width 32 height 4
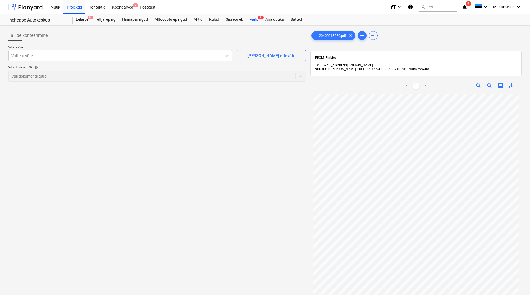
scroll to position [13, 0]
click at [423, 86] on div "< 1 > zoom_in zoom_out chat 0 save_alt" at bounding box center [416, 225] width 212 height 295
click at [257, 22] on div "Failid 9+" at bounding box center [254, 19] width 16 height 11
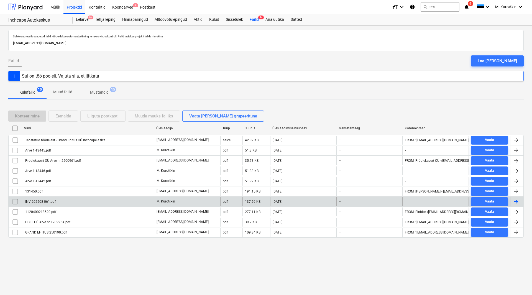
click at [46, 192] on div "INV-202508-061.pdf" at bounding box center [39, 202] width 31 height 4
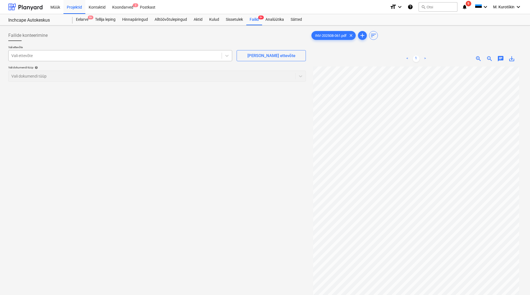
click at [123, 59] on div "Vali ettevõte" at bounding box center [115, 56] width 213 height 8
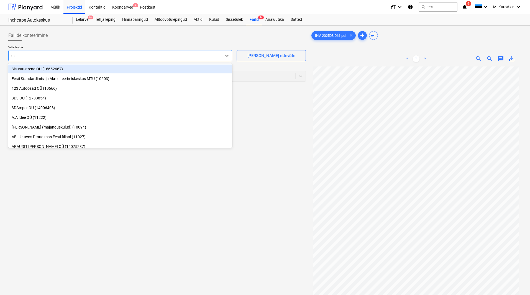
type input "dos"
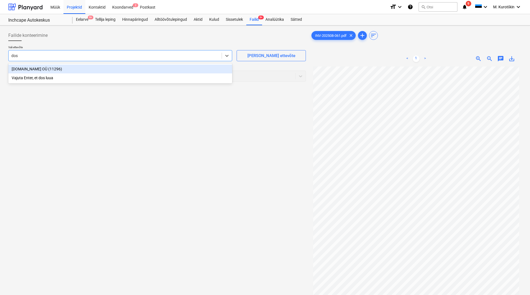
click at [125, 71] on div "[DOMAIN_NAME] OÜ (11296)" at bounding box center [120, 69] width 224 height 9
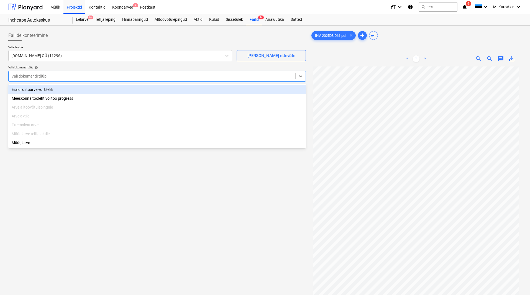
click at [134, 80] on div "Vali dokumendi tüüp" at bounding box center [157, 76] width 298 height 11
click at [129, 88] on div "Eraldi ostuarve või tšekk" at bounding box center [157, 89] width 298 height 9
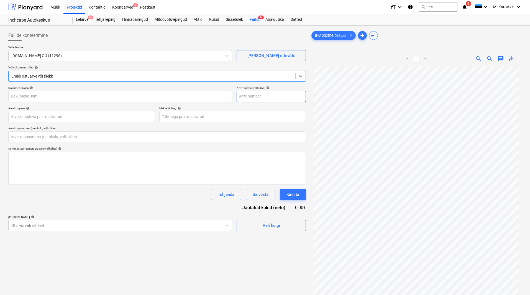
type input "INV-202508-061.pdf"
type input "0,00"
click at [252, 99] on input "text" at bounding box center [271, 96] width 69 height 11
type input "202508-061"
click at [236, 118] on body "Müük Projektid Kontaktid Koondarved 2 Postkast format_size keyboard_arrow_down …" at bounding box center [265, 147] width 530 height 295
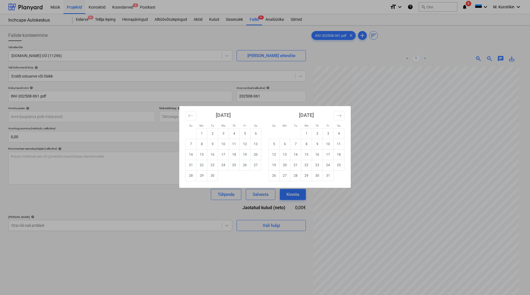
click at [423, 167] on div "Su Mo Tu We Th Fr Sa Su Mo Tu We Th Fr Sa [DATE] 1 2 3 4 5 6 7 8 9 10 11 12 13 …" at bounding box center [265, 147] width 530 height 295
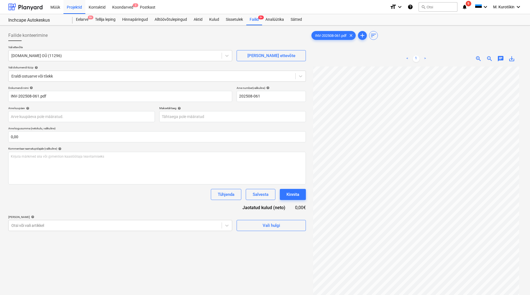
scroll to position [13, 0]
click at [230, 118] on body "Müük Projektid Kontaktid Koondarved 2 Postkast format_size keyboard_arrow_down …" at bounding box center [265, 147] width 530 height 295
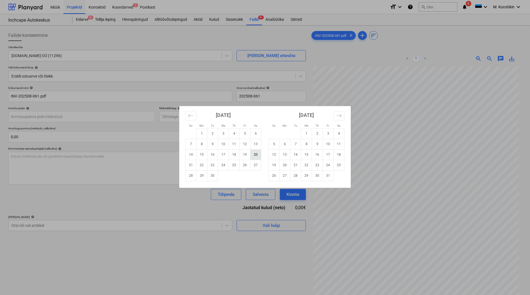
click at [258, 156] on td "20" at bounding box center [256, 154] width 11 height 11
type input "[DATE]"
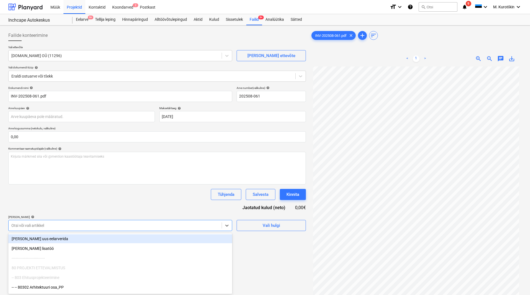
click at [127, 192] on body "Müük Projektid Kontaktid Koondarved 2 Postkast format_size keyboard_arrow_down …" at bounding box center [265, 147] width 530 height 295
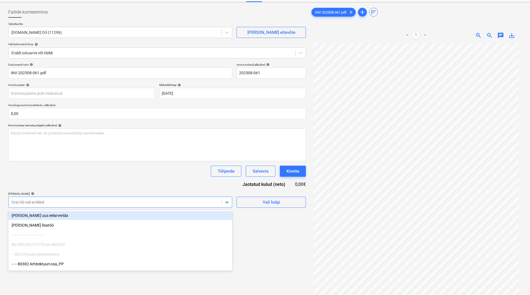
scroll to position [25, 0]
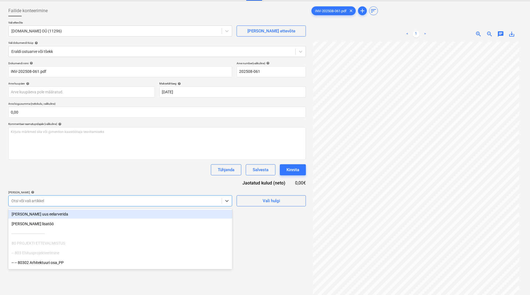
click at [124, 192] on div "[PERSON_NAME] uus eelarverida" at bounding box center [120, 214] width 224 height 9
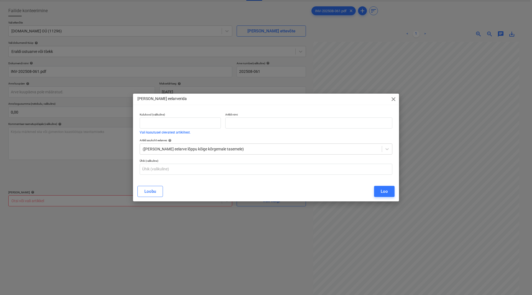
click at [396, 99] on span "close" at bounding box center [393, 99] width 7 height 7
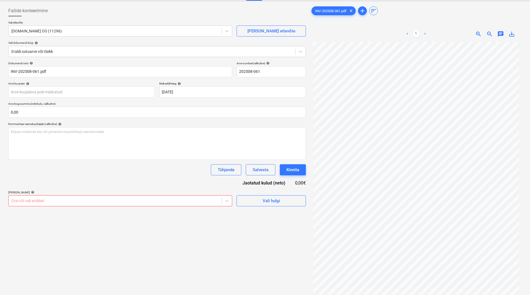
click at [83, 192] on div at bounding box center [115, 201] width 208 height 6
click at [88, 192] on div at bounding box center [115, 201] width 208 height 6
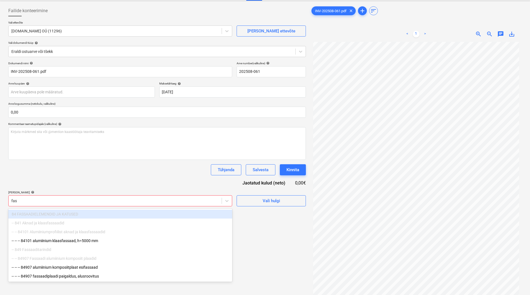
type input "fass"
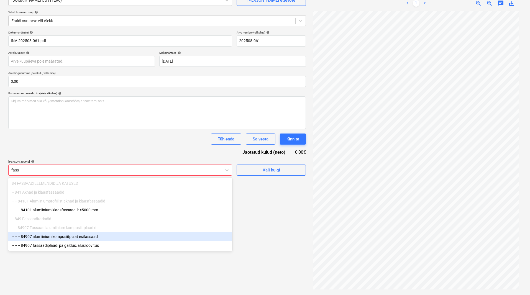
click at [123, 192] on div "-- -- -- 84907 alumiinium komposiitplaat esifassaad" at bounding box center [120, 236] width 224 height 9
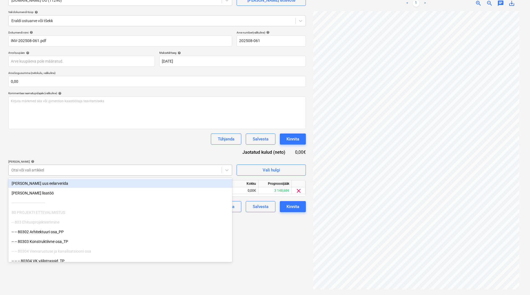
click at [80, 172] on div at bounding box center [115, 170] width 208 height 6
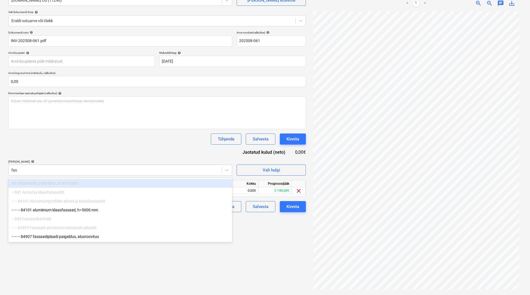
type input "fass"
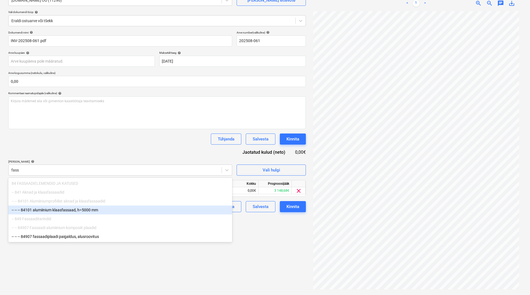
click at [84, 192] on div "-- -- -- 84101 alumiinium klaasfassaad, h=5000 mm" at bounding box center [120, 210] width 224 height 9
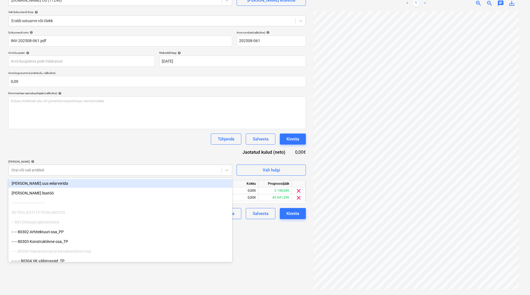
click at [132, 136] on div "Tühjenda Salvesta Kinnita" at bounding box center [157, 139] width 298 height 11
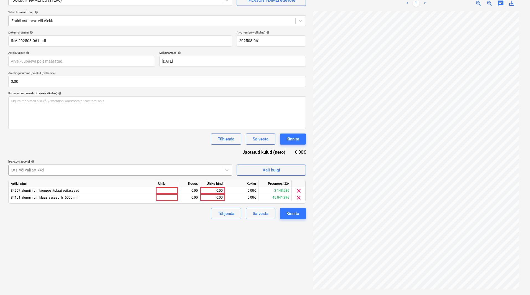
drag, startPoint x: 75, startPoint y: 162, endPoint x: 75, endPoint y: 167, distance: 4.2
click at [75, 164] on p "[PERSON_NAME] artiklid help" at bounding box center [120, 162] width 224 height 5
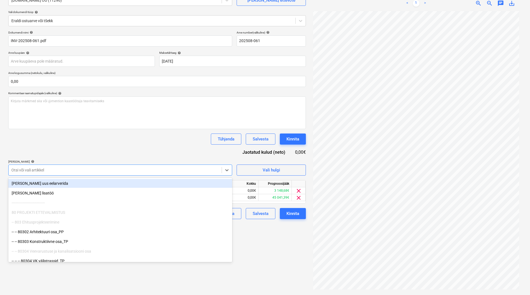
click at [75, 170] on div at bounding box center [115, 170] width 208 height 6
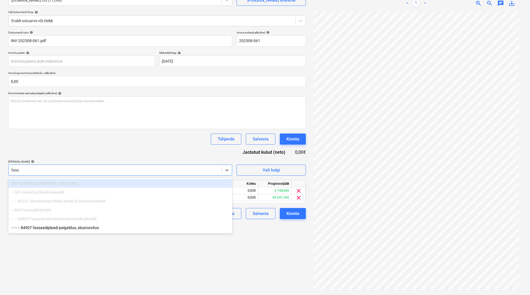
type input "fassa"
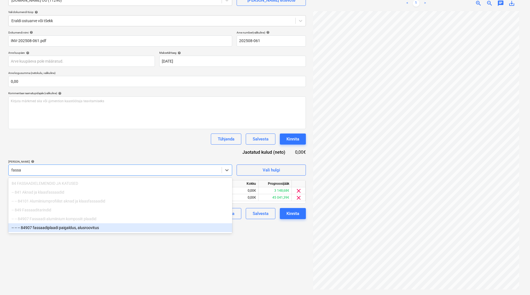
click at [86, 192] on div "-- -- -- 84907 fassaadiplaadi paigaldus, alusroovitus" at bounding box center [120, 227] width 224 height 9
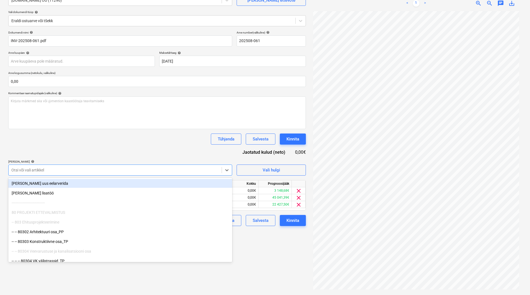
click at [107, 146] on div "Dokumendi nimi help INV-202508-061.pdf Arve number (valikuline) help 202508-061…" at bounding box center [157, 128] width 298 height 195
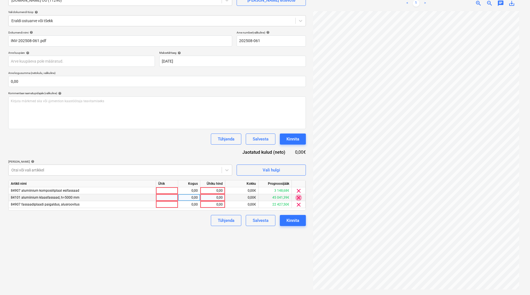
click at [299, 192] on span "clear" at bounding box center [299, 198] width 7 height 7
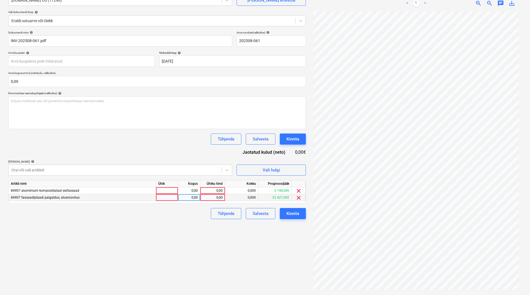
click at [207, 192] on div "0,00" at bounding box center [213, 197] width 20 height 7
click at [213, 186] on div "Ühiku hind" at bounding box center [212, 183] width 25 height 7
click at [210, 190] on div "0,00" at bounding box center [213, 190] width 20 height 7
click at [213, 192] on div "0,00" at bounding box center [213, 197] width 20 height 7
type input "300000"
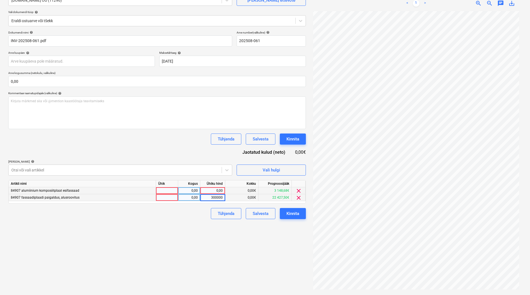
click at [225, 192] on div "Failide konteerimine Vali ettevõte [DOMAIN_NAME] OÜ (11296) [PERSON_NAME] uus e…" at bounding box center [157, 132] width 302 height 321
click at [210, 190] on div "0,00" at bounding box center [213, 190] width 20 height 7
type input "8782,27"
click at [199, 192] on div "Dokumendi nimi help INV-202508-061.pdf Arve number (valikuline) help 202508-061…" at bounding box center [157, 125] width 298 height 189
click at [209, 192] on div "300 000,00" at bounding box center [213, 197] width 20 height 7
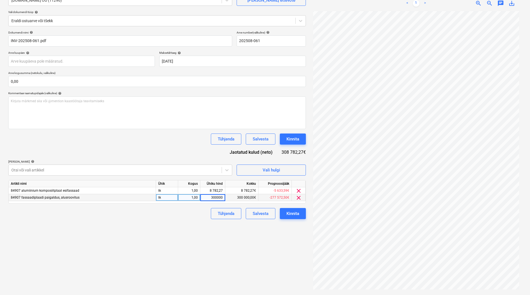
type input "30000"
click at [212, 192] on div "Failide konteerimine Vali ettevõte [DOMAIN_NAME] OÜ (11296) [PERSON_NAME] uus e…" at bounding box center [157, 132] width 302 height 321
click at [83, 63] on body "Müük Projektid Kontaktid Koondarved 2 Postkast format_size keyboard_arrow_down …" at bounding box center [265, 92] width 530 height 295
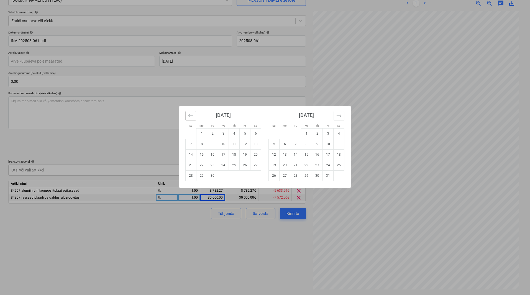
drag, startPoint x: 192, startPoint y: 117, endPoint x: 213, endPoint y: 135, distance: 28.1
click at [193, 117] on icon "Move backward to switch to the previous month." at bounding box center [190, 115] width 5 height 5
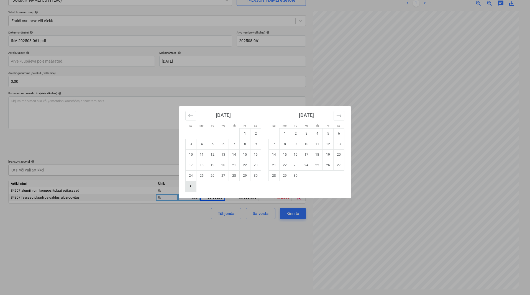
click at [190, 189] on td "31" at bounding box center [191, 186] width 11 height 11
type input "[DATE]"
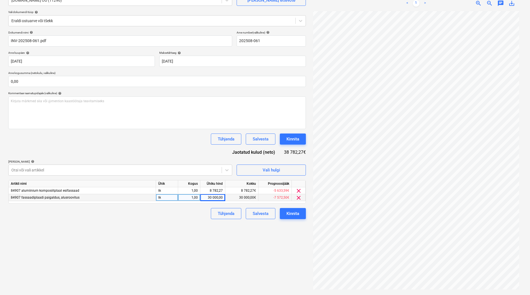
click at [178, 192] on div "Failide konteerimine Vali ettevõte [DOMAIN_NAME] OÜ (11296) [PERSON_NAME] uus e…" at bounding box center [157, 132] width 302 height 321
click at [294, 192] on div "Kinnita" at bounding box center [293, 213] width 13 height 7
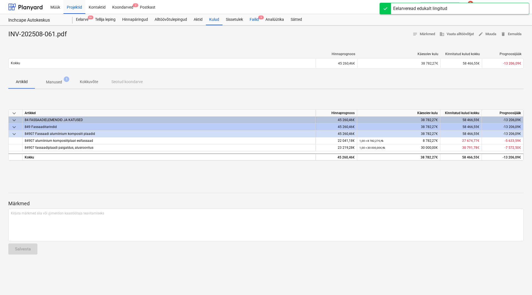
click at [255, 21] on div "Failid 9" at bounding box center [254, 19] width 16 height 11
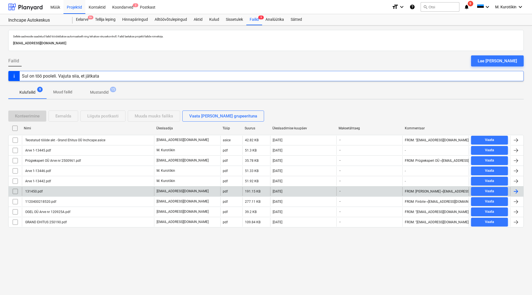
click at [35, 192] on div "131450.pdf" at bounding box center [33, 192] width 18 height 4
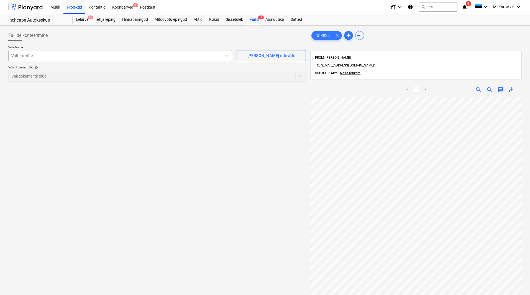
click at [45, 58] on div at bounding box center [115, 56] width 208 height 6
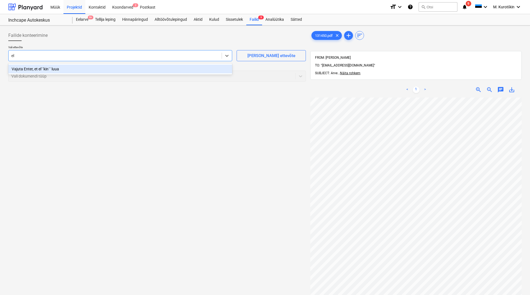
type input "e"
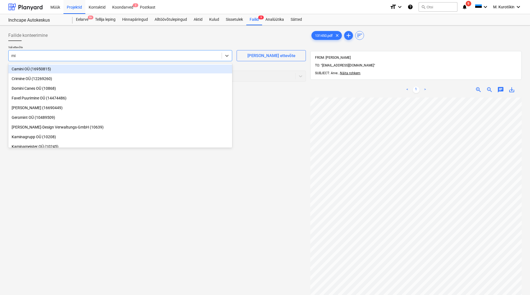
type input "m"
type input "[PERSON_NAME]"
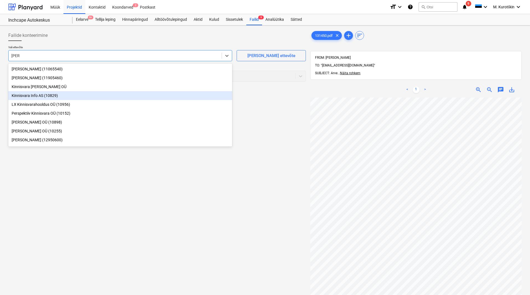
click at [53, 92] on div "Kinnisvara Info AS (10829)" at bounding box center [120, 95] width 224 height 9
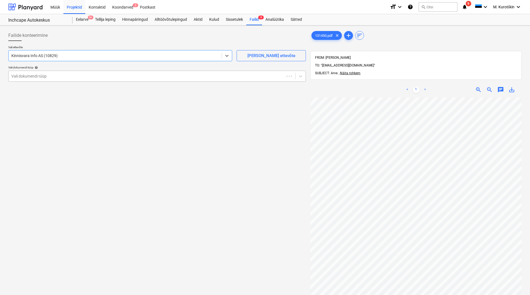
click at [56, 79] on div "Vali dokumendi tüüp" at bounding box center [147, 76] width 276 height 8
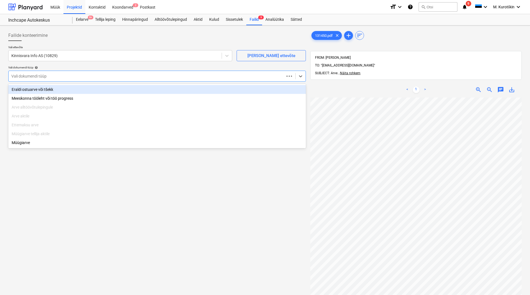
click at [57, 90] on div "Eraldi ostuarve või tšekk" at bounding box center [157, 89] width 298 height 9
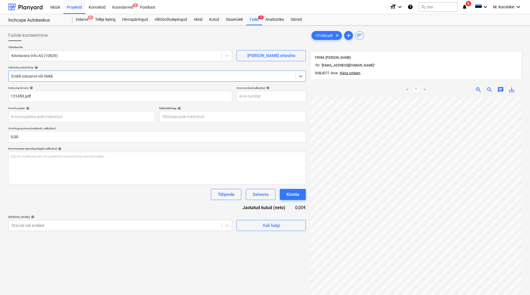
click at [268, 102] on div "Dokumendi nimi help 131450.pdf Arve number (valikuline) help Arve kuupäev help …" at bounding box center [157, 158] width 298 height 145
click at [282, 100] on input "text" at bounding box center [271, 96] width 69 height 11
type input "131450"
click at [143, 192] on body "Müük Projektid Kontaktid Koondarved 2 Postkast format_size keyboard_arrow_down …" at bounding box center [265, 147] width 530 height 295
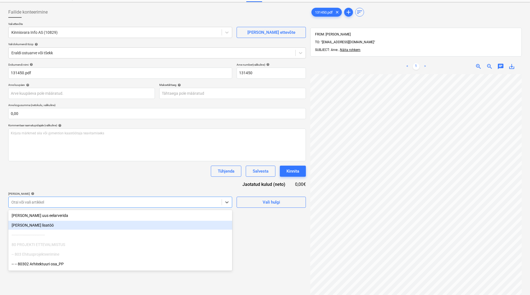
scroll to position [25, 0]
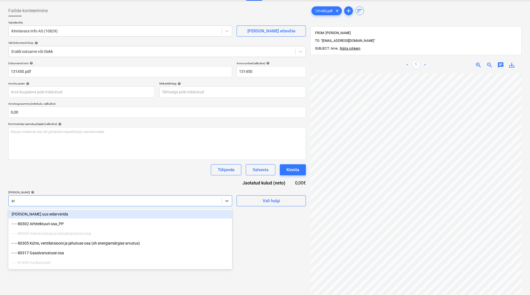
type input "a"
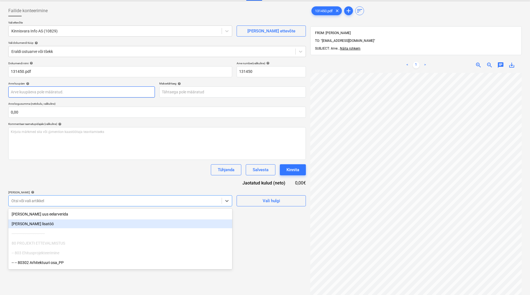
click at [95, 97] on body "Müük Projektid Kontaktid Koondarved 2 Postkast format_size keyboard_arrow_down …" at bounding box center [265, 122] width 530 height 295
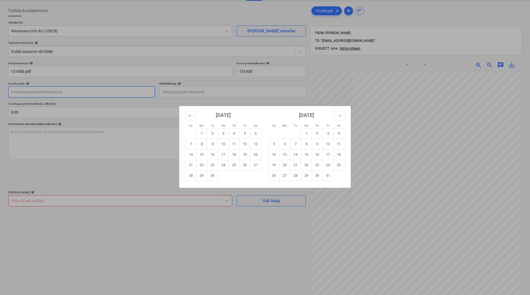
click at [92, 93] on div "Su Mo Tu We Th Fr Sa Su Mo Tu We Th Fr Sa [DATE] 1 2 3 4 5 6 7 8 9 10 11 12 13 …" at bounding box center [265, 147] width 530 height 295
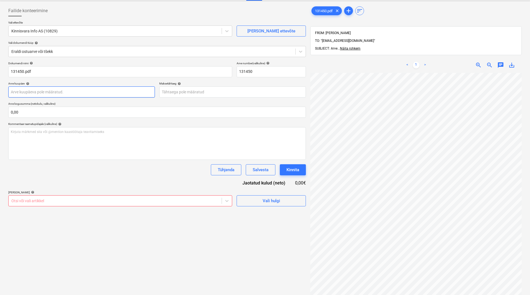
click at [92, 93] on body "Müük Projektid Kontaktid Koondarved 2 Postkast format_size keyboard_arrow_down …" at bounding box center [265, 122] width 530 height 295
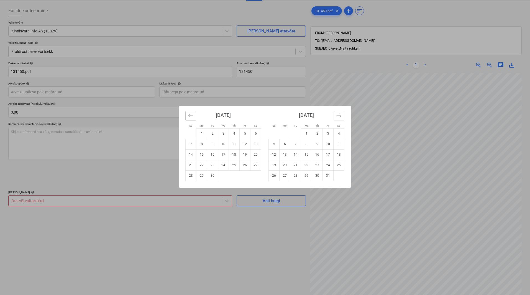
click at [193, 115] on icon "Move backward to switch to the previous month." at bounding box center [190, 115] width 5 height 5
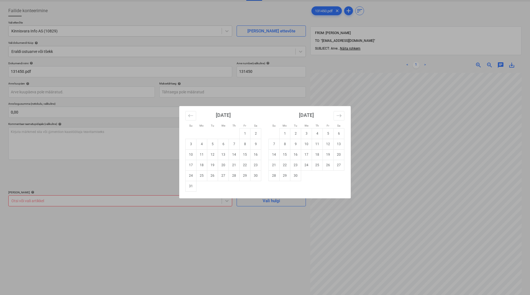
click at [193, 188] on td "31" at bounding box center [191, 186] width 11 height 11
type input "[DATE]"
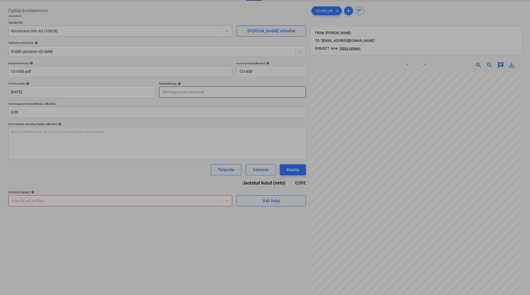
click at [205, 93] on body "Müük Projektid Kontaktid Koondarved 2 Postkast format_size keyboard_arrow_down …" at bounding box center [265, 122] width 530 height 295
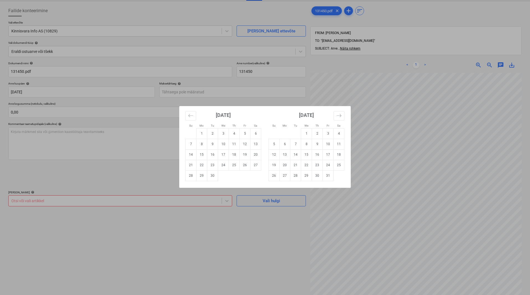
click at [193, 167] on td "21" at bounding box center [191, 165] width 11 height 11
type input "[DATE]"
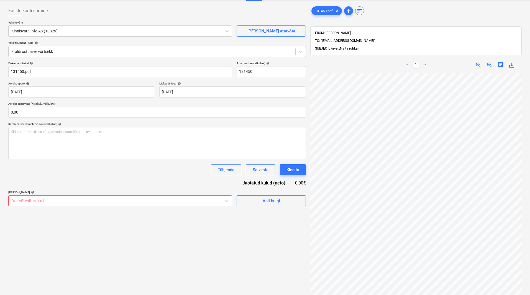
click at [190, 169] on div "Tühjenda Salvesta Kinnita" at bounding box center [157, 169] width 298 height 11
click at [180, 192] on div "Otsi või vali artikkel" at bounding box center [120, 200] width 224 height 11
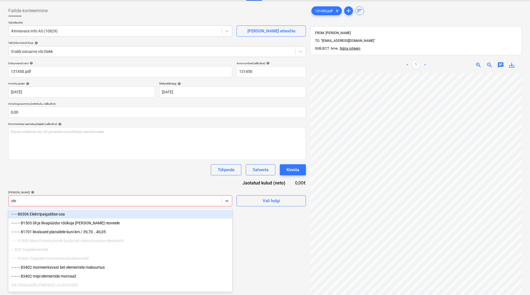
type input "elek"
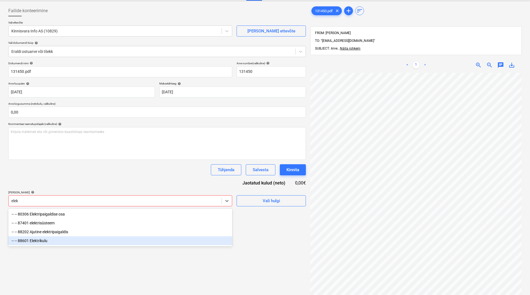
click at [136, 192] on div "-- -- 88601 Elektrikulu" at bounding box center [120, 240] width 224 height 9
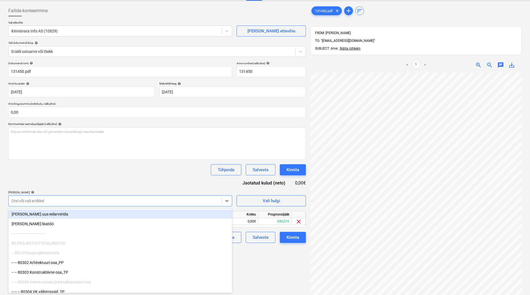
click at [135, 183] on div "Dokumendi nimi help 131450.pdf Arve number (valikuline) help 131450 Arve kuupäe…" at bounding box center [157, 153] width 298 height 182
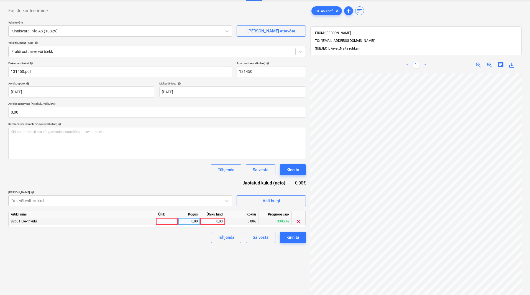
click at [215, 192] on div "0,00" at bounding box center [213, 221] width 20 height 7
type input "191,39"
click at [228, 192] on div "Failide konteerimine Vali ettevõte Kinnisvara Info AS (10829) [PERSON_NAME] ett…" at bounding box center [157, 179] width 302 height 352
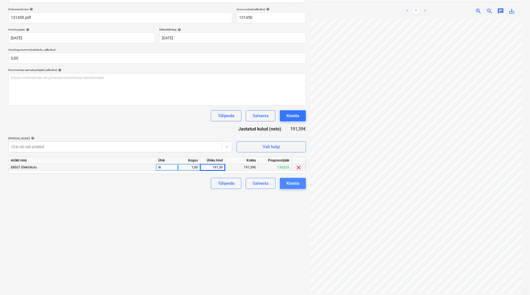
click at [301, 184] on button "Kinnita" at bounding box center [293, 183] width 26 height 11
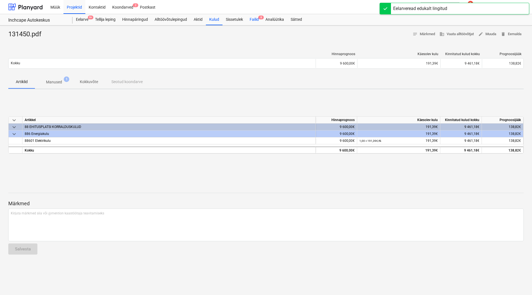
click at [258, 23] on div "Failid 8" at bounding box center [254, 19] width 16 height 11
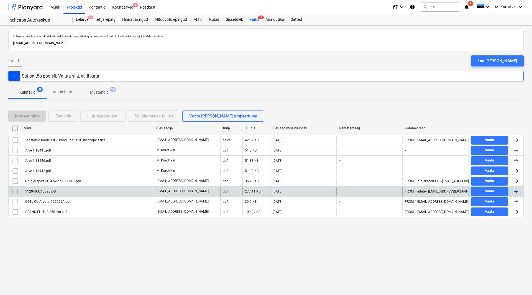
click at [39, 190] on div "1120400218520.pdf" at bounding box center [40, 192] width 32 height 4
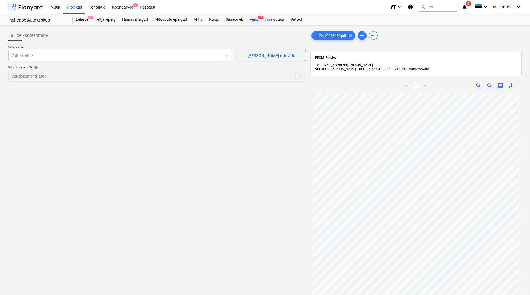
click at [257, 19] on div "Failid 8" at bounding box center [254, 19] width 16 height 11
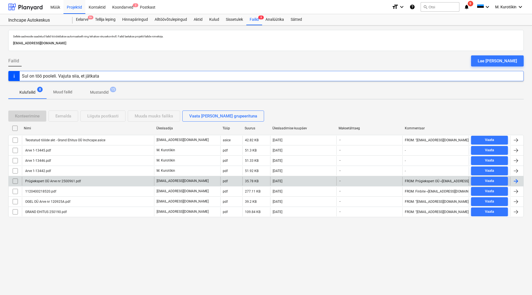
click at [47, 182] on div "Prügiekspert OÜ Arve nr 2500961.pdf" at bounding box center [52, 181] width 57 height 4
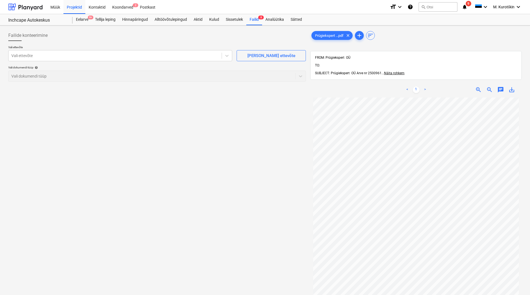
click at [423, 86] on span "save_alt" at bounding box center [512, 89] width 7 height 7
click at [256, 21] on div "Failid 8" at bounding box center [254, 19] width 16 height 11
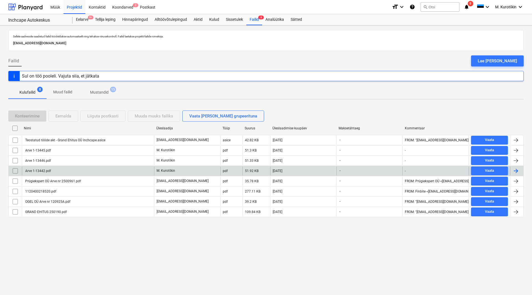
click at [42, 172] on div "Arve 1-13442.pdf" at bounding box center [37, 171] width 27 height 4
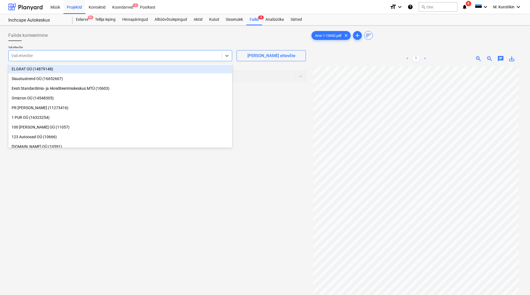
click at [123, 57] on div at bounding box center [115, 56] width 208 height 6
type input "soo"
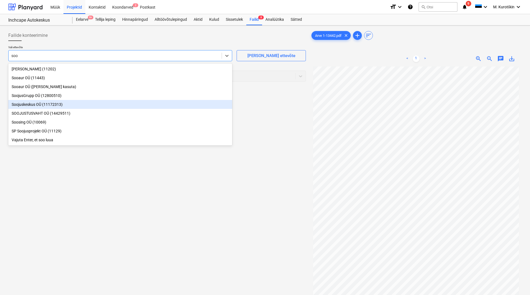
click at [77, 103] on div "Soojuskeskus OÜ (11172313)" at bounding box center [120, 104] width 224 height 9
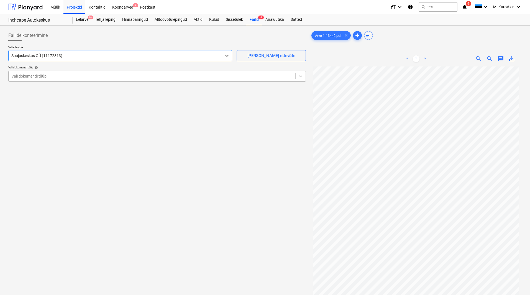
click at [60, 73] on div "Vali dokumendi tüüp" at bounding box center [152, 76] width 287 height 8
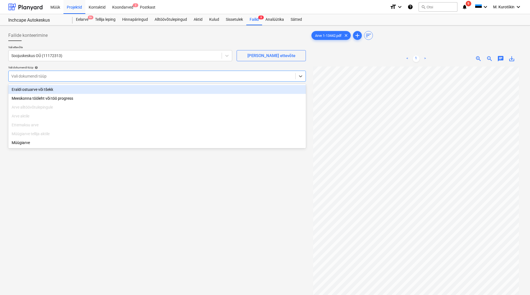
click at [63, 86] on div "Eraldi ostuarve või tšekk" at bounding box center [157, 89] width 298 height 9
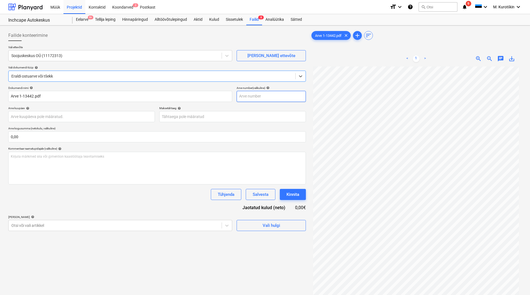
click at [258, 98] on input "text" at bounding box center [271, 96] width 69 height 11
type input "13442"
click at [198, 118] on body "Müük Projektid Kontaktid Koondarved 2 Postkast format_size keyboard_arrow_down …" at bounding box center [265, 147] width 530 height 295
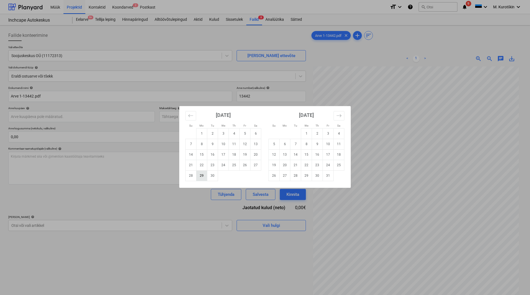
click at [205, 177] on td "29" at bounding box center [202, 175] width 11 height 11
type input "[DATE]"
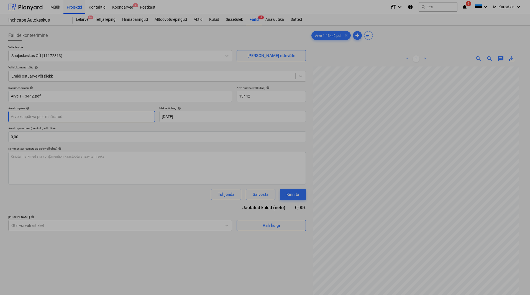
click at [135, 120] on body "Müük Projektid Kontaktid Koondarved 2 Postkast format_size keyboard_arrow_down …" at bounding box center [265, 147] width 530 height 295
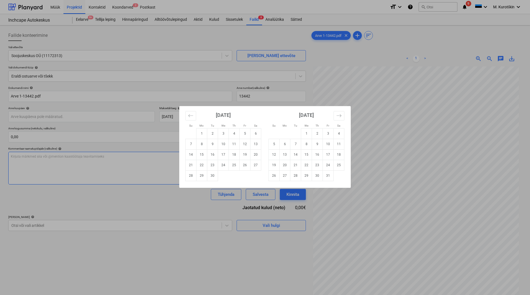
drag, startPoint x: 204, startPoint y: 144, endPoint x: 195, endPoint y: 180, distance: 37.0
click at [204, 144] on td "8" at bounding box center [202, 144] width 11 height 11
type input "[DATE]"
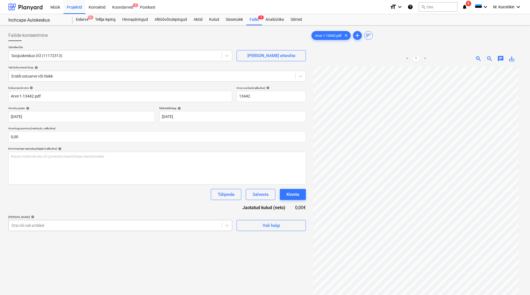
click at [179, 192] on body "Müük Projektid Kontaktid Koondarved 2 Postkast format_size keyboard_arrow_down …" at bounding box center [265, 147] width 530 height 295
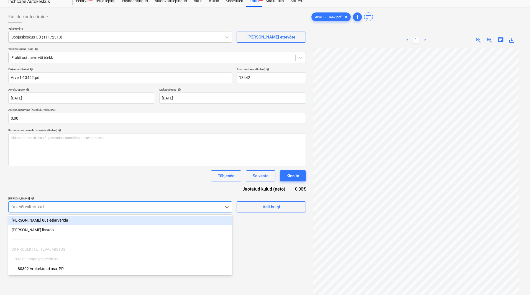
scroll to position [25, 0]
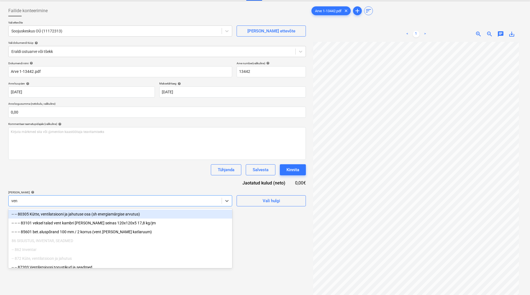
type input "vent"
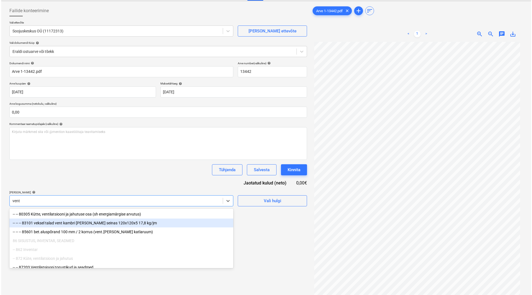
scroll to position [5, 0]
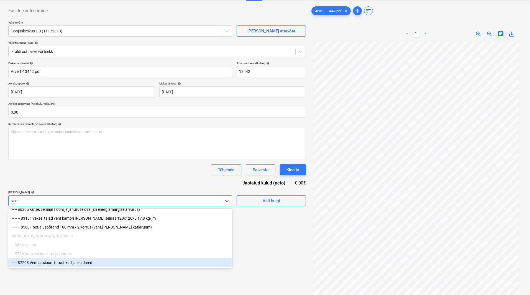
click at [86, 192] on div "-- -- 87203 Ventilatsiooni torustikud ja seadmed" at bounding box center [120, 262] width 224 height 9
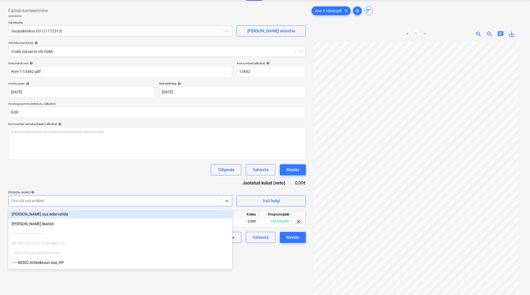
click at [128, 179] on div "Dokumendi nimi help Arve 1-13442.pdf Arve number (valikuline) help 13442 Arve k…" at bounding box center [157, 153] width 298 height 182
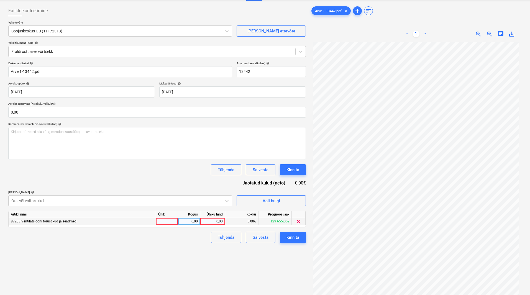
drag, startPoint x: 236, startPoint y: 218, endPoint x: 211, endPoint y: 219, distance: 24.7
click at [236, 192] on div "0,00€" at bounding box center [241, 221] width 33 height 7
click at [211, 192] on div "0,00" at bounding box center [213, 221] width 20 height 7
type input "741"
click at [216, 192] on div "Failide konteerimine Vali ettevõte Soojuskeskus OÜ (11172313) [PERSON_NAME] uus…" at bounding box center [157, 163] width 302 height 321
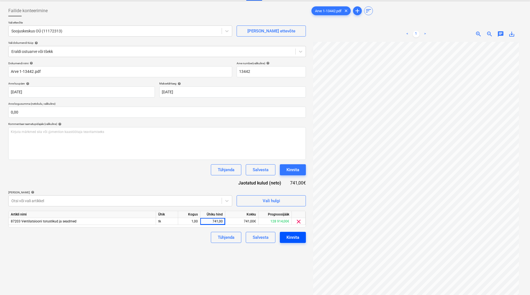
click at [299, 192] on div "Kinnita" at bounding box center [293, 237] width 13 height 7
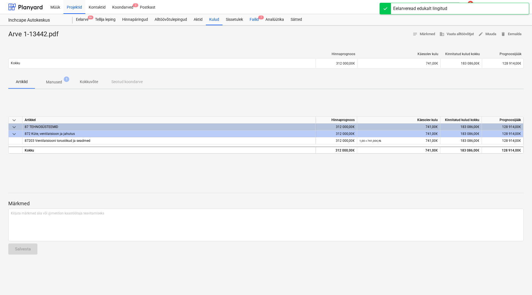
click at [252, 17] on div "Failid 7" at bounding box center [254, 19] width 16 height 11
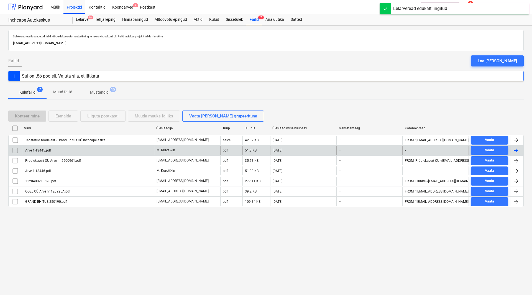
click at [44, 151] on div "Arve 1-13445.pdf" at bounding box center [37, 151] width 27 height 4
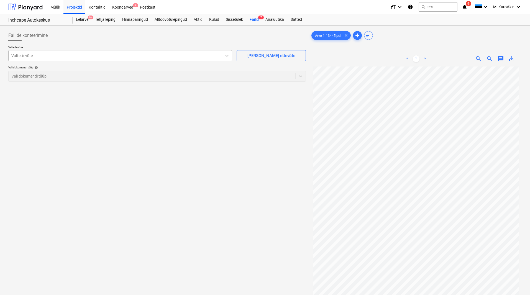
click at [100, 58] on div at bounding box center [115, 56] width 208 height 6
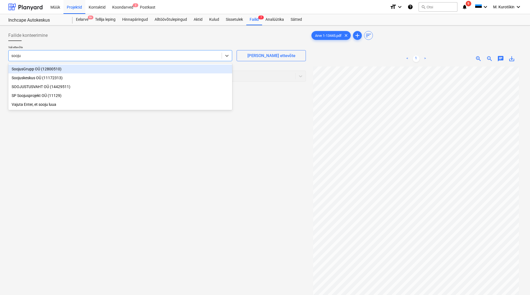
type input "soojus"
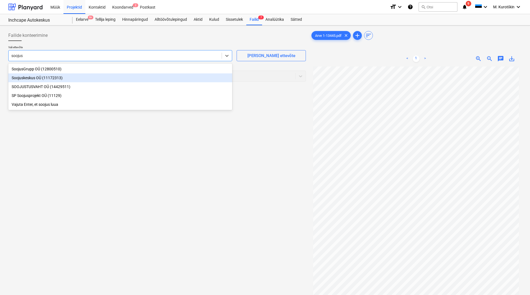
click at [97, 79] on div "Soojuskeskus OÜ (11172313)" at bounding box center [120, 77] width 224 height 9
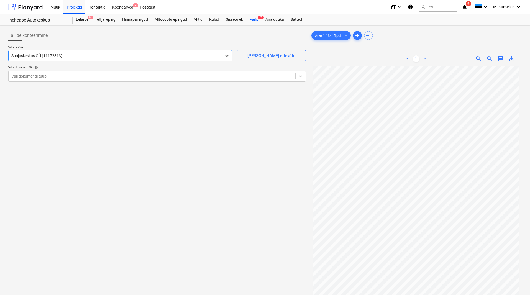
click at [101, 41] on div at bounding box center [157, 43] width 298 height 4
click at [80, 82] on div "Vali ettevõte Soojuskeskus OÜ (11172313) [PERSON_NAME] uus ettevõte Vali dokume…" at bounding box center [157, 65] width 298 height 41
click at [81, 77] on div at bounding box center [151, 76] width 281 height 6
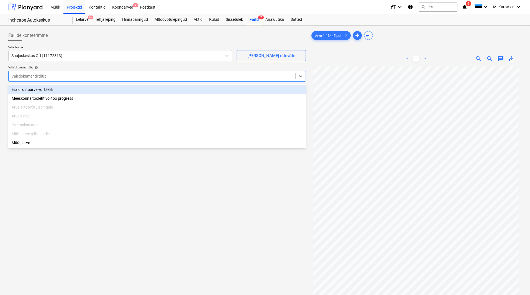
click at [79, 85] on div "Eraldi ostuarve või tšekk Meeskonna tööleht või töö progress Arve alltöövõtulep…" at bounding box center [157, 116] width 298 height 64
click at [80, 87] on div "Eraldi ostuarve või tšekk" at bounding box center [157, 89] width 298 height 9
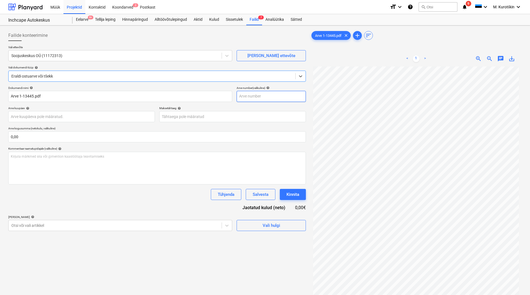
click at [276, 98] on input "text" at bounding box center [271, 96] width 69 height 11
type input "13445"
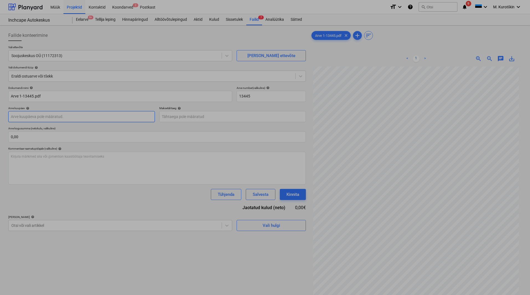
click at [60, 119] on body "Müük Projektid Kontaktid Koondarved 2 Postkast format_size keyboard_arrow_down …" at bounding box center [265, 147] width 530 height 295
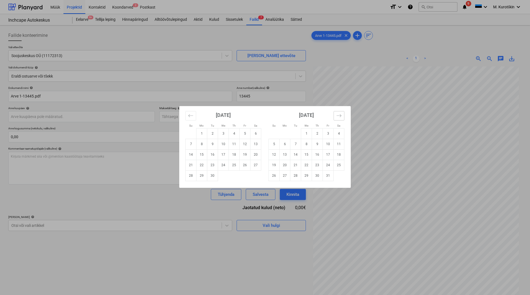
click at [341, 118] on icon "Move forward to switch to the next month." at bounding box center [339, 115] width 5 height 5
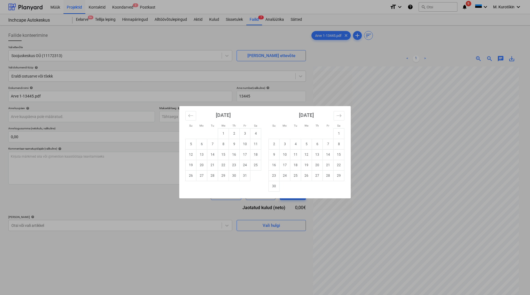
click at [184, 117] on div "[DATE] 1 2 3 4 5 6 7 8 9 10 11 12 13 14 15 16 17 18 19 20 21 22 23 24 25 26 27 …" at bounding box center [223, 143] width 83 height 75
click at [187, 116] on button "Move backward to switch to the previous month." at bounding box center [190, 115] width 11 height 9
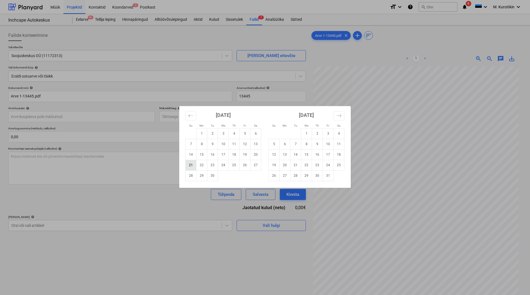
click at [193, 165] on td "21" at bounding box center [191, 165] width 11 height 11
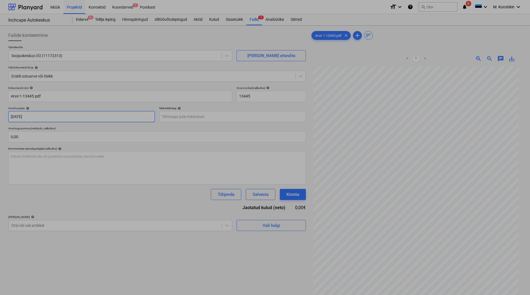
click at [137, 119] on body "Müük Projektid Kontaktid Koondarved 2 Postkast format_size keyboard_arrow_down …" at bounding box center [265, 147] width 530 height 295
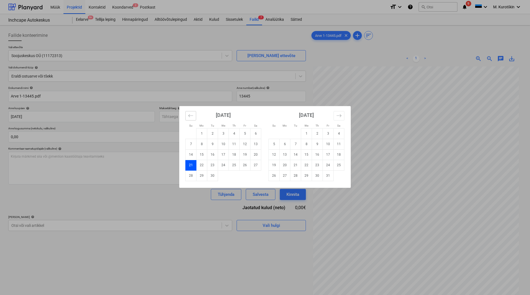
click at [191, 116] on icon "Move backward to switch to the previous month." at bounding box center [190, 115] width 5 height 5
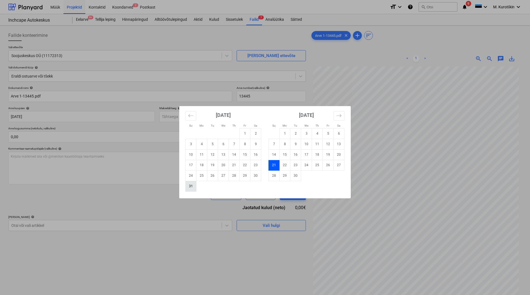
click at [193, 189] on td "31" at bounding box center [191, 186] width 11 height 11
type input "[DATE]"
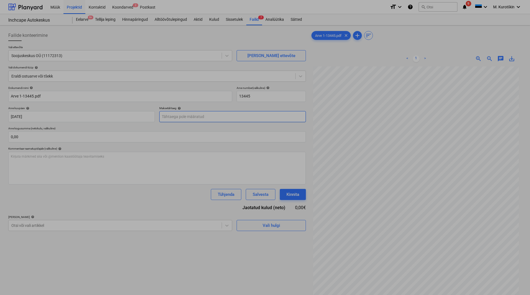
click at [185, 113] on body "Müük Projektid Kontaktid Koondarved 2 Postkast format_size keyboard_arrow_down …" at bounding box center [265, 147] width 530 height 295
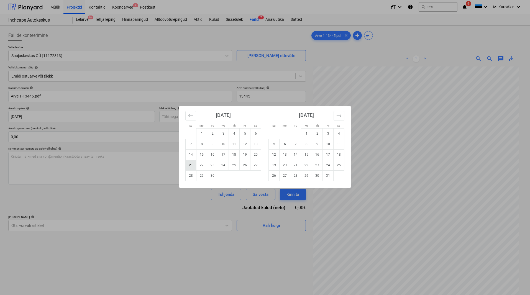
click at [190, 165] on td "21" at bounding box center [191, 165] width 11 height 11
type input "[DATE]"
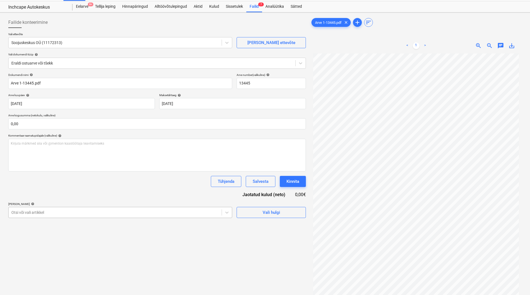
click at [86, 192] on body "Müük Projektid Kontaktid Koondarved 2 Postkast format_size keyboard_arrow_down …" at bounding box center [265, 134] width 530 height 295
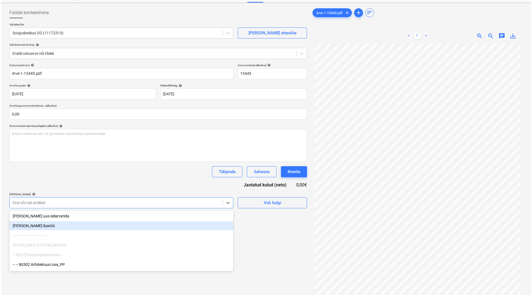
scroll to position [25, 0]
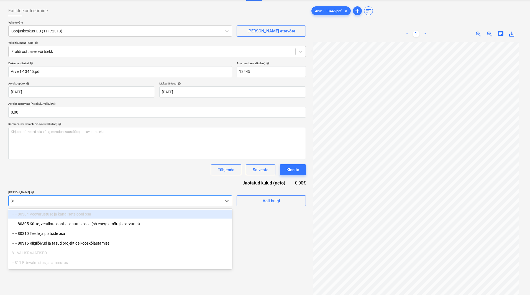
type input "jahu"
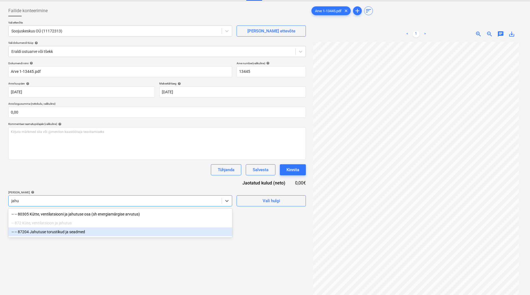
click at [109, 192] on div "-- -- 87204 Jahutuse torustikud ja seadmed" at bounding box center [120, 232] width 224 height 9
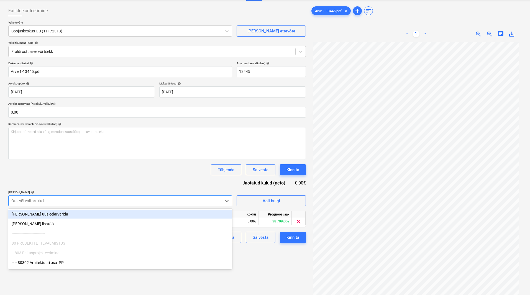
click at [111, 184] on div "Dokumendi nimi help Arve 1-13445.pdf Arve number (valikuline) help 13445 Arve k…" at bounding box center [157, 153] width 298 height 182
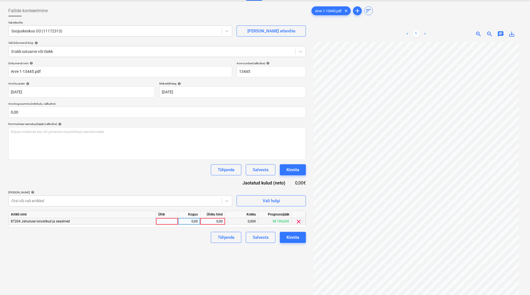
click at [202, 192] on div "0,00" at bounding box center [212, 221] width 25 height 7
type input "6575"
click at [200, 192] on div "Failide konteerimine Vali ettevõte Soojuskeskus OÜ (11172313) [PERSON_NAME] uus…" at bounding box center [157, 163] width 302 height 321
click at [296, 192] on button "Kinnita" at bounding box center [293, 237] width 26 height 11
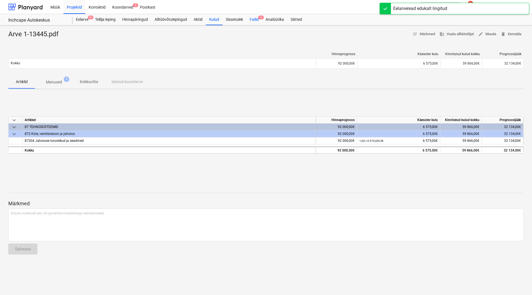
click at [256, 20] on div "Failid 6" at bounding box center [254, 19] width 16 height 11
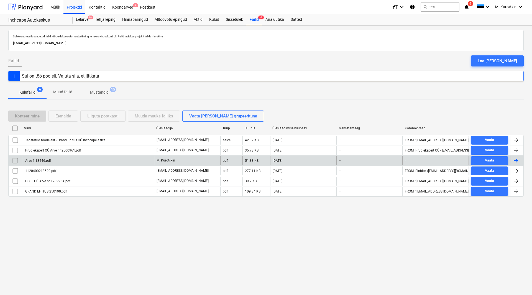
click at [39, 161] on div "Arve 1-13446.pdf" at bounding box center [37, 161] width 27 height 4
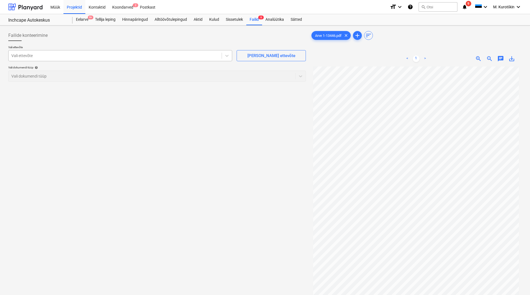
click at [52, 60] on div "Vali ettevõte" at bounding box center [120, 55] width 224 height 11
click at [149, 9] on div "Postkast" at bounding box center [148, 7] width 22 height 14
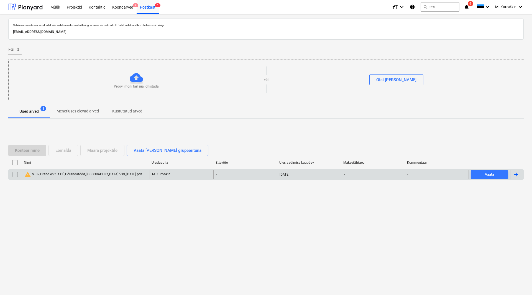
click at [15, 175] on input "checkbox" at bounding box center [15, 174] width 9 height 9
click at [130, 7] on div "Koondarved 2" at bounding box center [123, 7] width 28 height 14
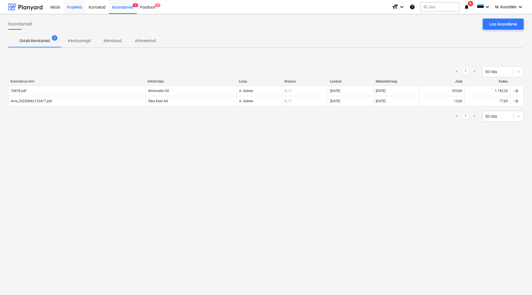
click at [78, 11] on div "Projektid" at bounding box center [74, 7] width 22 height 14
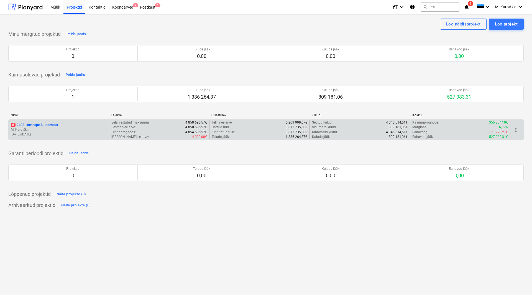
click at [46, 123] on div "6 2403 - Inchcape Autokeskus M. Kurotškin [DATE] - [DATE]" at bounding box center [59, 129] width 100 height 19
click at [46, 124] on p "6 2403 - Inchcape Autokeskus" at bounding box center [34, 125] width 47 height 5
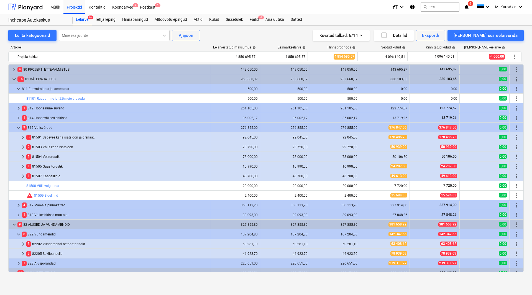
click at [159, 6] on span "1" at bounding box center [158, 5] width 6 height 4
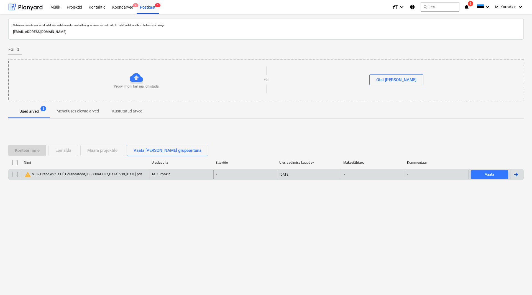
click at [53, 179] on div "warning № 37,Grand ehitus OÜ,Põrandatööd, [GEOGRAPHIC_DATA] 539, [DATE].pdf" at bounding box center [86, 174] width 128 height 9
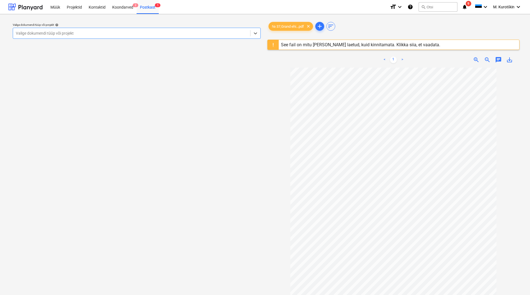
click at [368, 50] on div at bounding box center [394, 51] width 253 height 2
click at [364, 44] on div "See fail on mitu [PERSON_NAME] laetud, kuid kinnitamata. Klikka siia, et vaadat…" at bounding box center [360, 44] width 159 height 5
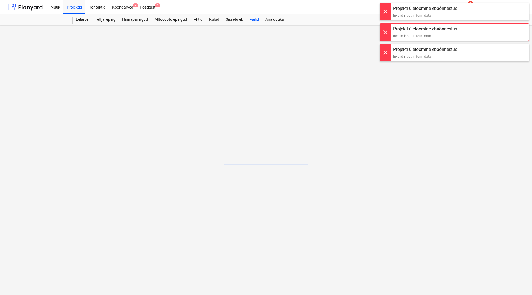
click at [385, 11] on div at bounding box center [385, 11] width 11 height 17
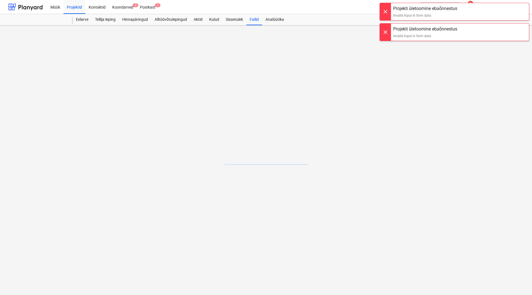
drag, startPoint x: 385, startPoint y: 16, endPoint x: 386, endPoint y: 30, distance: 14.1
click at [385, 16] on div at bounding box center [385, 11] width 11 height 17
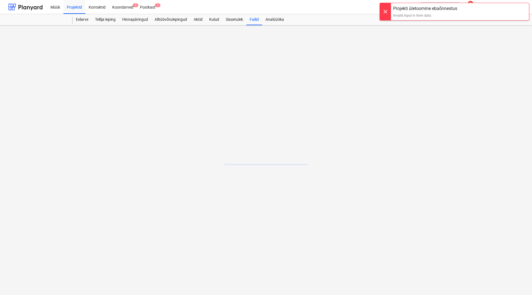
click at [385, 15] on div at bounding box center [385, 11] width 11 height 17
click at [129, 9] on div "Koondarved 2" at bounding box center [123, 7] width 28 height 14
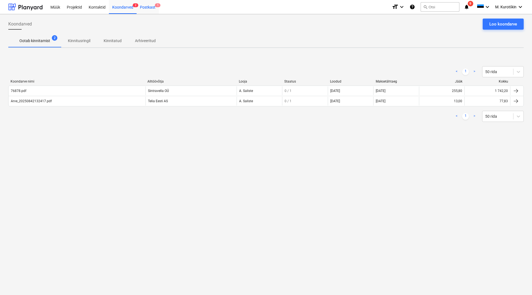
click at [154, 10] on div "Postkast 1" at bounding box center [148, 7] width 22 height 14
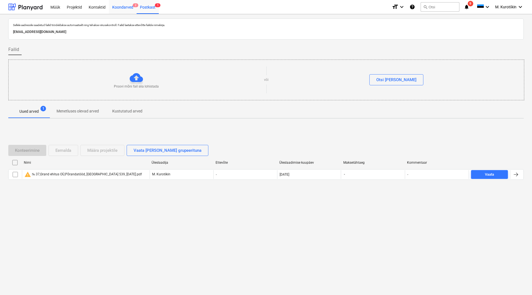
click at [132, 9] on div "Koondarved 2" at bounding box center [123, 7] width 28 height 14
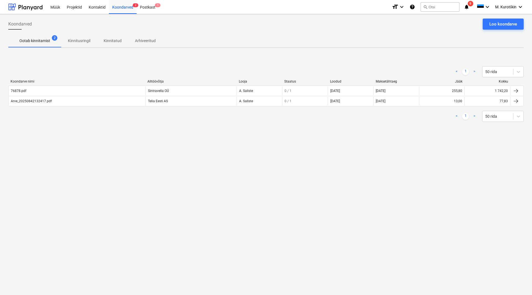
click at [37, 44] on p "Ootab kinnitamist" at bounding box center [34, 41] width 31 height 6
click at [76, 42] on p "Kinnitusringil" at bounding box center [79, 41] width 22 height 6
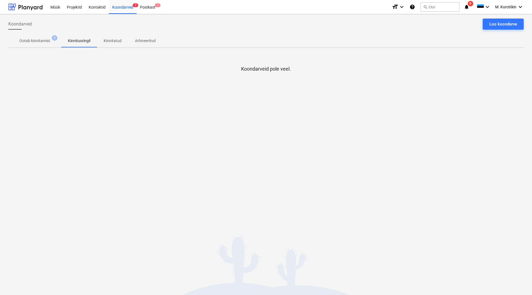
drag, startPoint x: 106, startPoint y: 41, endPoint x: 105, endPoint y: 19, distance: 22.2
click at [106, 41] on p "Kinnitatud" at bounding box center [113, 41] width 18 height 6
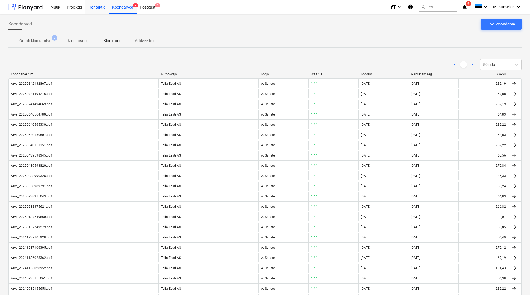
click at [104, 9] on div "Kontaktid" at bounding box center [97, 7] width 24 height 14
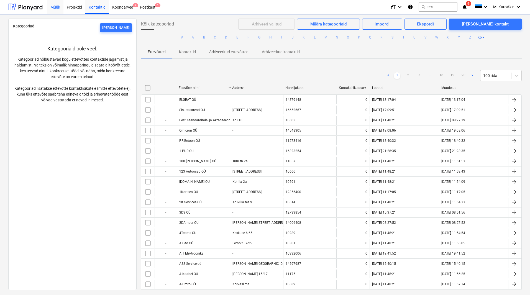
click at [126, 8] on div "Koondarved 2" at bounding box center [123, 7] width 28 height 14
click at [62, 9] on div "Müük" at bounding box center [55, 7] width 16 height 14
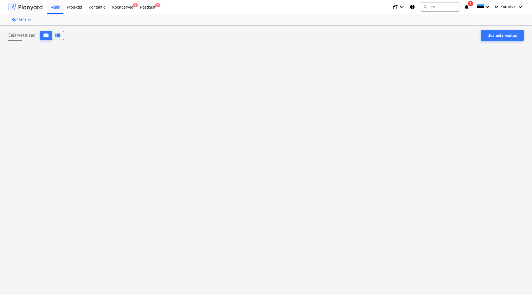
click at [39, 10] on div at bounding box center [25, 7] width 34 height 14
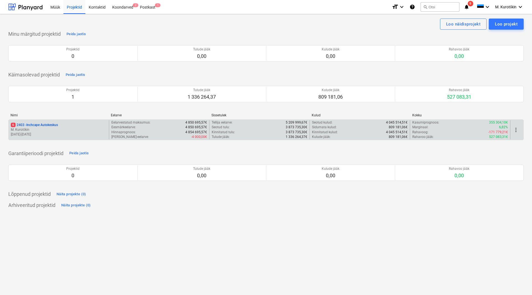
click at [48, 123] on div "6 2403 - Inchcape Autokeskus M. Kurotškin [DATE] - [DATE]" at bounding box center [59, 129] width 100 height 19
click at [49, 124] on p "6 2403 - Inchcape Autokeskus" at bounding box center [34, 125] width 47 height 5
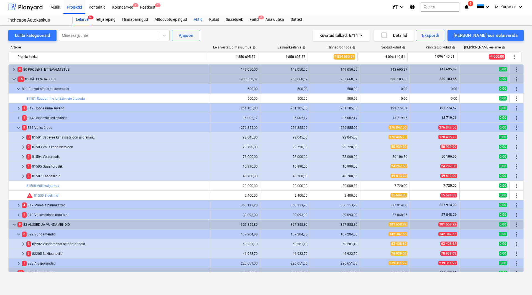
click at [197, 20] on div "Aktid" at bounding box center [198, 19] width 16 height 11
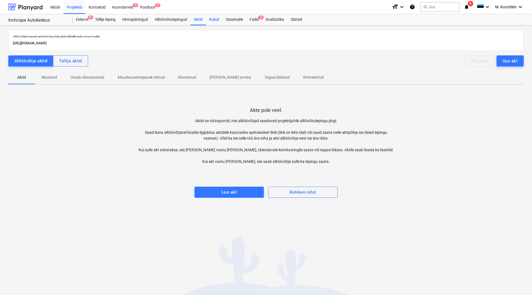
click at [218, 19] on div "Kulud" at bounding box center [214, 19] width 17 height 11
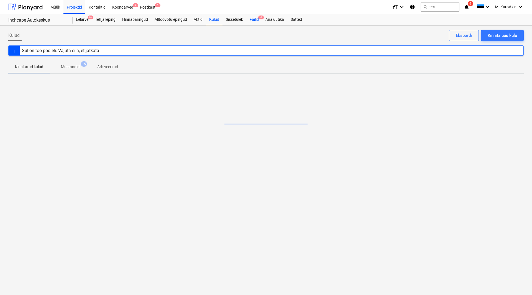
click at [254, 21] on div "Failid 6" at bounding box center [254, 19] width 16 height 11
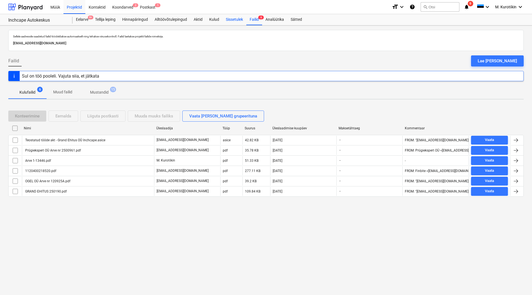
click at [236, 22] on div "Sissetulek" at bounding box center [235, 19] width 24 height 11
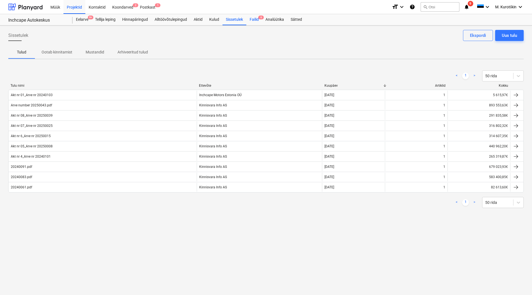
click at [256, 19] on div "Failid 6" at bounding box center [254, 19] width 16 height 11
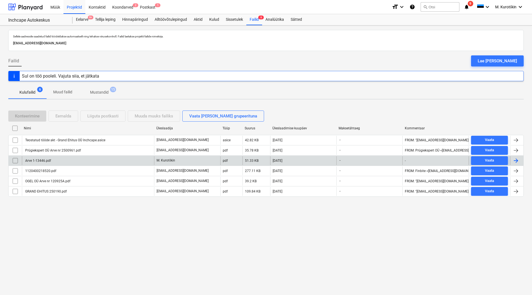
click at [42, 162] on div "Arve 1-13446.pdf" at bounding box center [37, 161] width 27 height 4
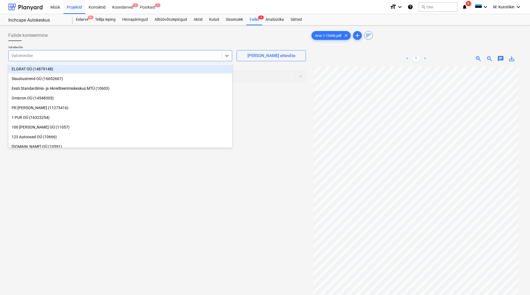
click at [65, 53] on div "Vali ettevõte" at bounding box center [120, 55] width 224 height 11
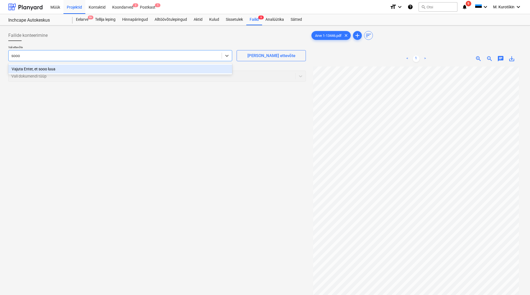
type input "soo"
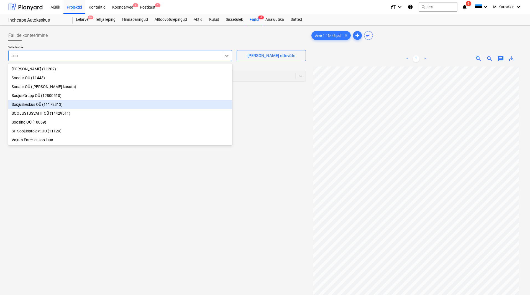
click at [60, 108] on div "Soojuskeskus OÜ (11172313)" at bounding box center [120, 104] width 224 height 9
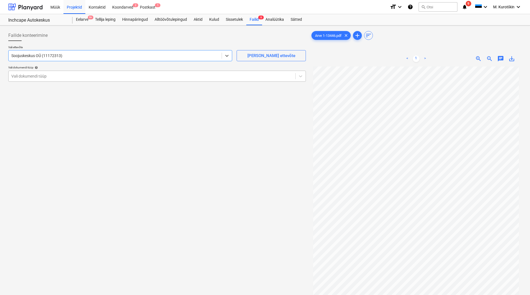
click at [53, 76] on div at bounding box center [151, 76] width 281 height 6
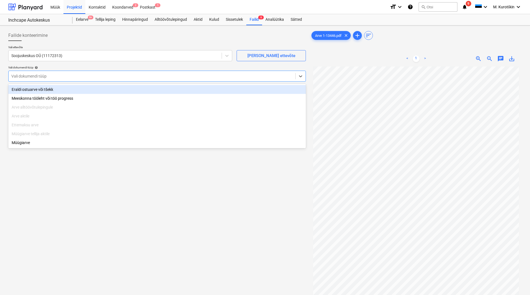
click at [52, 86] on div "Eraldi ostuarve või tšekk" at bounding box center [157, 89] width 298 height 9
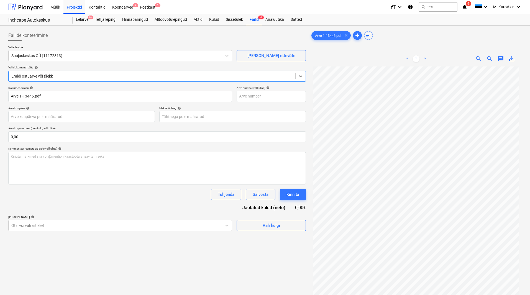
click at [53, 88] on div "Dokumendi nimi help" at bounding box center [120, 88] width 224 height 4
click at [248, 99] on input "text" at bounding box center [271, 96] width 69 height 11
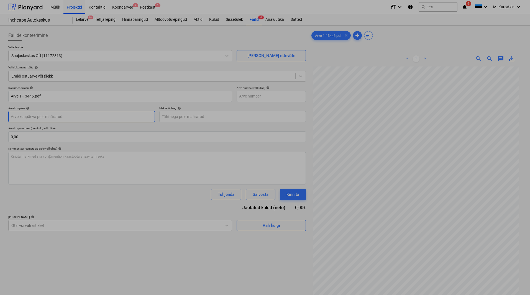
drag, startPoint x: 32, startPoint y: 116, endPoint x: 47, endPoint y: 125, distance: 16.9
click at [33, 116] on body "Müük Projektid Kontaktid Koondarved 2 Postkast 1 format_size keyboard_arrow_dow…" at bounding box center [265, 147] width 530 height 295
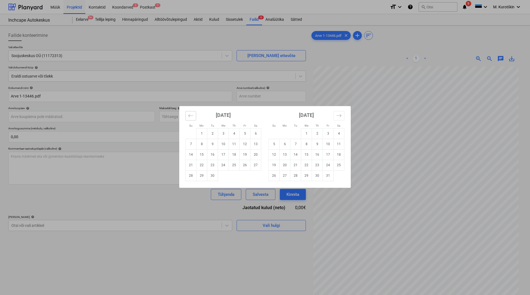
click at [189, 116] on icon "Move backward to switch to the previous month." at bounding box center [190, 115] width 5 height 5
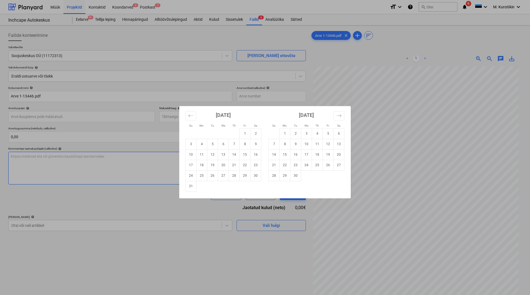
drag, startPoint x: 189, startPoint y: 188, endPoint x: 189, endPoint y: 153, distance: 34.7
click at [189, 188] on td "31" at bounding box center [191, 186] width 11 height 11
type input "[DATE]"
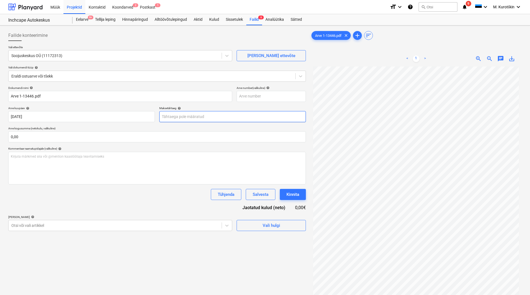
click at [189, 119] on body "Müük Projektid Kontaktid Koondarved 2 Postkast 1 format_size keyboard_arrow_dow…" at bounding box center [265, 147] width 530 height 295
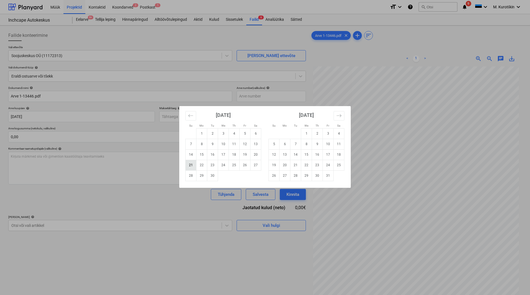
click at [192, 168] on td "21" at bounding box center [191, 165] width 11 height 11
type input "[DATE]"
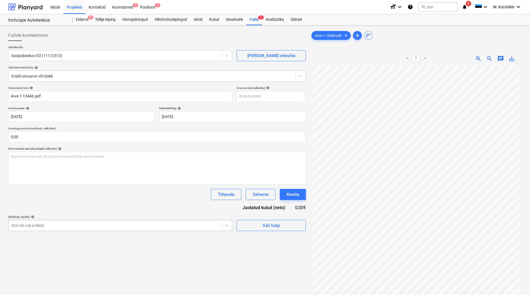
click at [142, 192] on body "Müük Projektid Kontaktid Koondarved 2 Postkast 1 format_size keyboard_arrow_dow…" at bounding box center [265, 147] width 530 height 295
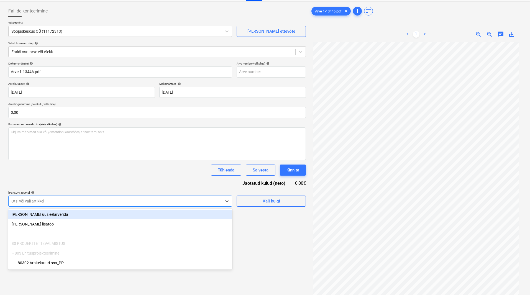
scroll to position [25, 0]
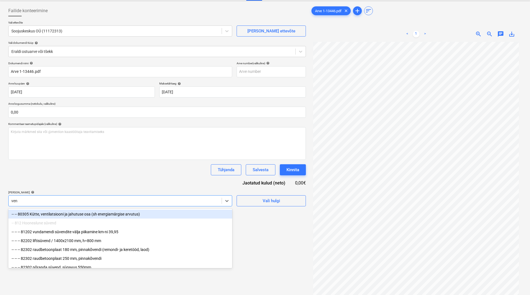
type input "vent"
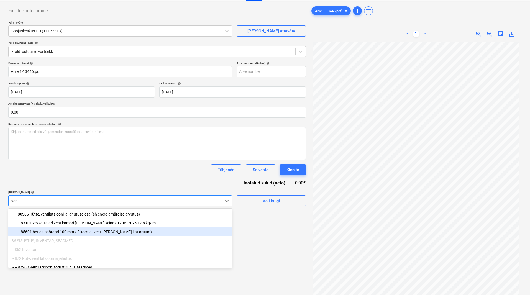
scroll to position [5, 0]
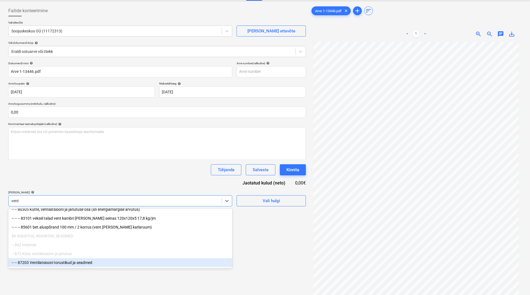
click at [123, 192] on div "-- -- 87203 Ventilatsiooni torustikud ja seadmed" at bounding box center [120, 262] width 224 height 9
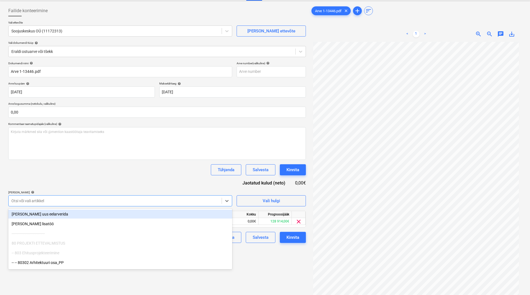
click at [122, 174] on div "Tühjenda Salvesta Kinnita" at bounding box center [157, 169] width 298 height 11
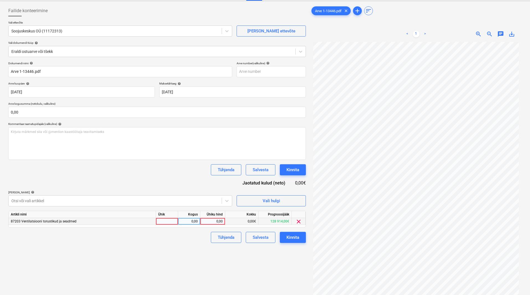
drag, startPoint x: 216, startPoint y: 218, endPoint x: 217, endPoint y: 223, distance: 5.7
click at [216, 192] on div "Artikli nimi Ühik Kogus Ühiku hind Kokku Prognoosijääk 87203 Ventilatsiooni tor…" at bounding box center [157, 219] width 298 height 17
click at [217, 192] on div "0,00" at bounding box center [213, 221] width 20 height 7
type input "19925"
click at [190, 192] on div "Failide konteerimine Vali ettevõte Soojuskeskus OÜ (11172313) [PERSON_NAME] uus…" at bounding box center [157, 163] width 302 height 321
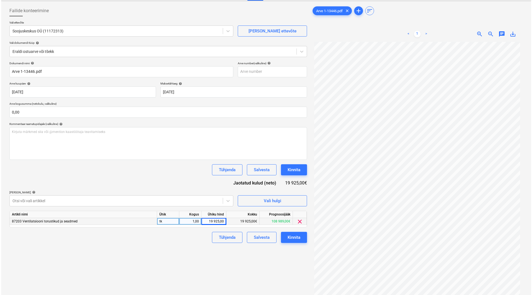
scroll to position [0, 0]
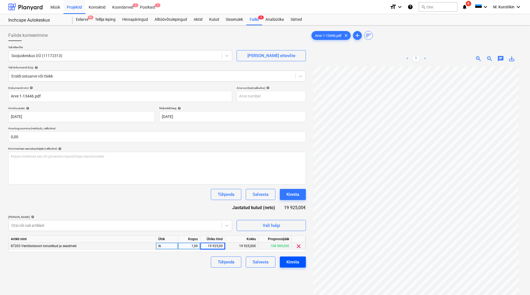
click at [298, 192] on div "Kinnita" at bounding box center [293, 262] width 13 height 7
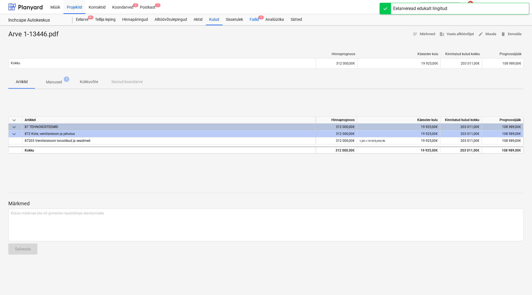
click at [253, 19] on div "Failid 5" at bounding box center [254, 19] width 16 height 11
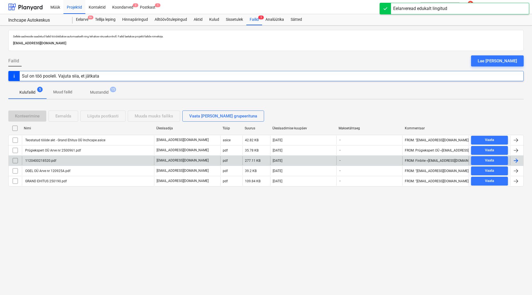
click at [48, 162] on div "1120400218520.pdf" at bounding box center [40, 161] width 32 height 4
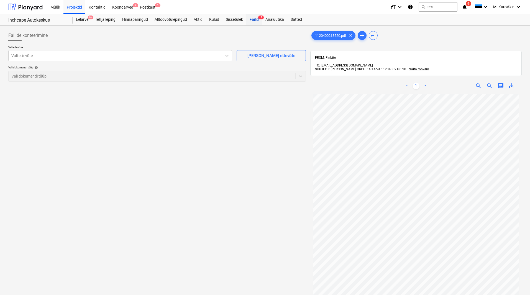
click at [265, 19] on div "Analüütika" at bounding box center [274, 19] width 25 height 11
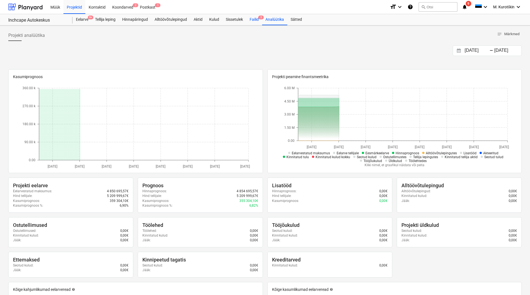
click at [259, 19] on span "5" at bounding box center [261, 18] width 6 height 4
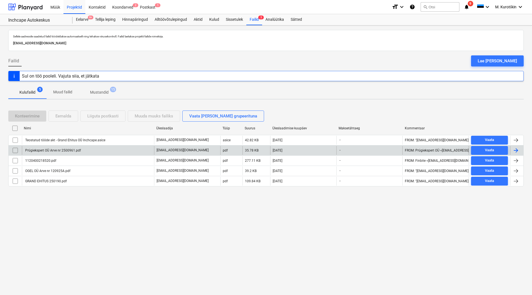
click at [47, 151] on div "Prügiekspert OÜ Arve nr 2500961.pdf" at bounding box center [52, 151] width 57 height 4
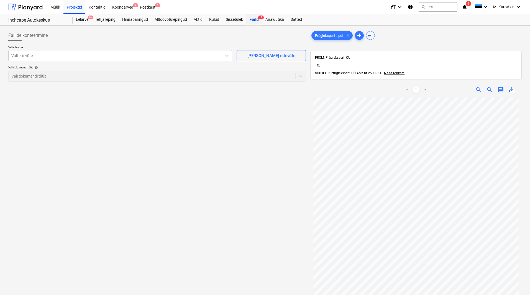
click at [253, 20] on div "Failid 5" at bounding box center [254, 19] width 16 height 11
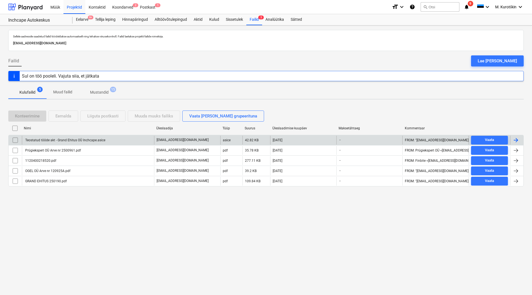
click at [40, 141] on div "Teostatud tööde akt - Grand Ehitus OÜ Inchcape.asice" at bounding box center [64, 140] width 81 height 4
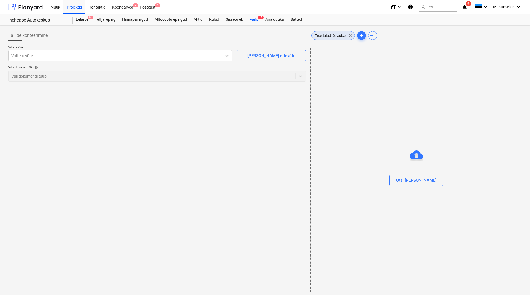
click at [331, 35] on span "Teostatud tö...asice" at bounding box center [330, 36] width 37 height 4
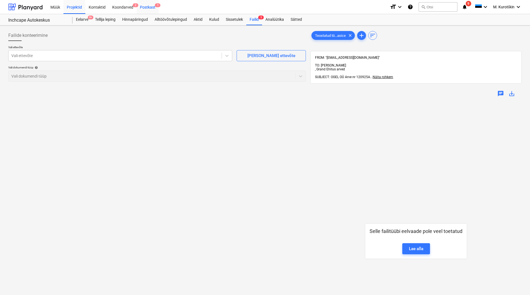
click at [143, 7] on div "Postkast 1" at bounding box center [148, 7] width 22 height 14
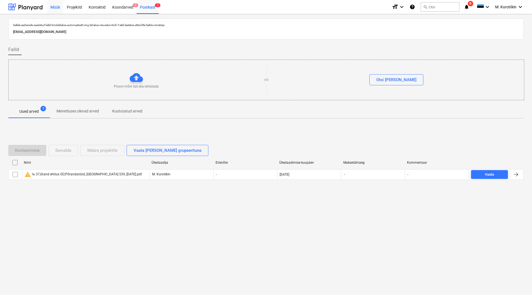
click at [50, 7] on div "Müük" at bounding box center [55, 7] width 16 height 14
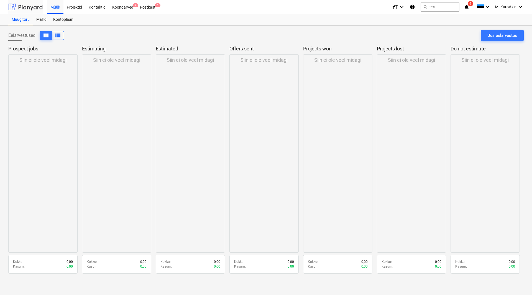
click at [37, 6] on div at bounding box center [25, 7] width 34 height 14
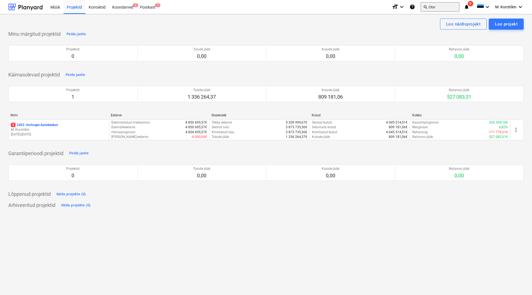
click at [423, 6] on button "search Otsi" at bounding box center [440, 6] width 39 height 9
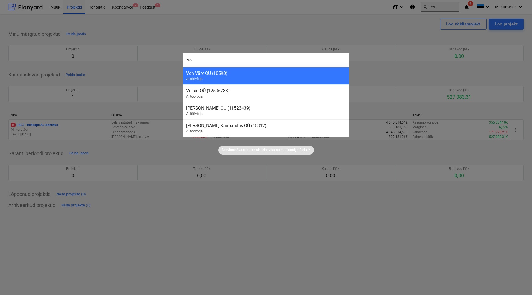
type input "vol"
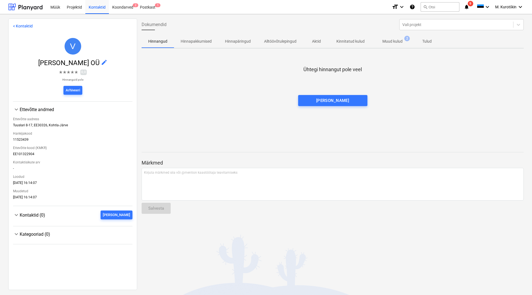
click at [384, 44] on p "Muud kulud" at bounding box center [393, 42] width 20 height 6
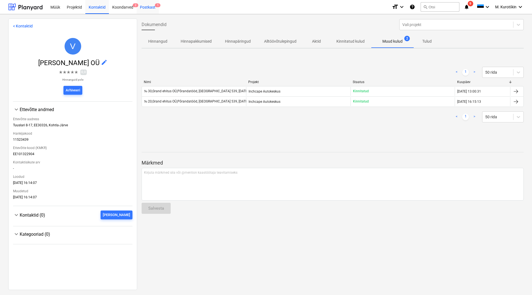
click at [143, 4] on div "Postkast 1" at bounding box center [148, 7] width 22 height 14
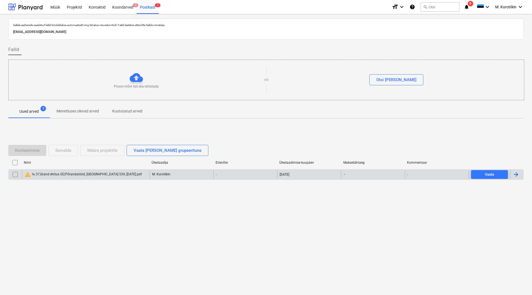
click at [16, 179] on input "checkbox" at bounding box center [15, 174] width 9 height 9
click at [58, 151] on div "Eemalda" at bounding box center [63, 150] width 16 height 7
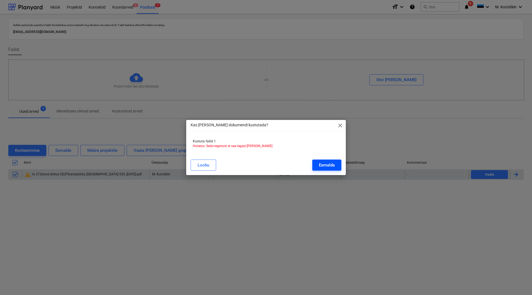
click at [325, 164] on div "Eemalda" at bounding box center [327, 165] width 16 height 7
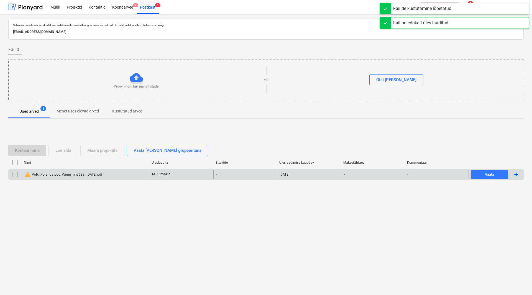
click at [13, 178] on input "checkbox" at bounding box center [15, 174] width 9 height 9
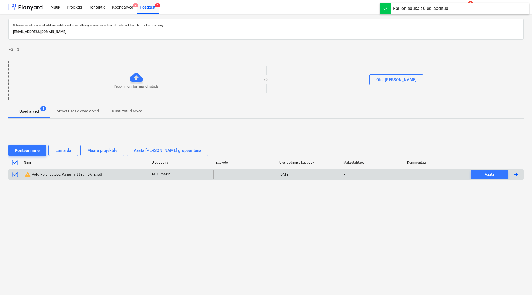
click at [75, 174] on div "warning Volk_,Põrandatööd, [GEOGRAPHIC_DATA] mnt 539_ [DATE].pdf" at bounding box center [63, 174] width 78 height 7
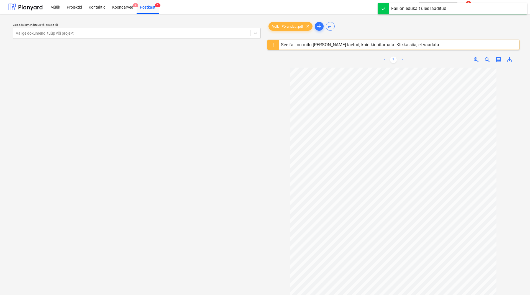
click at [423, 46] on div "See fail on mitu [PERSON_NAME] laetud, kuid kinnitamata. Klikka siia, et vaadat…" at bounding box center [360, 44] width 159 height 5
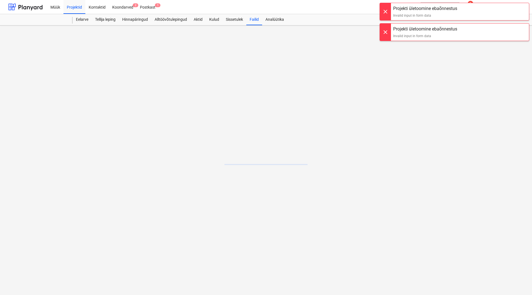
click at [423, 37] on div "Invalid input in form data" at bounding box center [425, 36] width 64 height 5
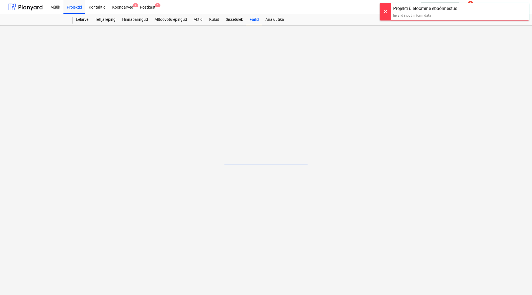
click at [423, 17] on div "Invalid input in form data" at bounding box center [425, 15] width 64 height 5
click at [123, 6] on div "Koondarved 2" at bounding box center [123, 7] width 28 height 14
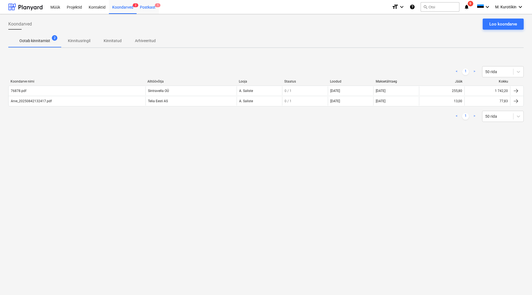
click at [160, 5] on span "1" at bounding box center [158, 5] width 6 height 4
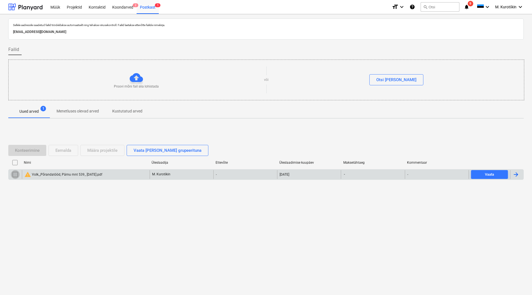
click at [15, 175] on input "checkbox" at bounding box center [15, 174] width 9 height 9
click at [36, 154] on div "Konteerimine" at bounding box center [27, 150] width 25 height 7
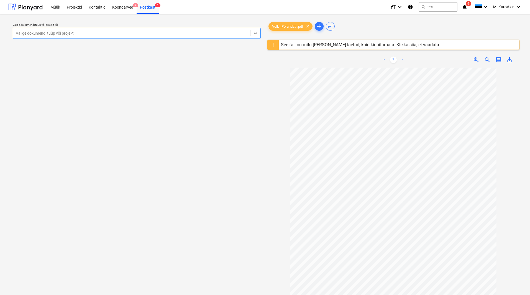
click at [95, 38] on div "Valige dokumendi tüüp või projekt" at bounding box center [137, 33] width 248 height 11
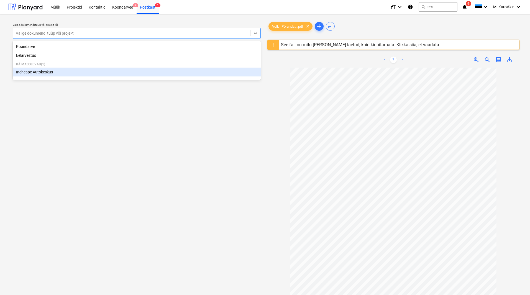
drag, startPoint x: 88, startPoint y: 46, endPoint x: 87, endPoint y: 73, distance: 26.3
click at [87, 73] on div "Koondarve Eelarvestus Käimasolevad ( 1 ) Inchcape Autokeskus" at bounding box center [137, 60] width 248 height 39
click at [87, 73] on div "Inchcape Autokeskus" at bounding box center [137, 72] width 248 height 9
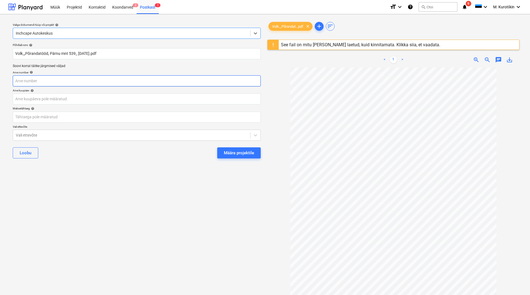
click at [180, 82] on input "text" at bounding box center [137, 80] width 248 height 11
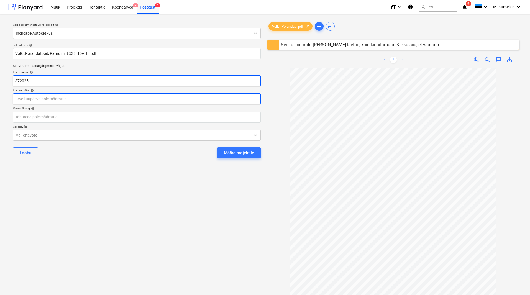
type input "372025"
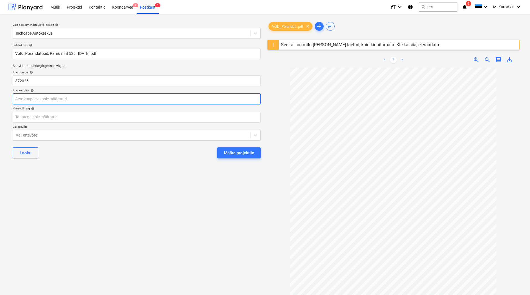
click at [46, 102] on body "Müük Projektid Kontaktid Koondarved 2 Postkast 1 format_size keyboard_arrow_dow…" at bounding box center [265, 147] width 530 height 295
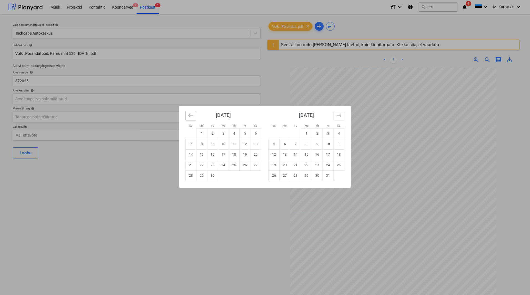
click at [188, 116] on button "Move backward to switch to the previous month." at bounding box center [190, 115] width 11 height 9
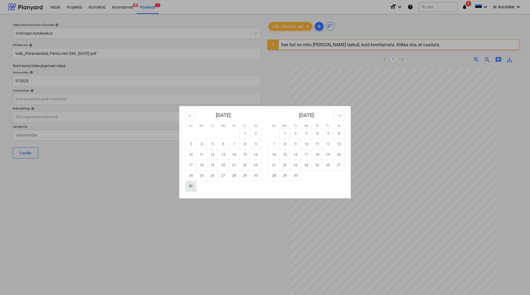
click at [193, 190] on td "31" at bounding box center [191, 186] width 11 height 11
type input "[DATE]"
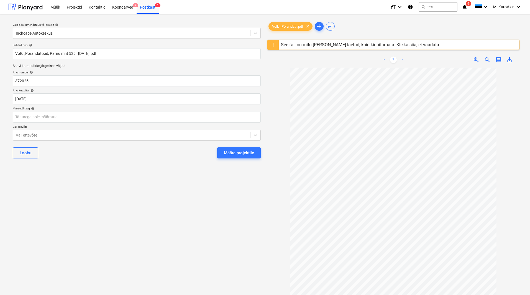
click at [111, 111] on p "Maksetähtaeg help" at bounding box center [137, 109] width 248 height 5
click at [112, 115] on body "Müük Projektid Kontaktid Koondarved 2 Postkast 1 format_size keyboard_arrow_dow…" at bounding box center [265, 147] width 530 height 295
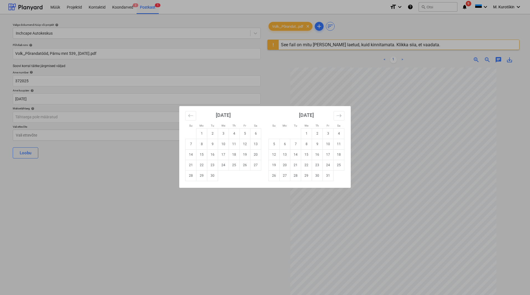
click at [423, 163] on div "Su Mo Tu We Th Fr Sa Su Mo Tu We Th Fr Sa [DATE] 1 2 3 4 5 6 7 8 9 10 11 12 13 …" at bounding box center [265, 147] width 530 height 295
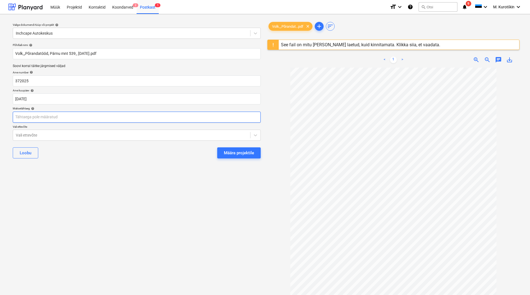
click at [45, 116] on body "Müük Projektid Kontaktid Koondarved 2 Postkast 1 format_size keyboard_arrow_dow…" at bounding box center [265, 147] width 530 height 295
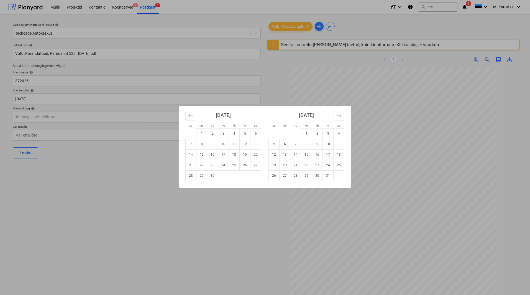
drag, startPoint x: 257, startPoint y: 155, endPoint x: 141, endPoint y: 159, distance: 115.7
click at [256, 155] on td "20" at bounding box center [256, 154] width 11 height 11
type input "[DATE]"
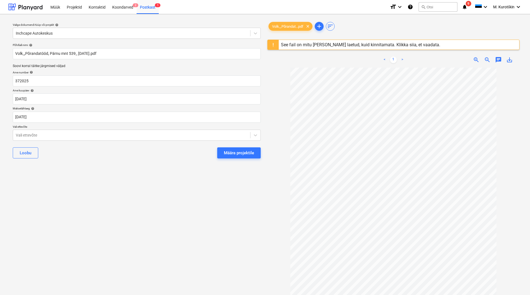
click at [81, 141] on div "Põhifaili nimi help Volk_,Põrandatööd, [GEOGRAPHIC_DATA] mnt 539_ [DATE].pdf So…" at bounding box center [137, 103] width 253 height 124
click at [79, 136] on div at bounding box center [132, 136] width 232 height 6
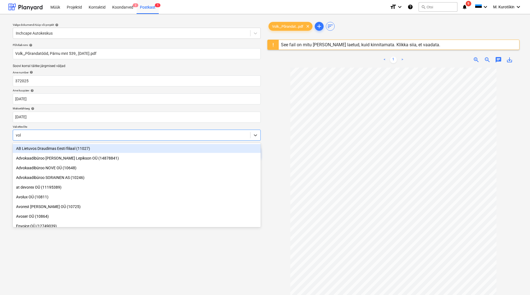
type input "[PERSON_NAME]"
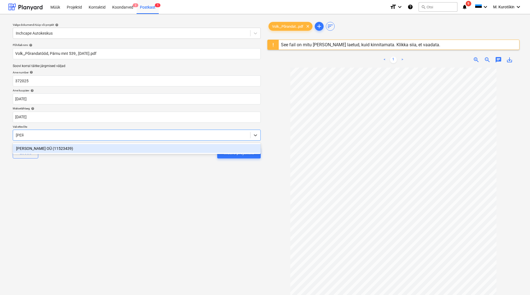
click at [74, 148] on div "[PERSON_NAME] OÜ (11523439)" at bounding box center [137, 148] width 248 height 9
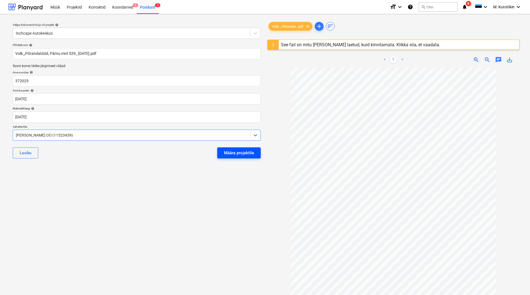
click at [227, 156] on div "Määra projektile" at bounding box center [239, 152] width 30 height 7
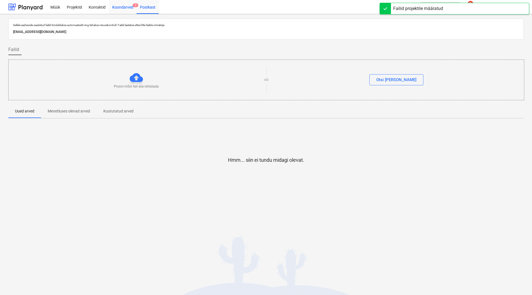
click at [121, 6] on div "Koondarved 2" at bounding box center [123, 7] width 28 height 14
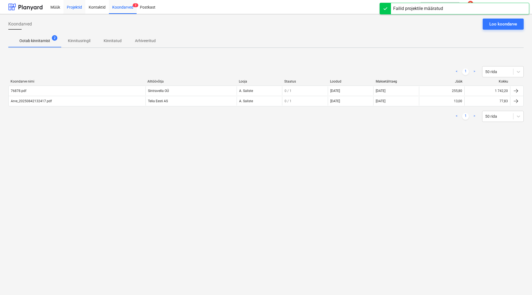
click at [74, 6] on div "Projektid" at bounding box center [74, 7] width 22 height 14
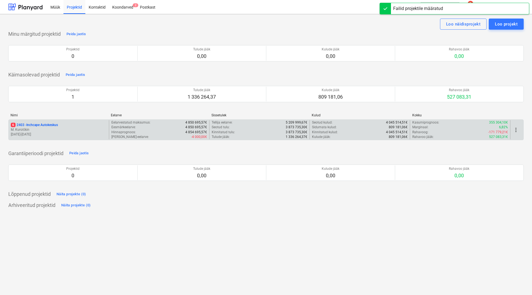
click at [41, 126] on p "6 2403 - Inchcape Autokeskus" at bounding box center [34, 125] width 47 height 5
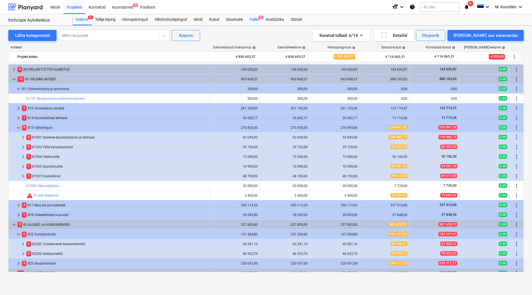
click at [251, 19] on div "Failid 6" at bounding box center [254, 19] width 16 height 11
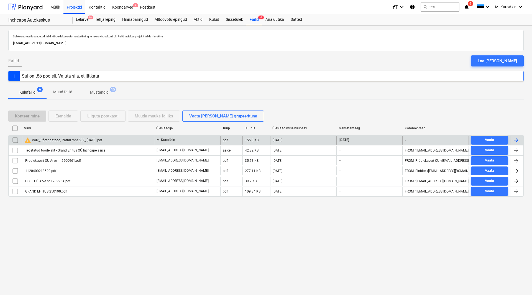
click at [55, 140] on div "warning Volk_,Põrandatööd, [GEOGRAPHIC_DATA] mnt 539_ [DATE].pdf" at bounding box center [63, 140] width 78 height 7
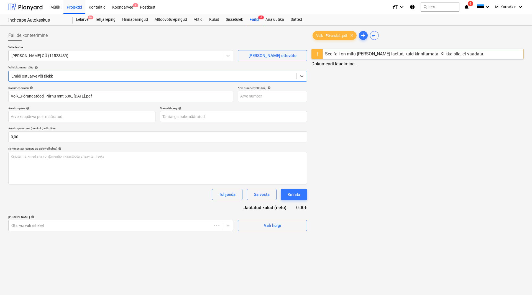
type input "372025"
type input "[DATE]"
click at [74, 192] on div "Otsi või vali artikkel" at bounding box center [116, 226] width 214 height 8
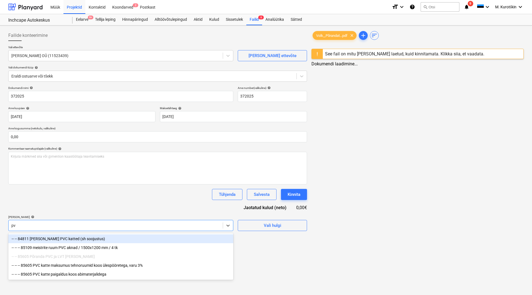
type input "pvc"
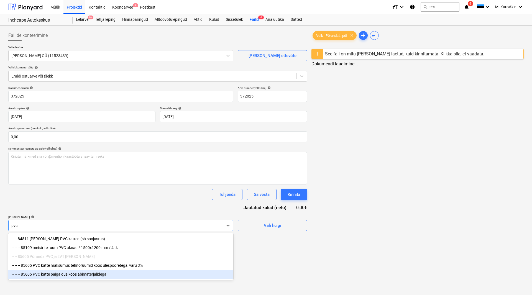
click at [39, 192] on div "-- -- -- 85605 PVC katte paigaldus koos abimaterjalidega" at bounding box center [120, 274] width 225 height 9
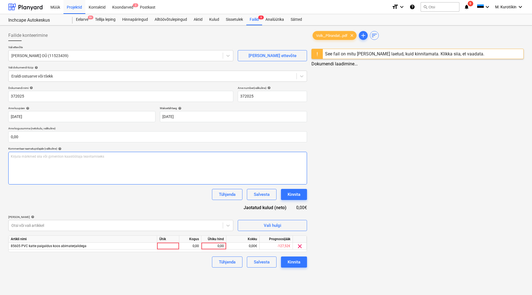
click at [155, 184] on div "Kirjuta märkmed siia või @mention kaastöötaja teavitamiseks ﻿" at bounding box center [157, 168] width 299 height 33
click at [133, 192] on div at bounding box center [115, 226] width 209 height 6
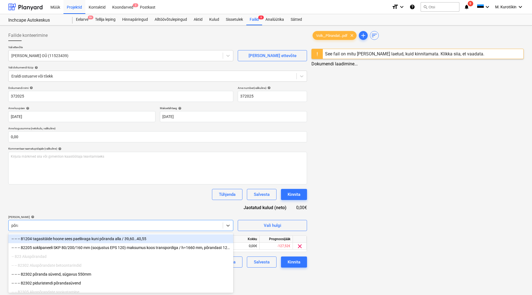
type input "põran"
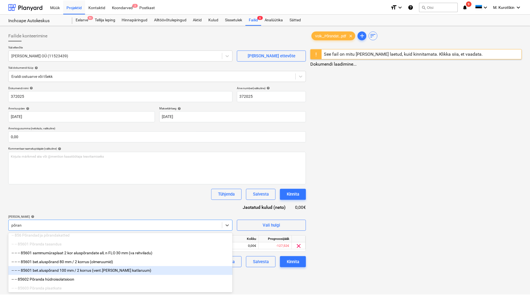
scroll to position [102, 0]
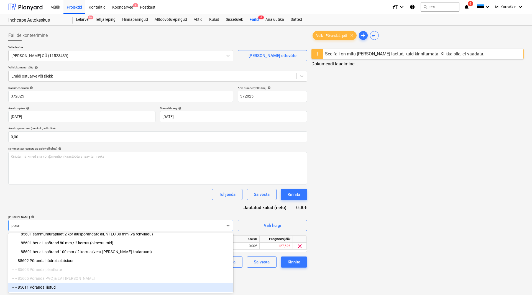
click at [122, 192] on div "-- -- 85611 Põranda liistud" at bounding box center [120, 287] width 225 height 9
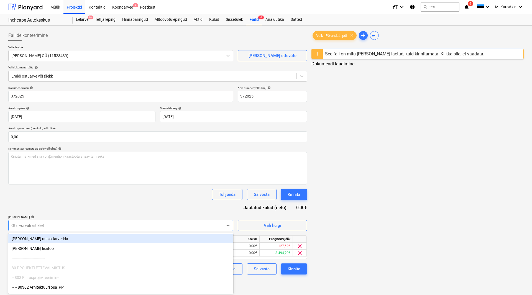
click at [151, 192] on div "Dokumendi nimi help 372025 Arve number (valikuline) help 372025 Arve kuupäev he…" at bounding box center [157, 180] width 299 height 189
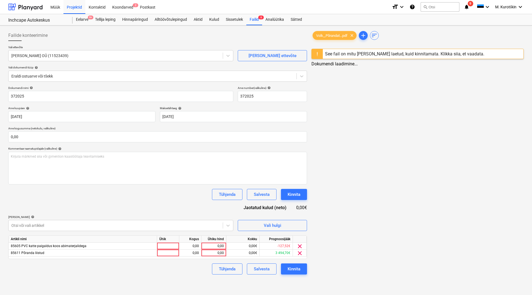
click at [391, 172] on div "Volk_,Põrandat...pdf clear add sort See fail on mitu [PERSON_NAME] laetud, kuid…" at bounding box center [417, 152] width 217 height 249
click at [387, 52] on div "See fail on mitu [PERSON_NAME] laetud, kuid kinnitamata. Klikka siia, et vaadat…" at bounding box center [404, 53] width 159 height 5
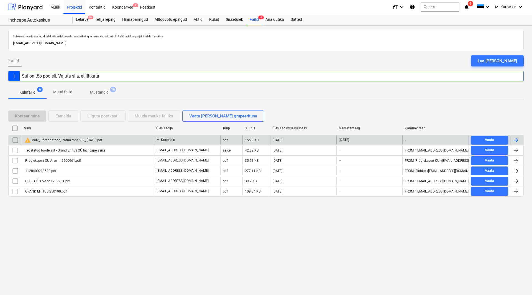
click at [57, 142] on div "warning Volk_,Põrandatööd, [GEOGRAPHIC_DATA] mnt 539_ [DATE].pdf" at bounding box center [63, 140] width 78 height 7
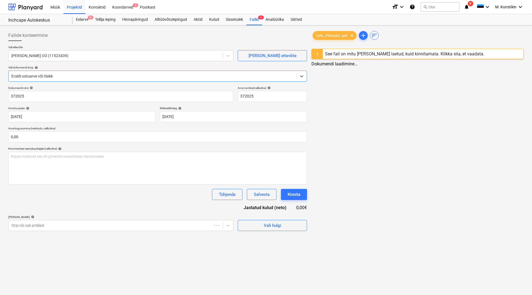
drag, startPoint x: 349, startPoint y: 104, endPoint x: 379, endPoint y: 81, distance: 38.3
click at [350, 104] on div "Volk_,Põrandat...pdf clear add sort See fail on mitu [PERSON_NAME] laetud, kuid…" at bounding box center [417, 131] width 217 height 206
click at [411, 61] on div "Dokumendi laadimine..." at bounding box center [418, 63] width 212 height 5
click at [94, 192] on body "Müük Projektid Kontaktid Koondarved 2 Postkast format_size keyboard_arrow_down …" at bounding box center [265, 147] width 530 height 295
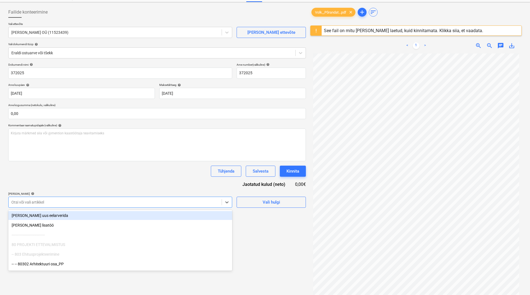
scroll to position [25, 0]
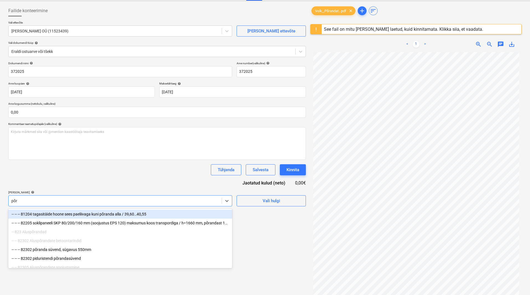
type input "põra"
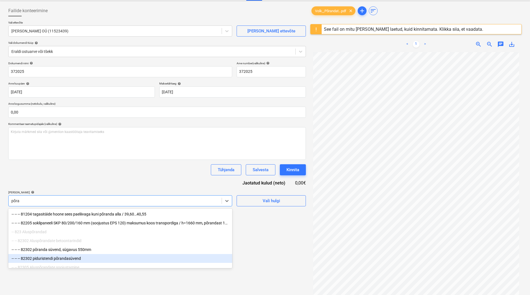
scroll to position [102, 0]
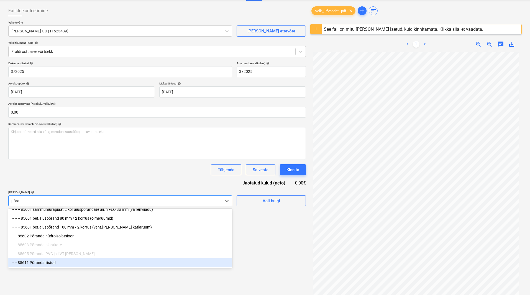
click at [89, 192] on div "-- -- 85611 Põranda liistud" at bounding box center [120, 262] width 224 height 9
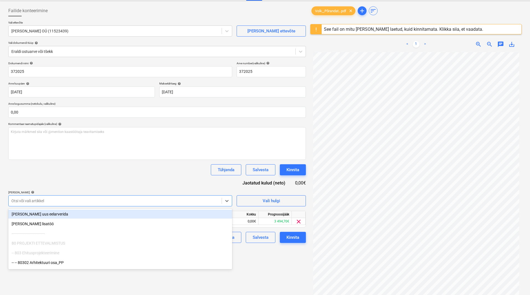
click at [115, 167] on div "Tühjenda Salvesta Kinnita" at bounding box center [157, 169] width 298 height 11
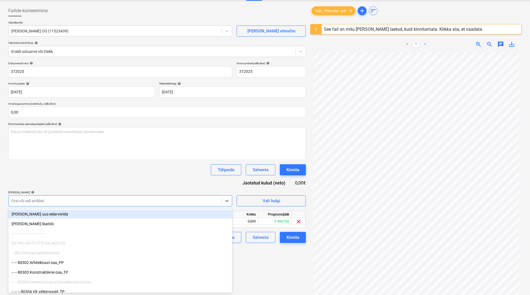
click at [68, 192] on div "Otsi või vali artikkel" at bounding box center [115, 201] width 213 height 8
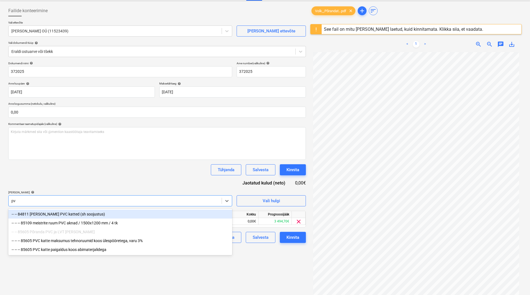
type input "pvc"
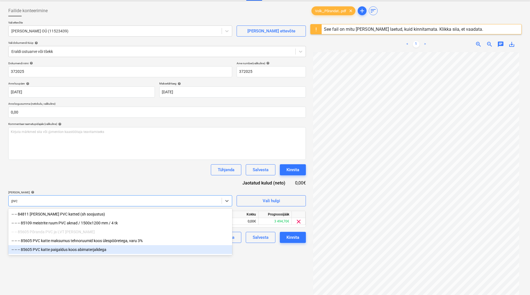
click at [88, 192] on div "-- -- -- 85605 PVC katte paigaldus koos abimaterjalidega" at bounding box center [120, 249] width 224 height 9
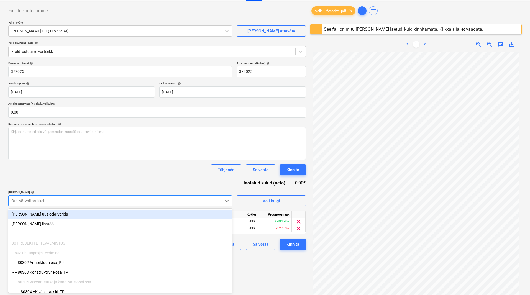
click at [140, 173] on div "Tühjenda Salvesta Kinnita" at bounding box center [157, 169] width 298 height 11
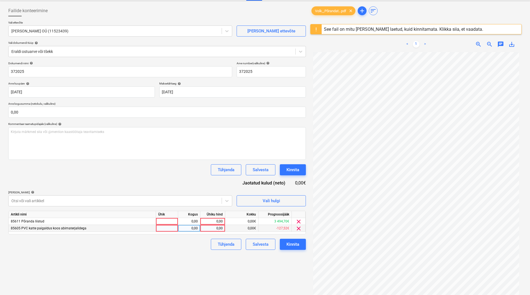
click at [215, 192] on div "0,00" at bounding box center [213, 228] width 20 height 7
click at [216, 192] on div "0,00" at bounding box center [213, 221] width 20 height 7
type input "4000"
click at [218, 192] on div "0,00" at bounding box center [213, 228] width 20 height 7
type input "1270"
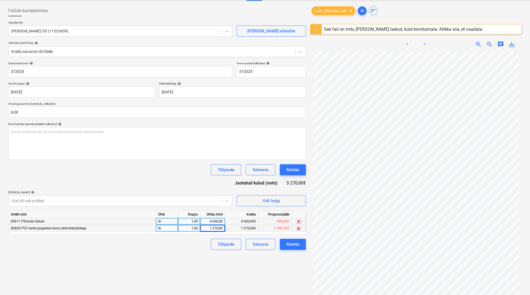
click at [207, 192] on div "Failide konteerimine Vali ettevõte [PERSON_NAME] OÜ (11523439) [PERSON_NAME] uu…" at bounding box center [157, 168] width 302 height 331
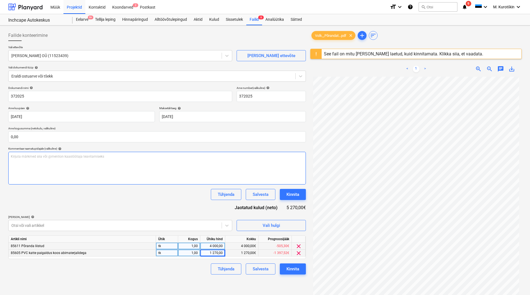
scroll to position [66, 0]
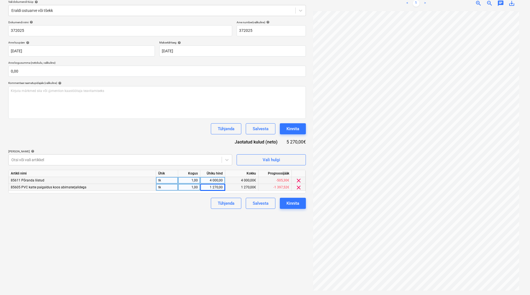
click at [282, 192] on div "Failide konteerimine Vali ettevõte [PERSON_NAME] OÜ (11523439) [PERSON_NAME] uu…" at bounding box center [157, 127] width 302 height 331
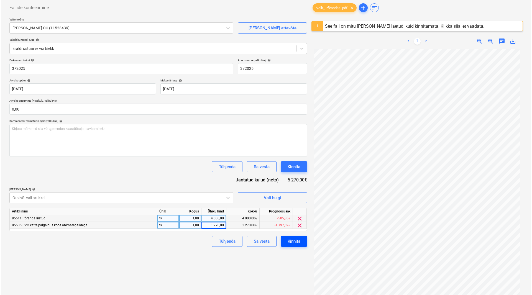
scroll to position [55, 0]
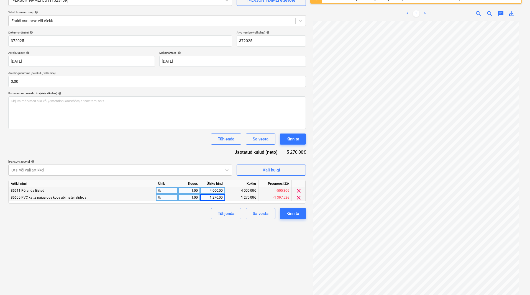
click at [296, 192] on div "Failide konteerimine Vali ettevõte [PERSON_NAME] OÜ (11523439) [PERSON_NAME] uu…" at bounding box center [157, 137] width 302 height 331
click at [296, 192] on div "Kinnita" at bounding box center [293, 213] width 13 height 7
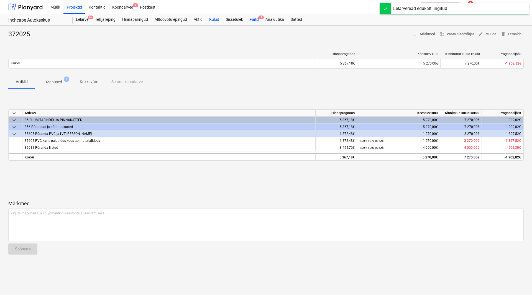
click at [256, 22] on div "Failid 5" at bounding box center [254, 19] width 16 height 11
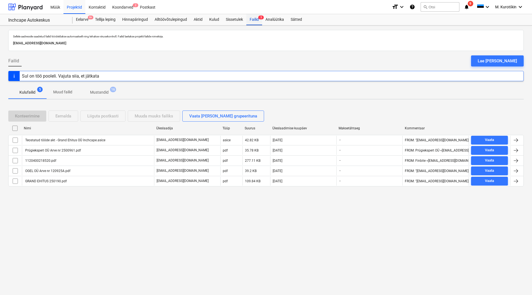
click at [255, 20] on div "Failid 5" at bounding box center [254, 19] width 16 height 11
